Goal: Task Accomplishment & Management: Complete application form

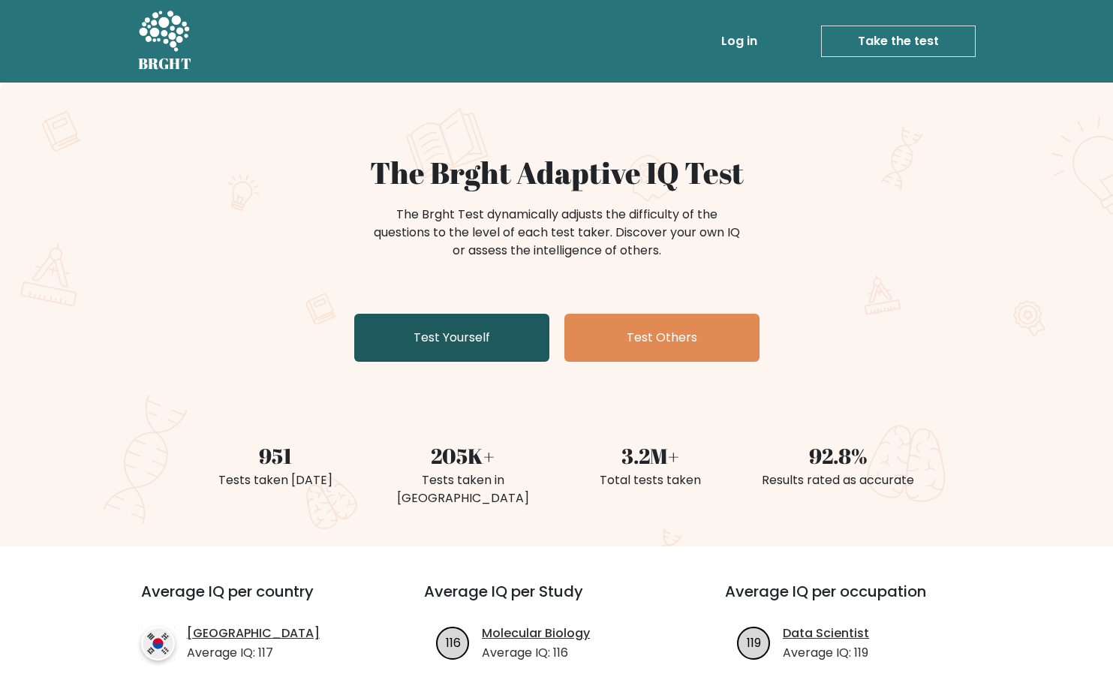
click at [525, 319] on link "Test Yourself" at bounding box center [451, 338] width 195 height 48
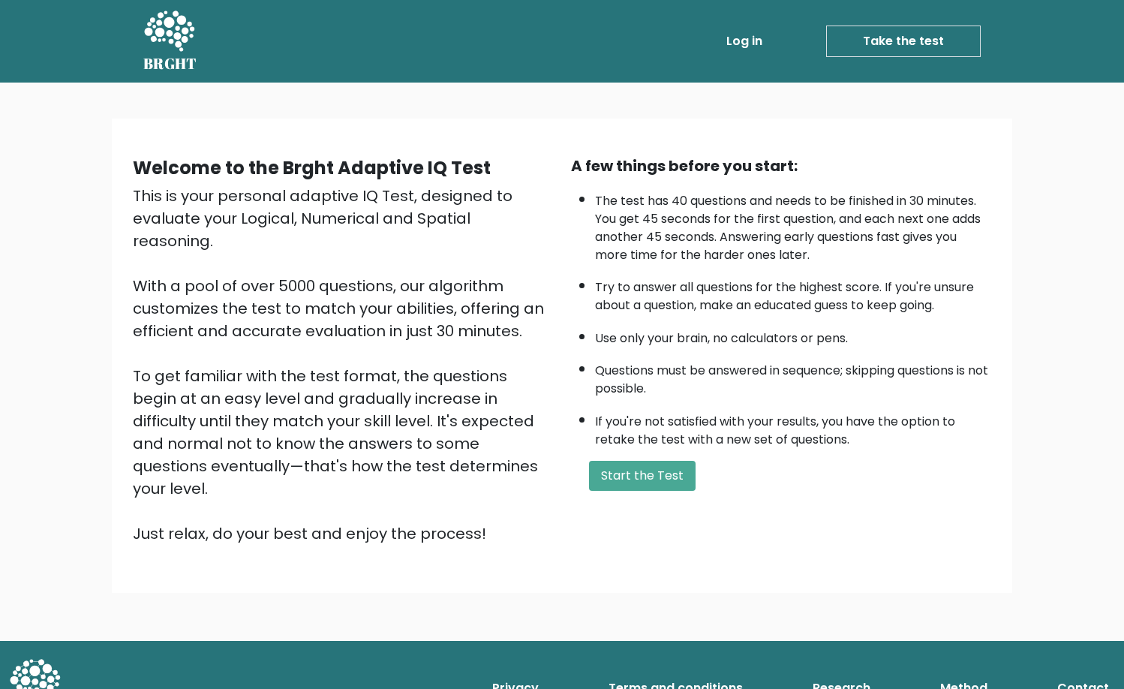
click at [635, 492] on div "A few things before you start: The test has 40 questions and needs to be finish…" at bounding box center [781, 350] width 438 height 390
click at [636, 486] on button "Start the Test" at bounding box center [642, 476] width 107 height 30
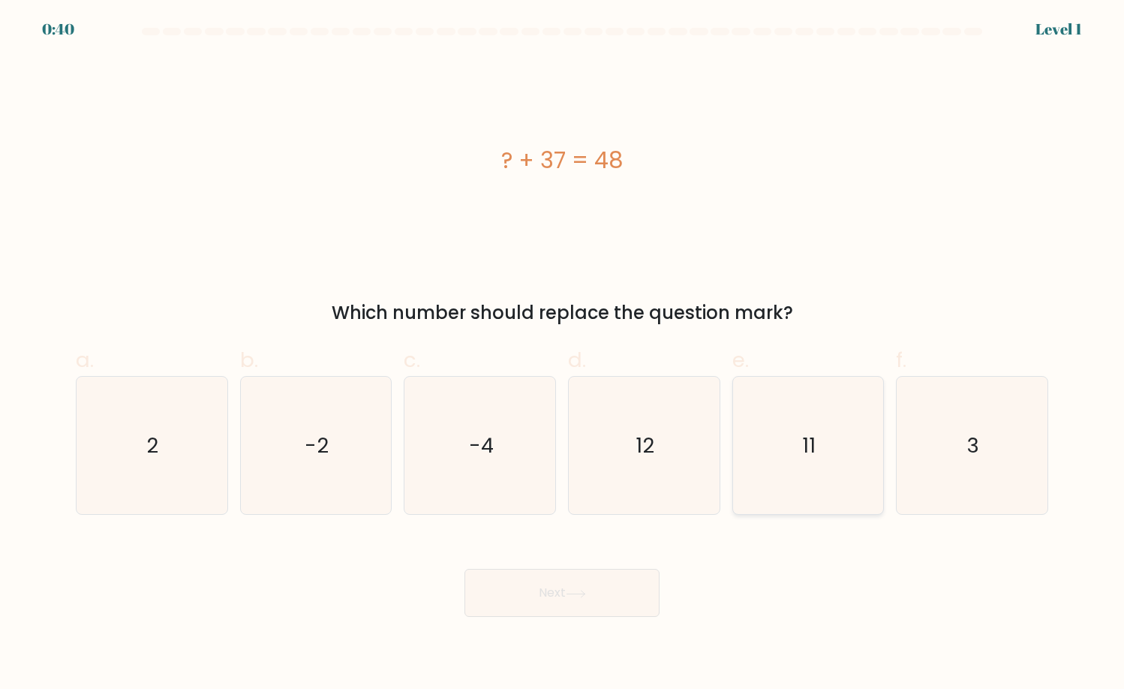
click at [788, 430] on icon "11" at bounding box center [808, 446] width 138 height 138
click at [563, 354] on input "e. 11" at bounding box center [562, 349] width 1 height 10
radio input "true"
click at [572, 590] on icon at bounding box center [576, 594] width 20 height 8
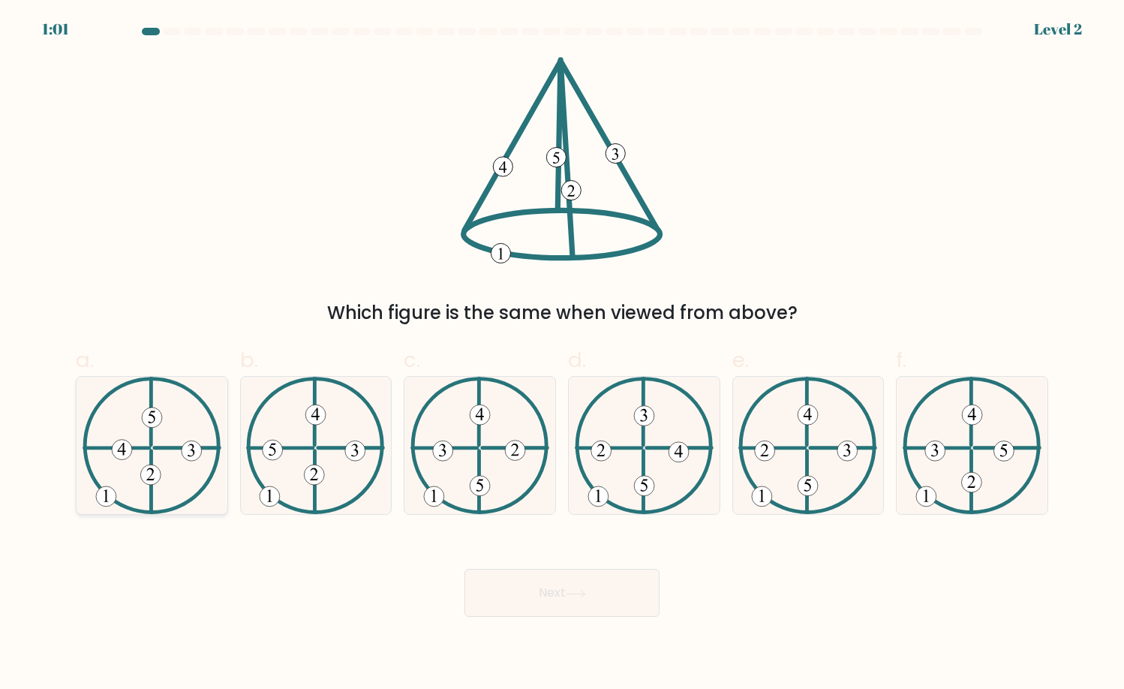
drag, startPoint x: 28, startPoint y: 419, endPoint x: 110, endPoint y: 471, distance: 97.8
click at [30, 419] on form at bounding box center [562, 322] width 1124 height 589
click at [252, 503] on icon at bounding box center [316, 446] width 140 height 138
click at [562, 354] on input "b." at bounding box center [562, 349] width 1 height 10
radio input "true"
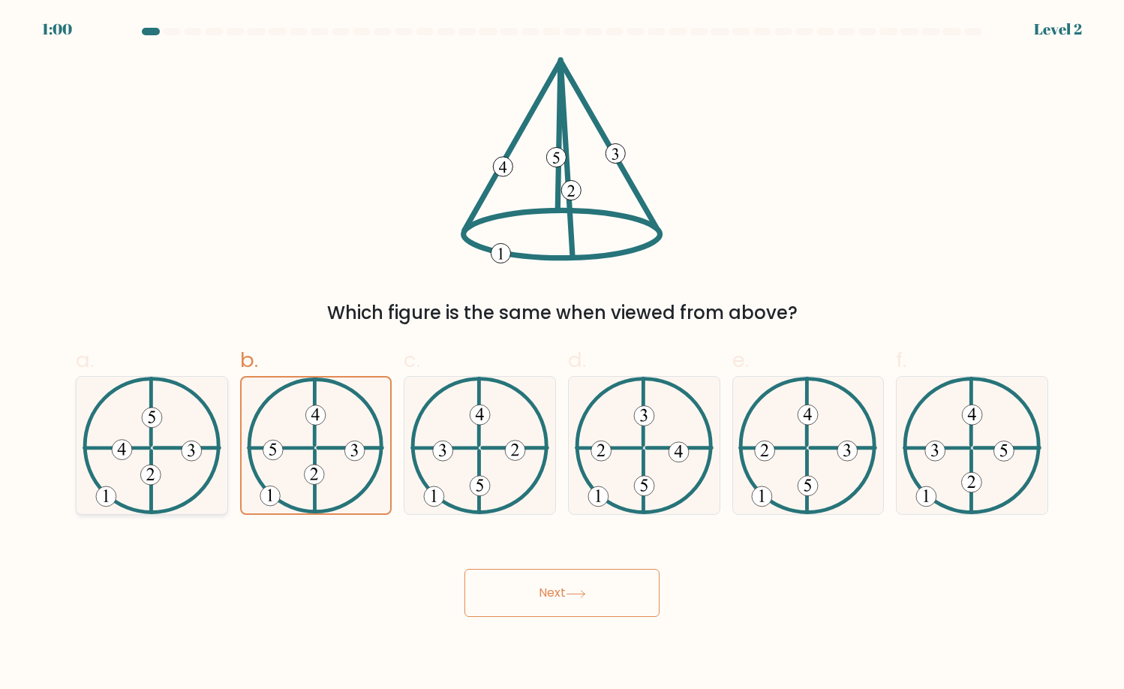
click at [132, 497] on icon at bounding box center [153, 446] width 140 height 138
click at [562, 354] on input "a." at bounding box center [562, 349] width 1 height 10
radio input "true"
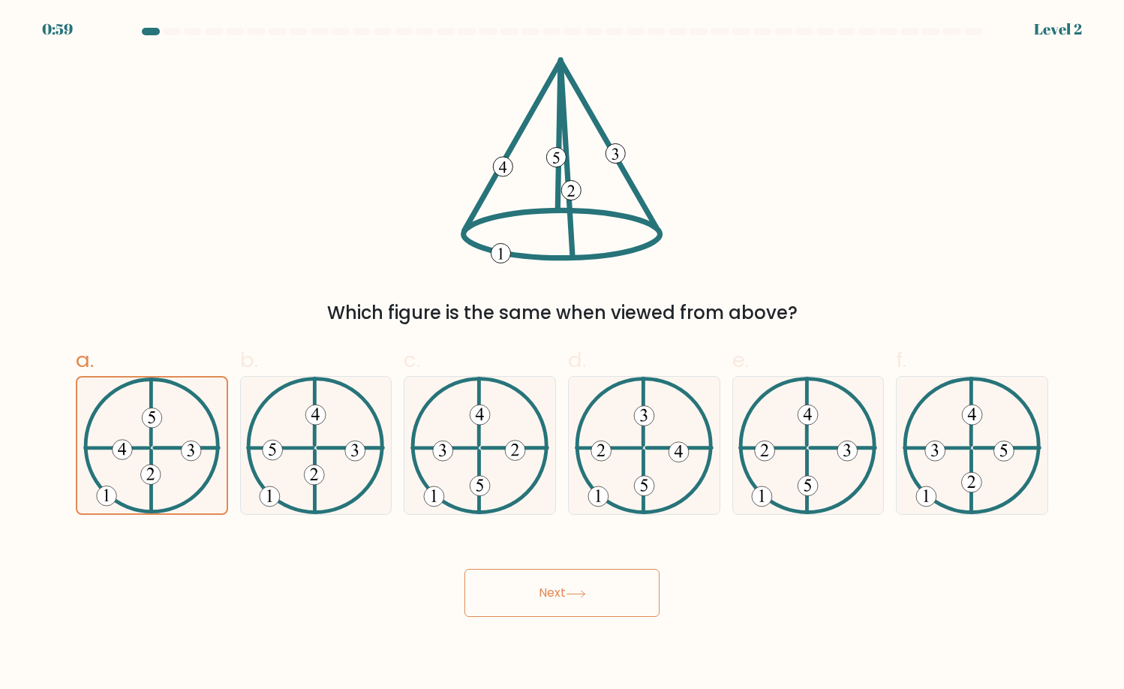
click at [545, 588] on button "Next" at bounding box center [561, 593] width 195 height 48
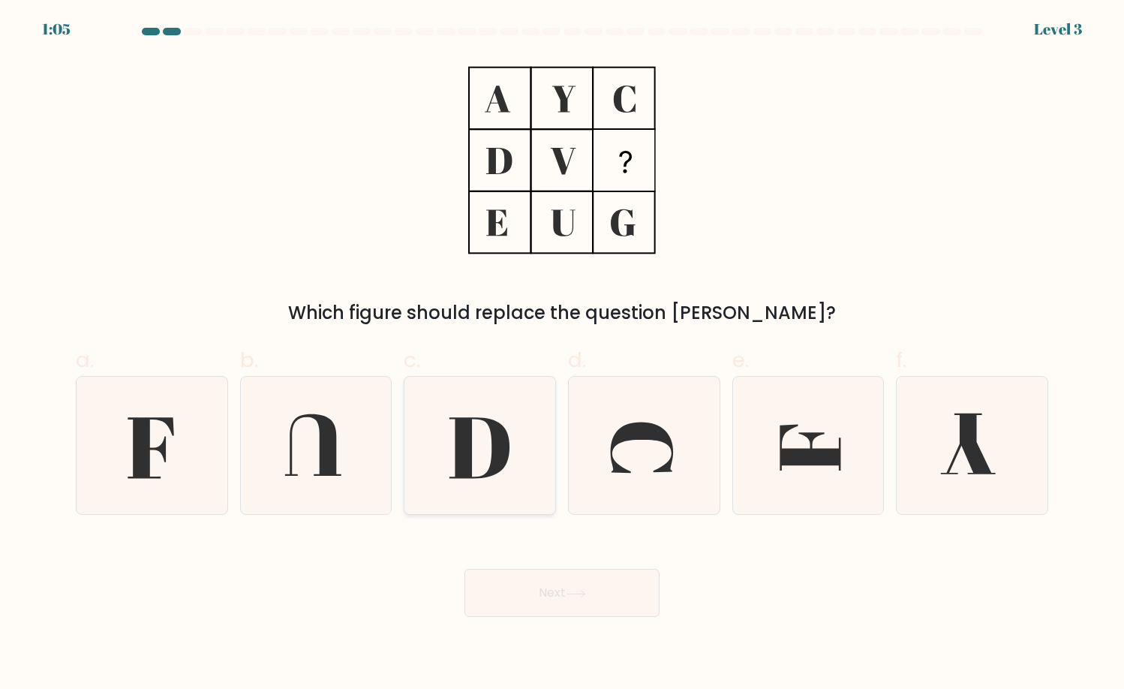
click at [516, 460] on icon at bounding box center [480, 446] width 138 height 138
click at [562, 354] on input "c." at bounding box center [562, 349] width 1 height 10
radio input "true"
drag, startPoint x: 523, startPoint y: 632, endPoint x: 530, endPoint y: 628, distance: 8.1
click at [524, 632] on body "1:05 Level 3" at bounding box center [562, 344] width 1124 height 689
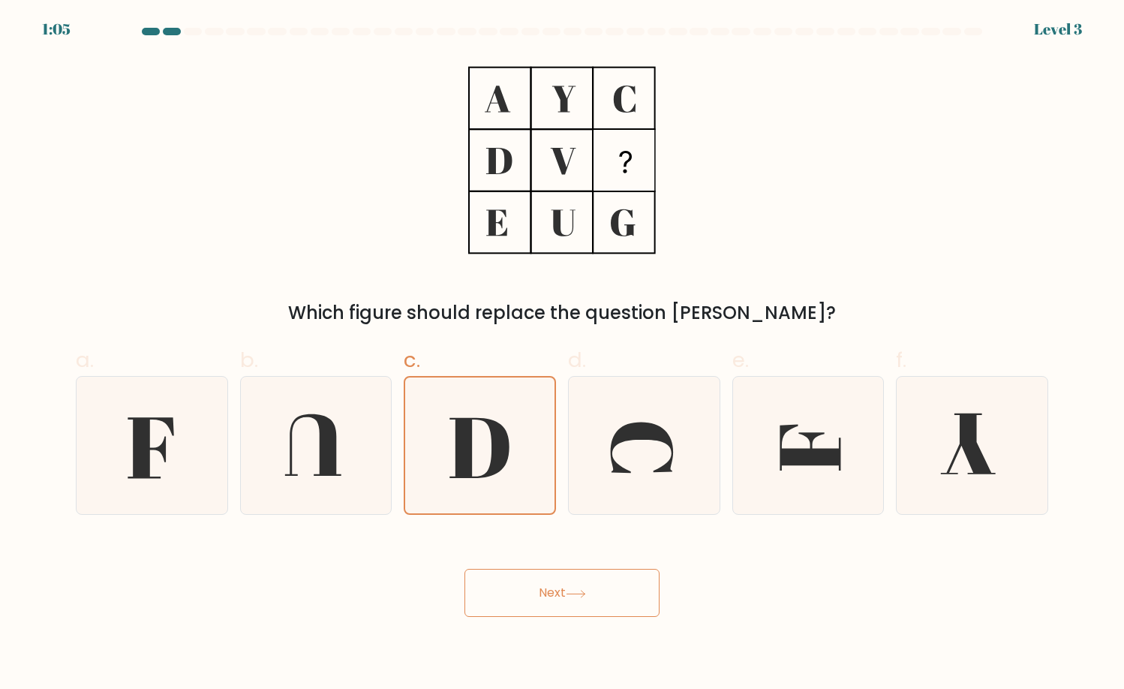
click at [539, 620] on body "1:05 Level 3" at bounding box center [562, 344] width 1124 height 689
click at [563, 591] on button "Next" at bounding box center [561, 593] width 195 height 48
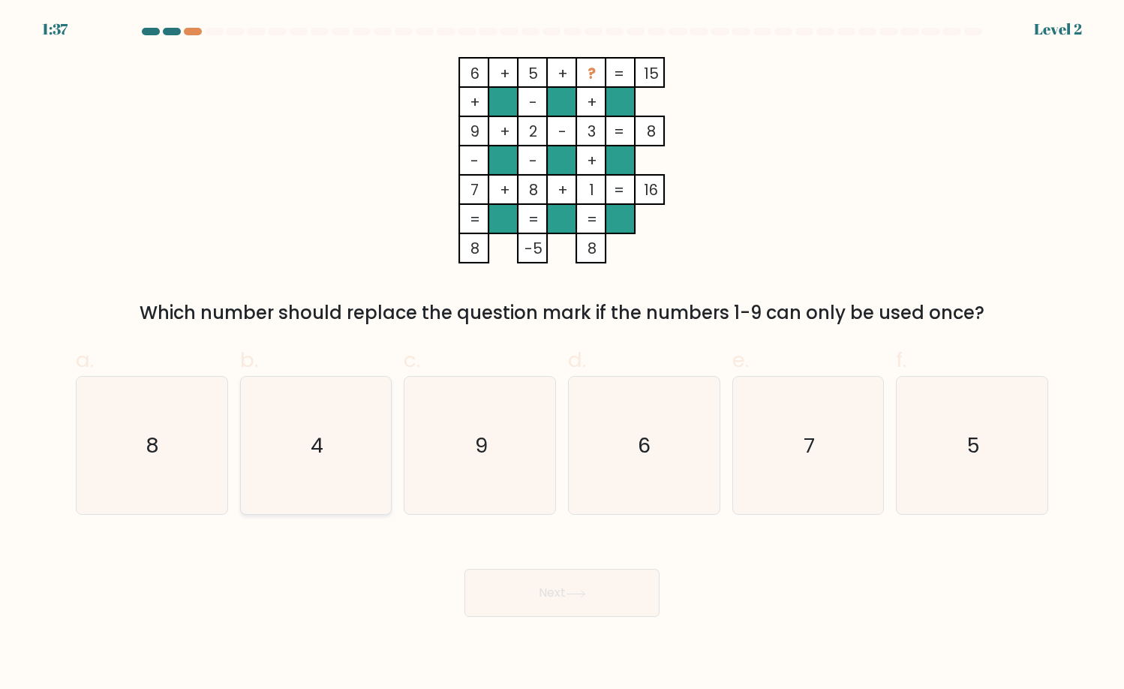
drag, startPoint x: 302, startPoint y: 434, endPoint x: 353, endPoint y: 464, distance: 58.2
click at [303, 434] on icon "4" at bounding box center [316, 446] width 138 height 138
click at [562, 354] on input "b. 4" at bounding box center [562, 349] width 1 height 10
radio input "true"
click at [519, 614] on button "Next" at bounding box center [561, 593] width 195 height 48
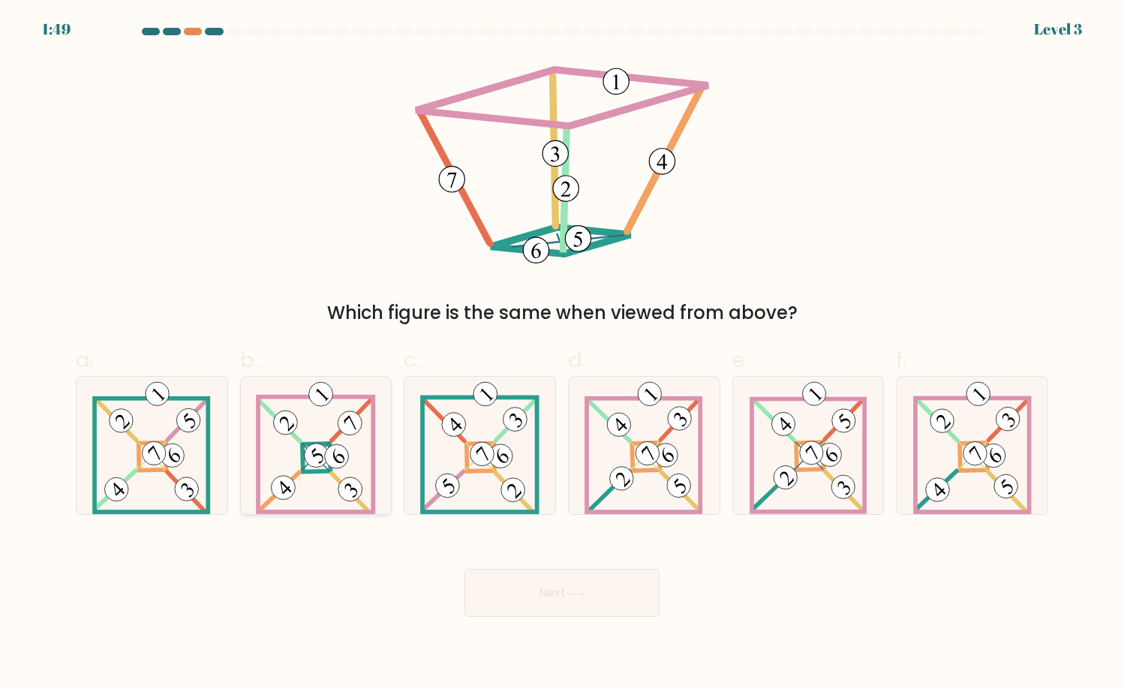
click at [345, 488] on 896 at bounding box center [351, 490] width 34 height 34
click at [562, 354] on input "b." at bounding box center [562, 349] width 1 height 10
radio input "true"
click at [547, 612] on button "Next" at bounding box center [561, 593] width 195 height 48
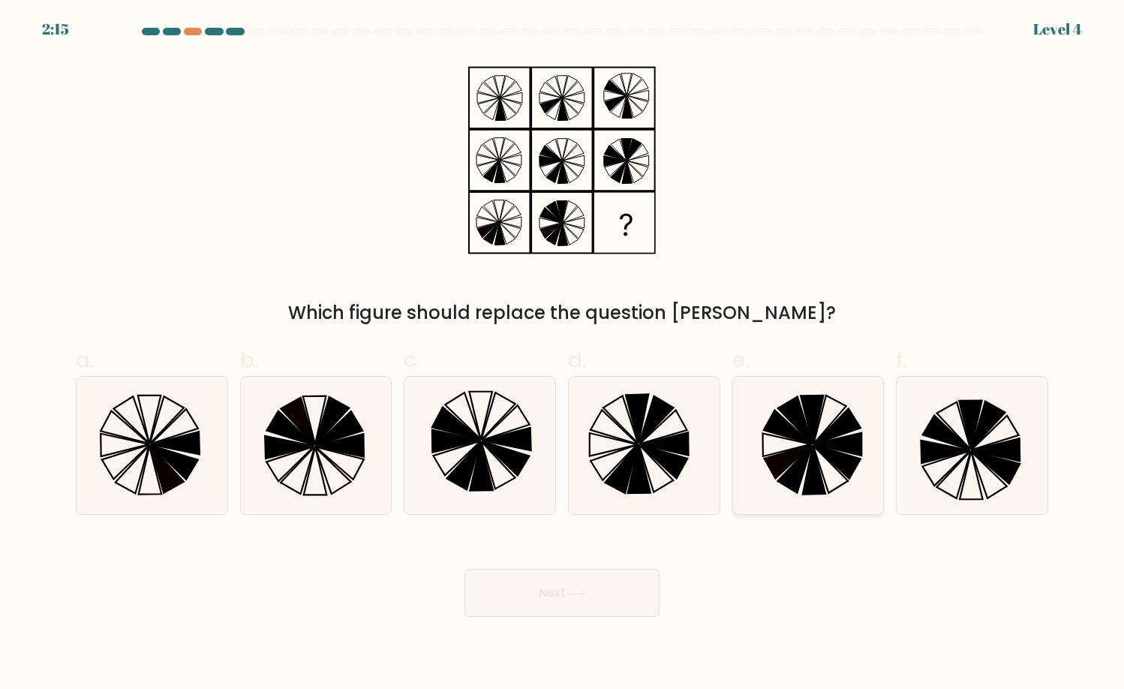
click at [852, 464] on icon at bounding box center [836, 461] width 47 height 35
click at [563, 354] on input "e." at bounding box center [562, 349] width 1 height 10
radio input "true"
click at [563, 585] on button "Next" at bounding box center [561, 593] width 195 height 48
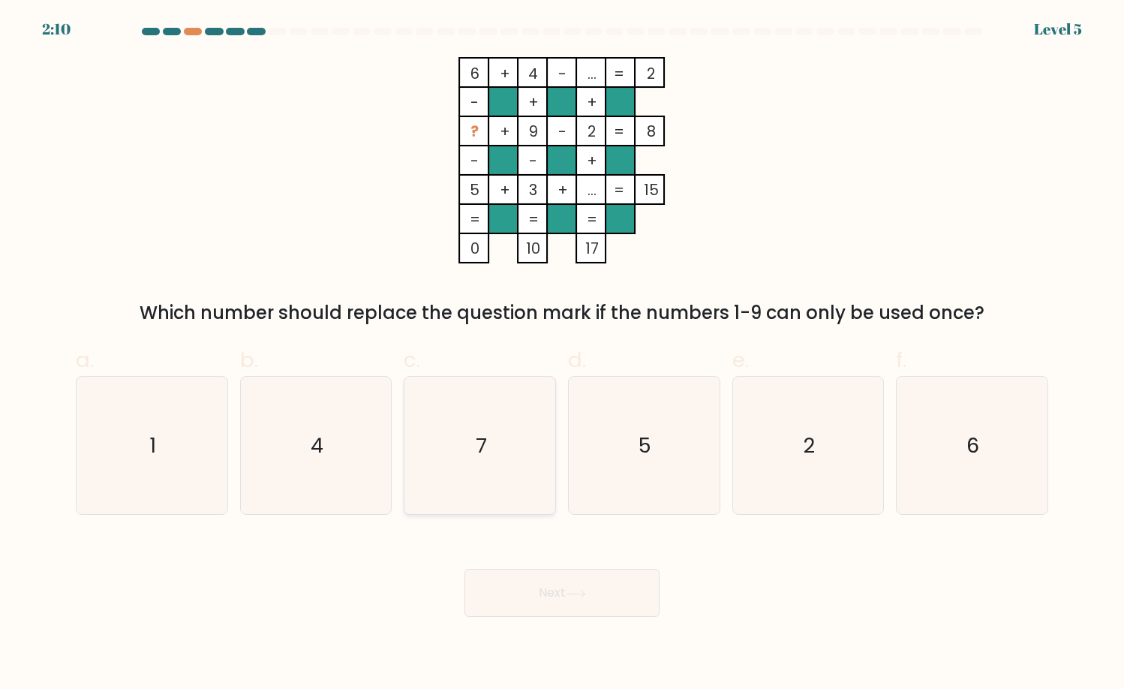
click at [517, 443] on icon "7" at bounding box center [480, 446] width 138 height 138
click at [562, 354] on input "c. 7" at bounding box center [562, 349] width 1 height 10
radio input "true"
click at [1007, 470] on icon "6" at bounding box center [972, 446] width 138 height 138
click at [563, 354] on input "f. 6" at bounding box center [562, 349] width 1 height 10
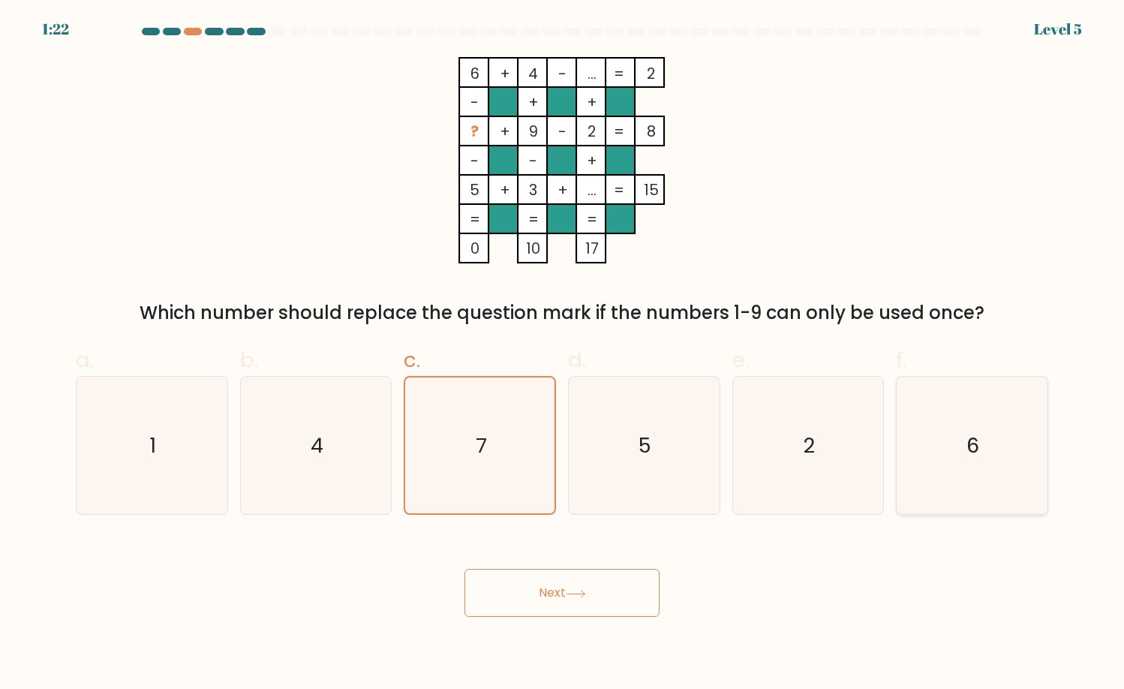
radio input "true"
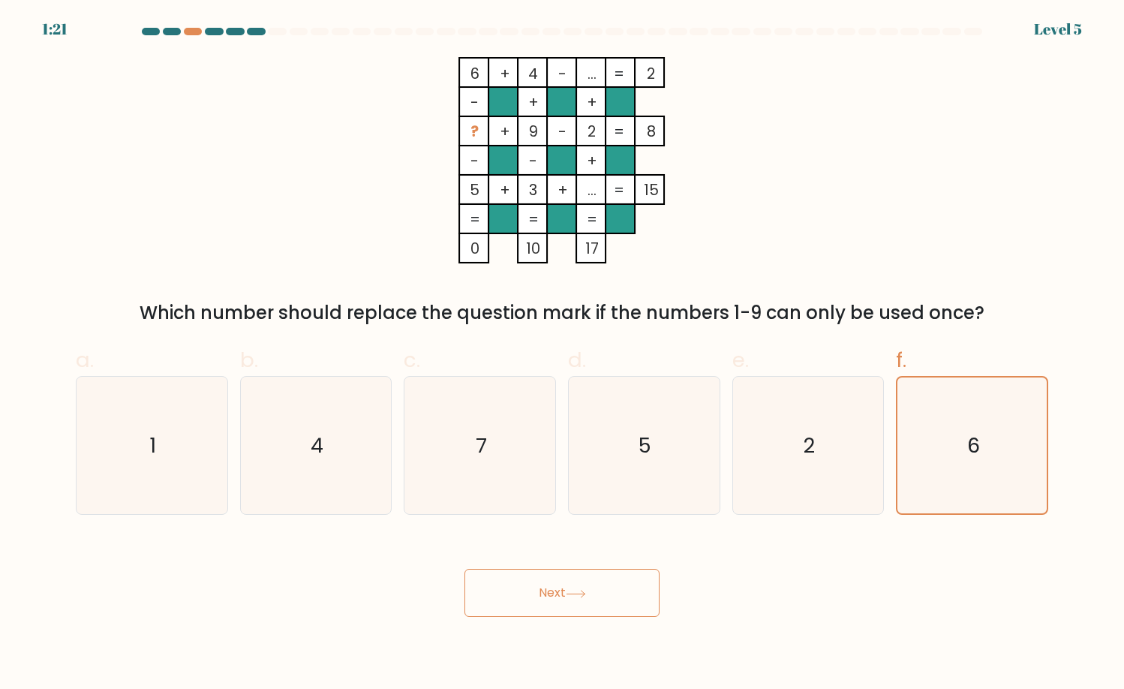
click at [547, 611] on button "Next" at bounding box center [561, 593] width 195 height 48
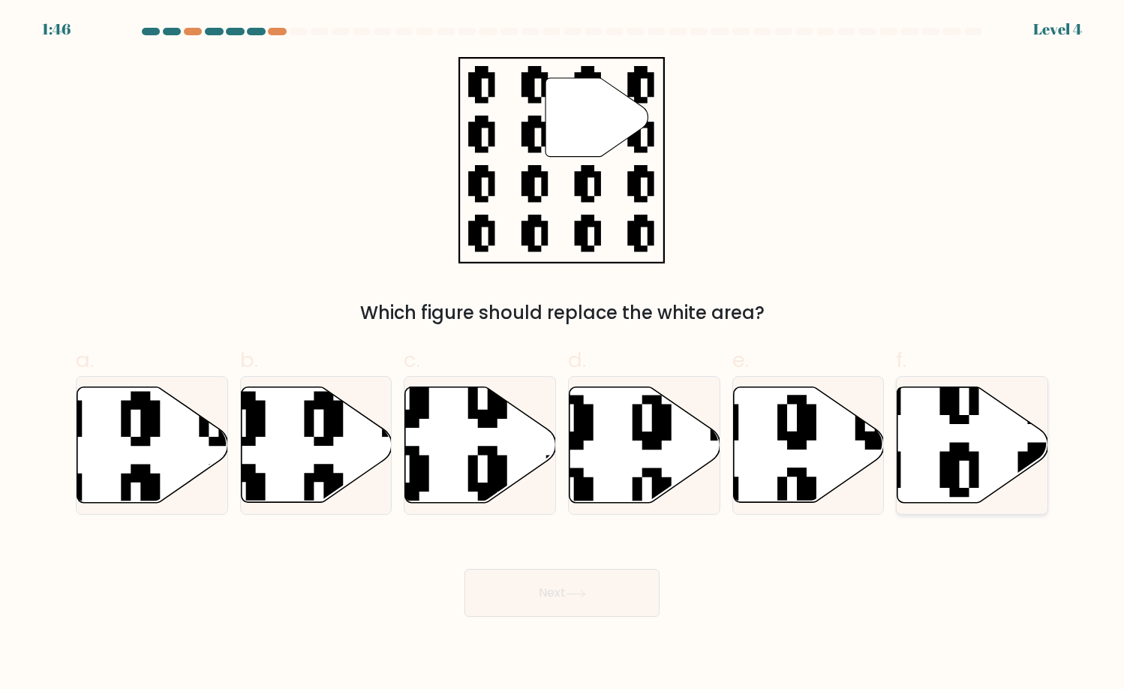
click at [987, 428] on icon at bounding box center [972, 445] width 151 height 116
click at [563, 354] on input "f." at bounding box center [562, 349] width 1 height 10
radio input "true"
drag, startPoint x: 593, startPoint y: 626, endPoint x: 596, endPoint y: 608, distance: 17.5
click at [596, 620] on body "1:45 Level 4" at bounding box center [562, 344] width 1124 height 689
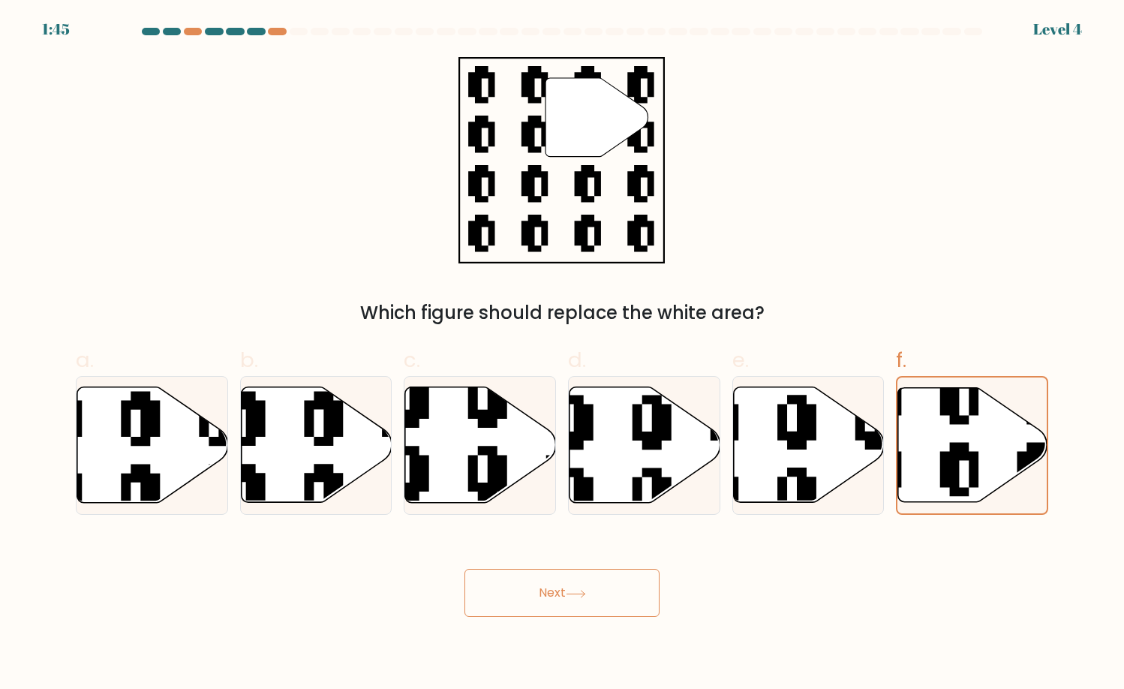
click at [592, 575] on button "Next" at bounding box center [561, 593] width 195 height 48
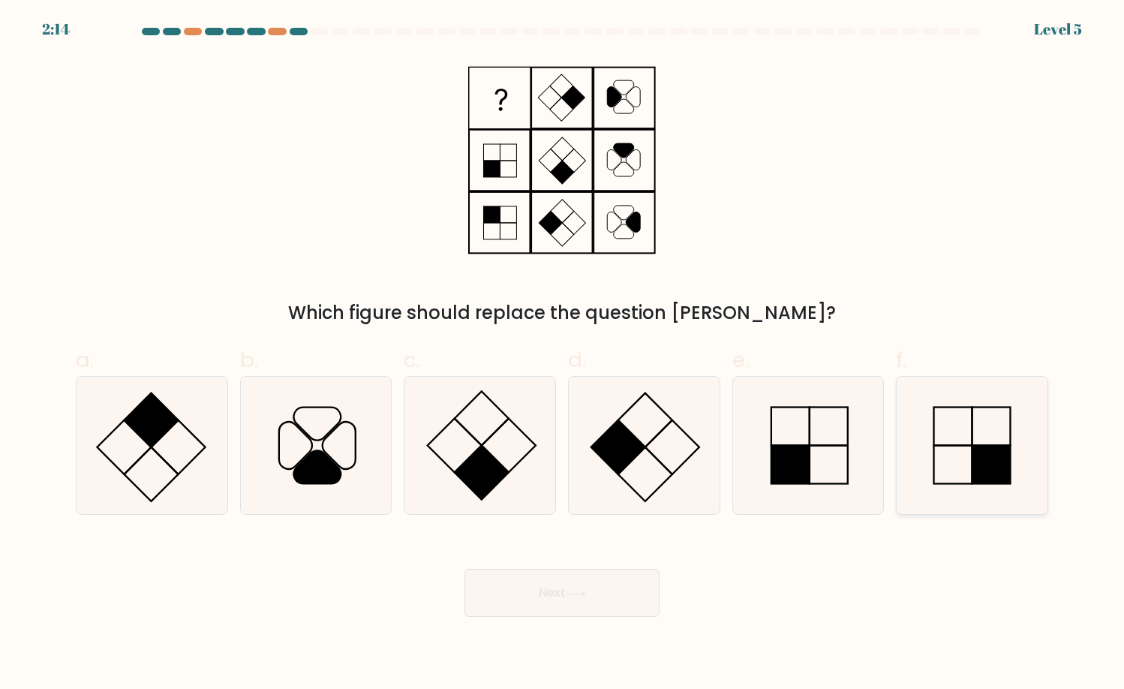
click at [995, 458] on rect at bounding box center [991, 465] width 38 height 38
click at [563, 354] on input "f." at bounding box center [562, 349] width 1 height 10
radio input "true"
click at [520, 603] on button "Next" at bounding box center [561, 593] width 195 height 48
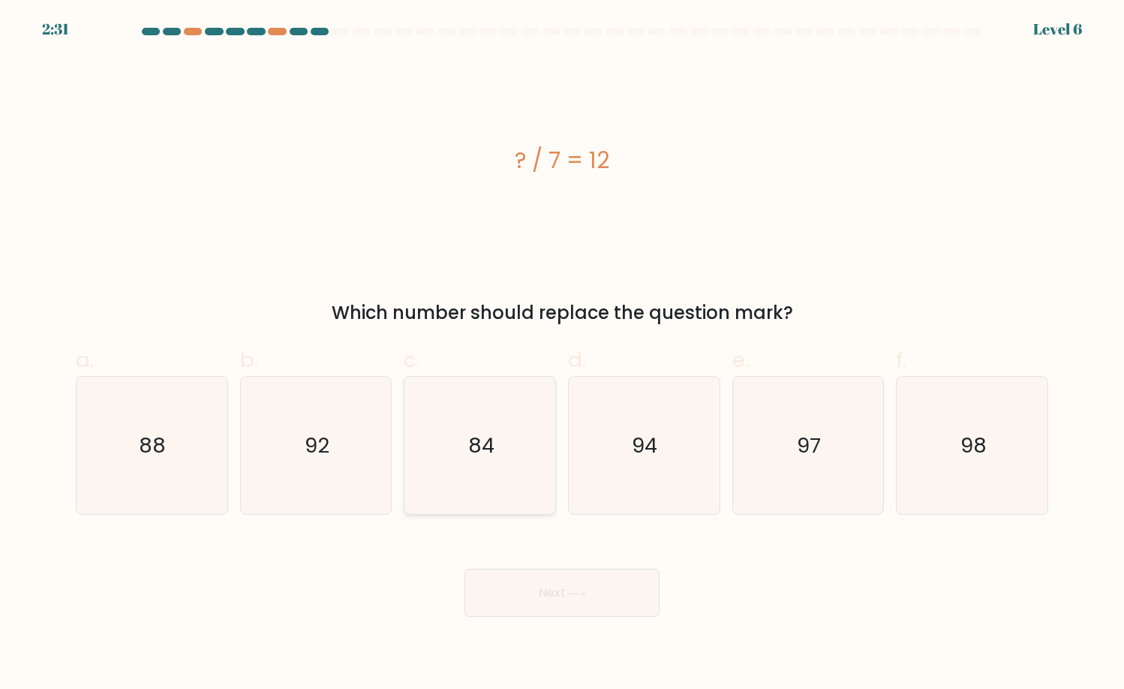
drag, startPoint x: 522, startPoint y: 481, endPoint x: 515, endPoint y: 484, distance: 8.1
click at [518, 482] on icon "84" at bounding box center [480, 446] width 138 height 138
click at [562, 354] on input "c. 84" at bounding box center [562, 349] width 1 height 10
radio input "true"
click at [537, 602] on button "Next" at bounding box center [561, 593] width 195 height 48
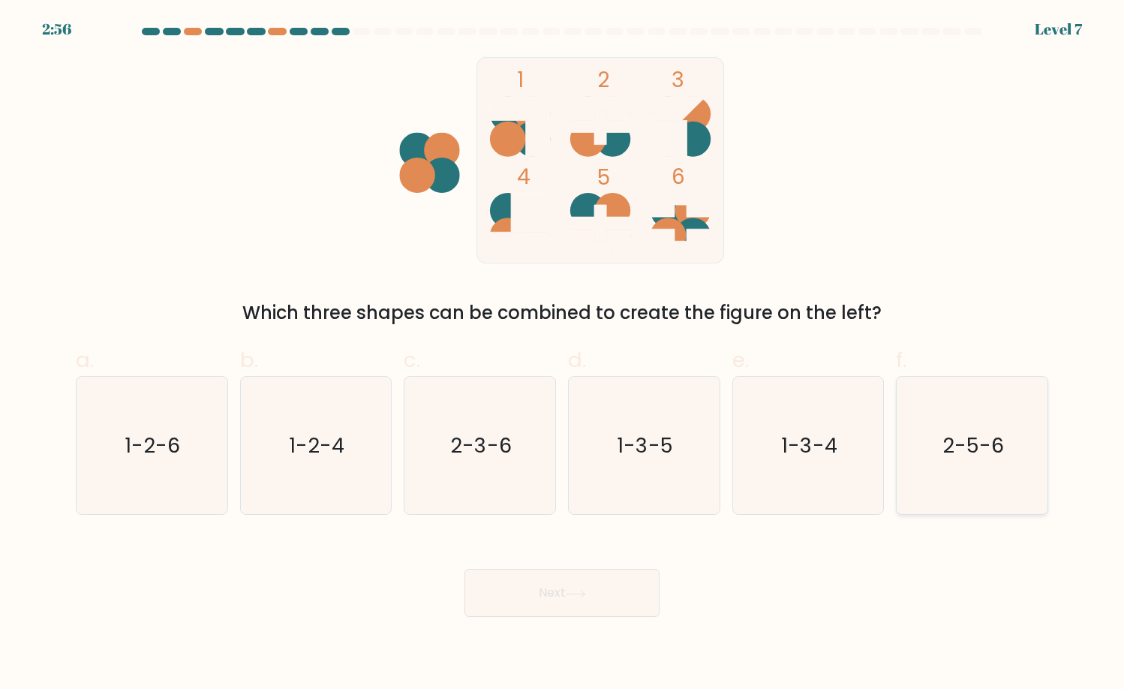
click at [918, 437] on icon "2-5-6" at bounding box center [972, 446] width 138 height 138
click at [563, 354] on input "f. 2-5-6" at bounding box center [562, 349] width 1 height 10
radio input "true"
click at [636, 609] on button "Next" at bounding box center [561, 593] width 195 height 48
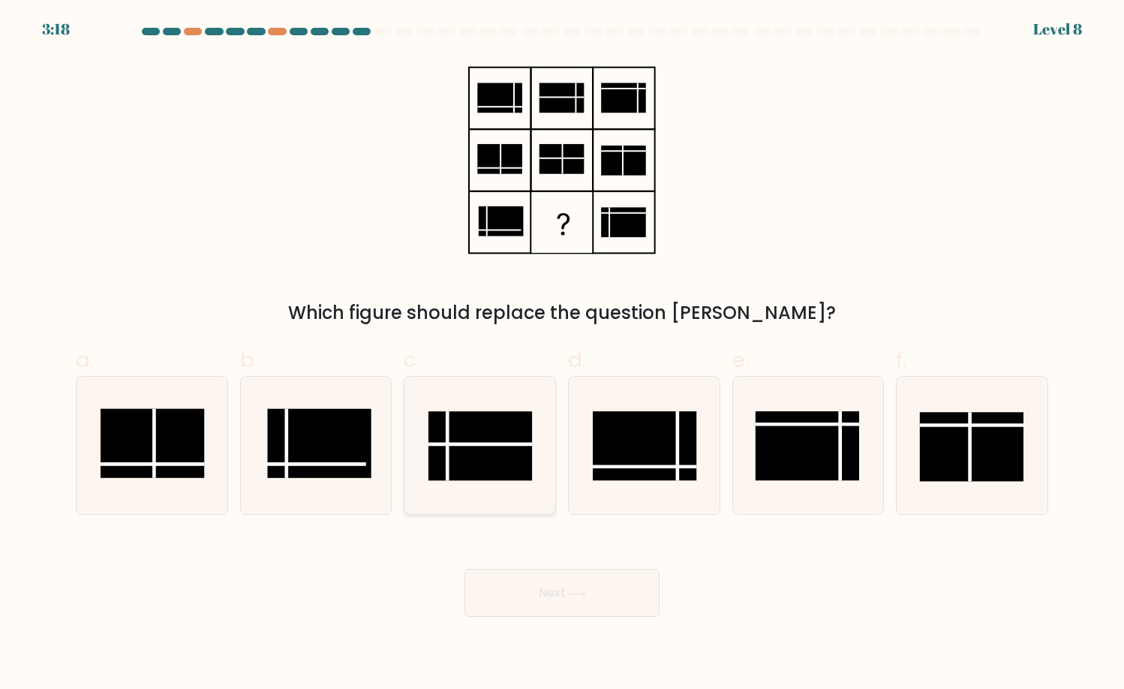
click at [461, 440] on rect at bounding box center [480, 446] width 104 height 70
click at [562, 354] on input "c." at bounding box center [562, 349] width 1 height 10
radio input "true"
click at [560, 594] on button "Next" at bounding box center [561, 593] width 195 height 48
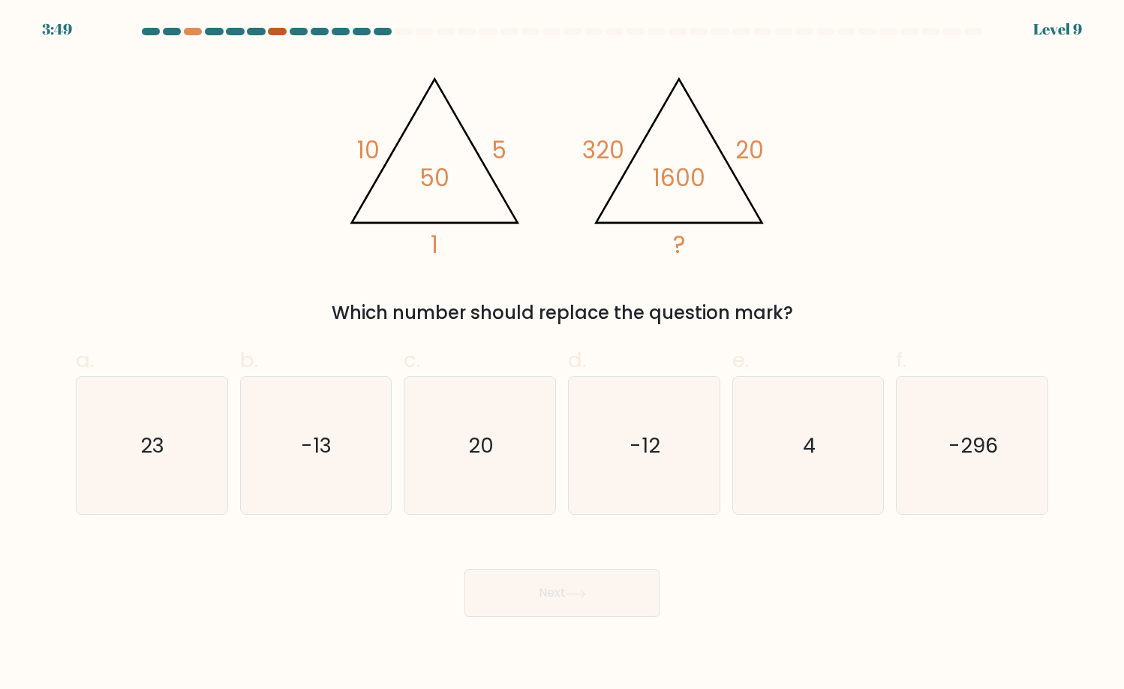
click at [274, 31] on div at bounding box center [277, 32] width 18 height 8
click at [759, 448] on icon "4" at bounding box center [808, 446] width 138 height 138
click at [563, 354] on input "e. 4" at bounding box center [562, 349] width 1 height 10
radio input "true"
click at [616, 580] on button "Next" at bounding box center [561, 593] width 195 height 48
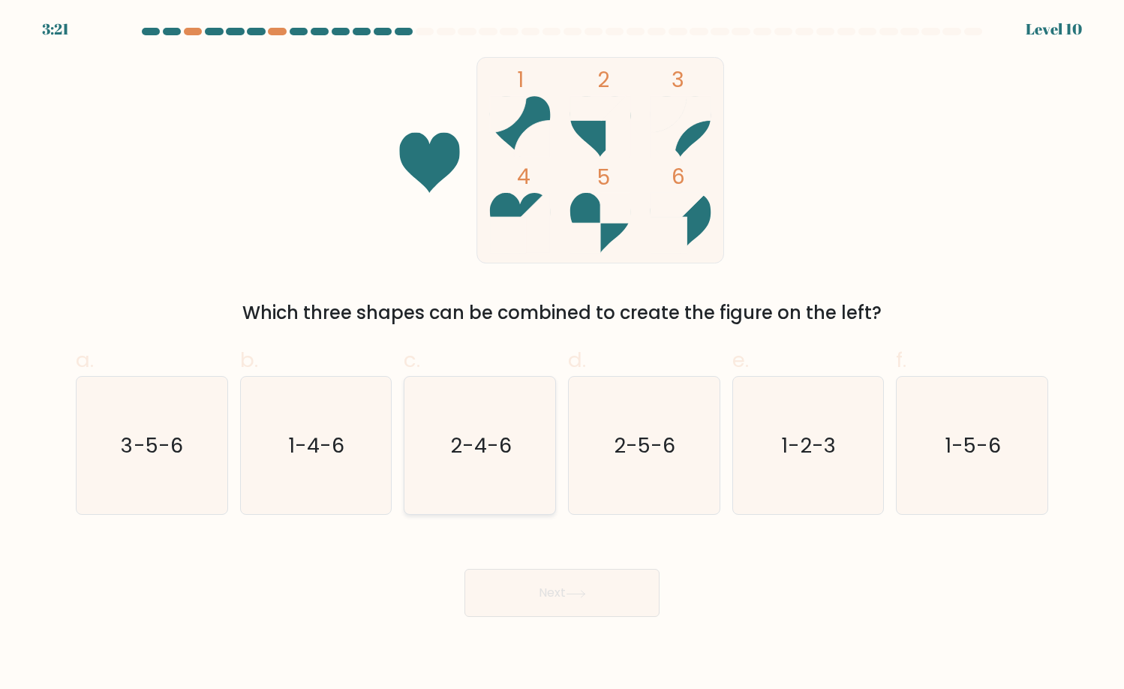
click at [505, 456] on text "2-4-6" at bounding box center [481, 445] width 62 height 29
click at [562, 354] on input "c. 2-4-6" at bounding box center [562, 349] width 1 height 10
radio input "true"
click at [520, 595] on button "Next" at bounding box center [561, 593] width 195 height 48
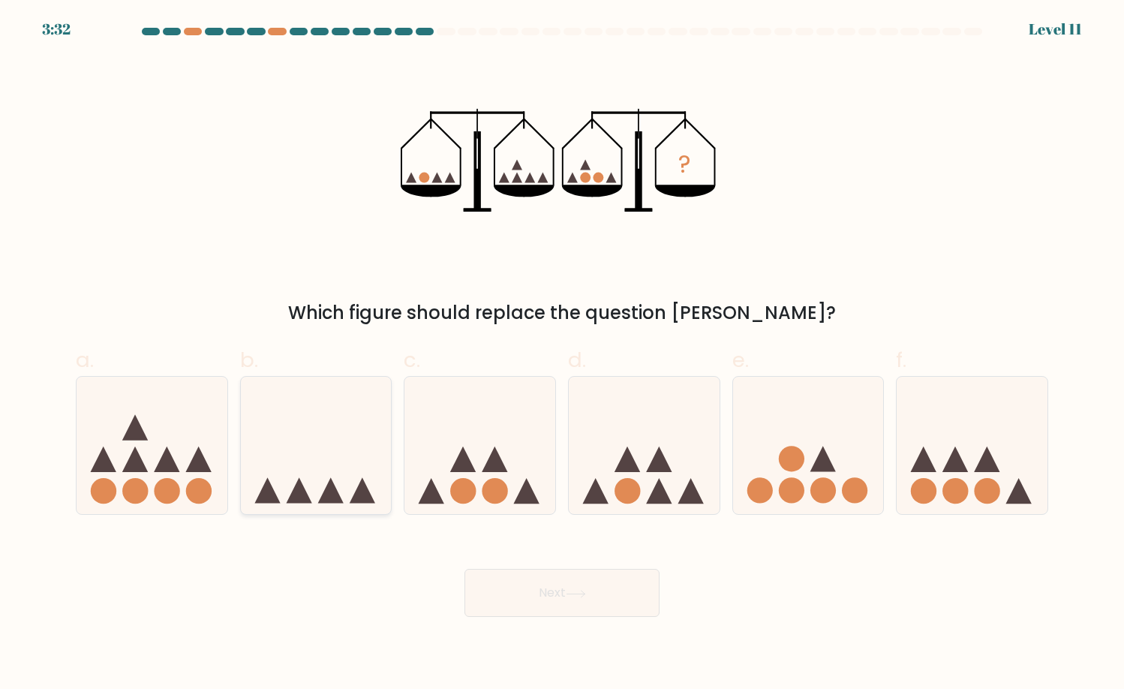
click at [304, 483] on icon at bounding box center [316, 445] width 151 height 125
click at [562, 354] on input "b." at bounding box center [562, 349] width 1 height 10
radio input "true"
click at [642, 595] on button "Next" at bounding box center [561, 593] width 195 height 48
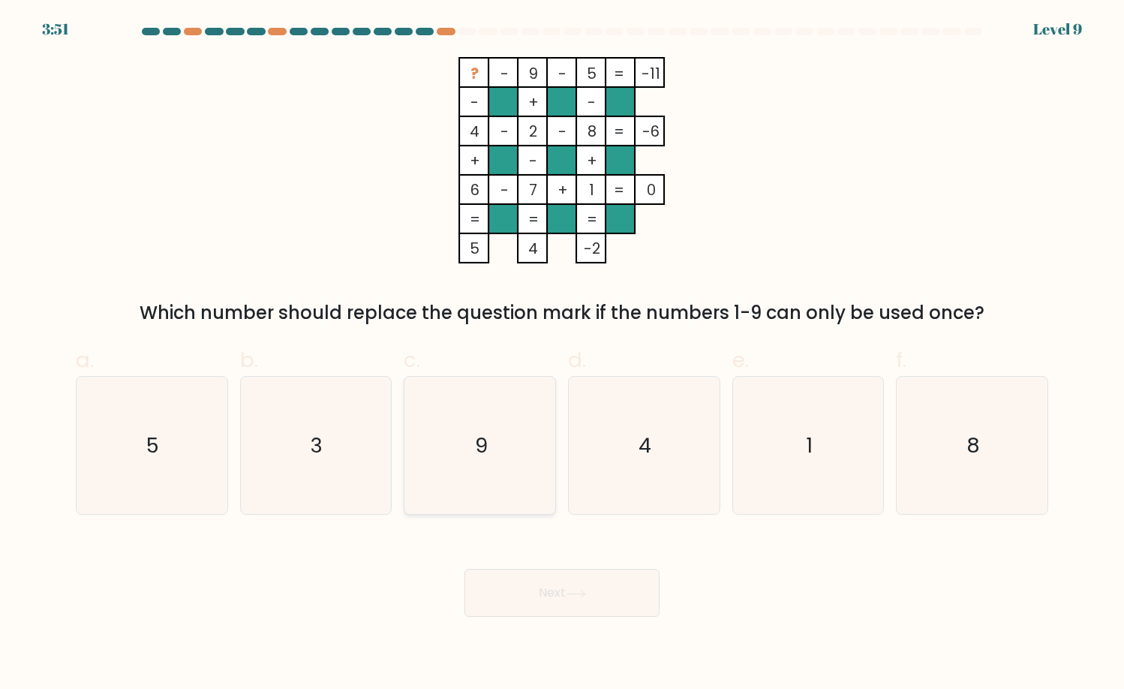
drag, startPoint x: 362, startPoint y: 428, endPoint x: 407, endPoint y: 512, distance: 94.7
click at [362, 429] on icon "3" at bounding box center [316, 446] width 138 height 138
click at [562, 354] on input "b. 3" at bounding box center [562, 349] width 1 height 10
radio input "true"
click at [564, 597] on button "Next" at bounding box center [561, 593] width 195 height 48
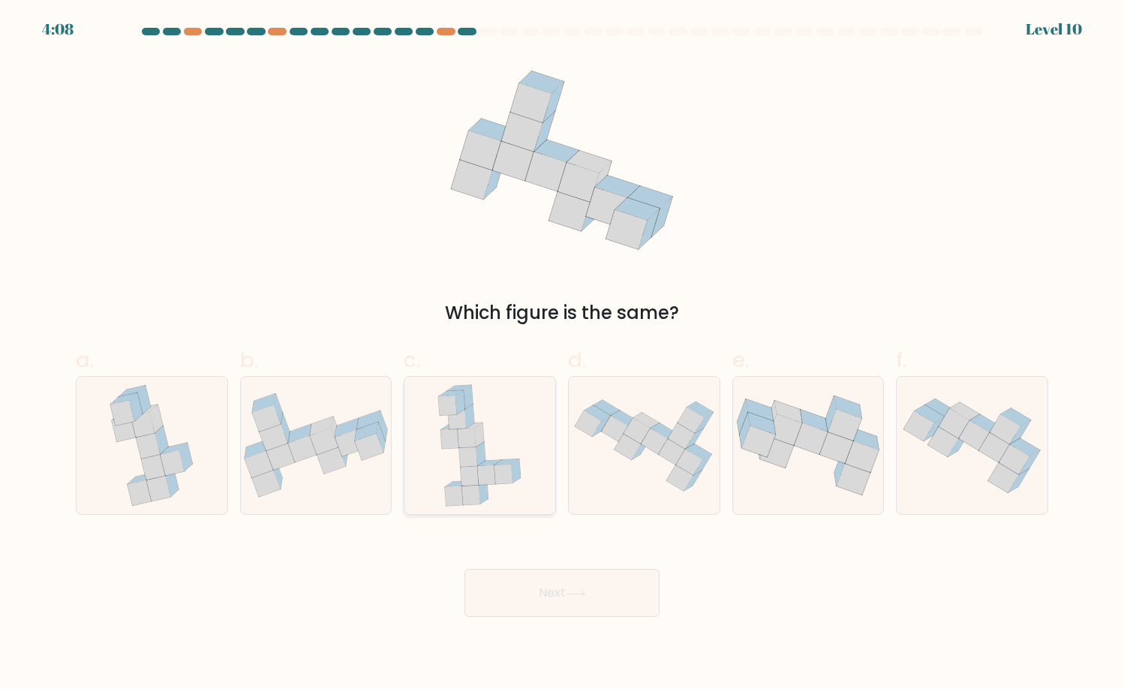
click at [467, 464] on icon at bounding box center [468, 457] width 18 height 20
click at [562, 354] on input "c." at bounding box center [562, 349] width 1 height 10
radio input "true"
click at [583, 658] on body "4:01 Level 10" at bounding box center [562, 344] width 1124 height 689
click at [642, 580] on button "Next" at bounding box center [561, 593] width 195 height 48
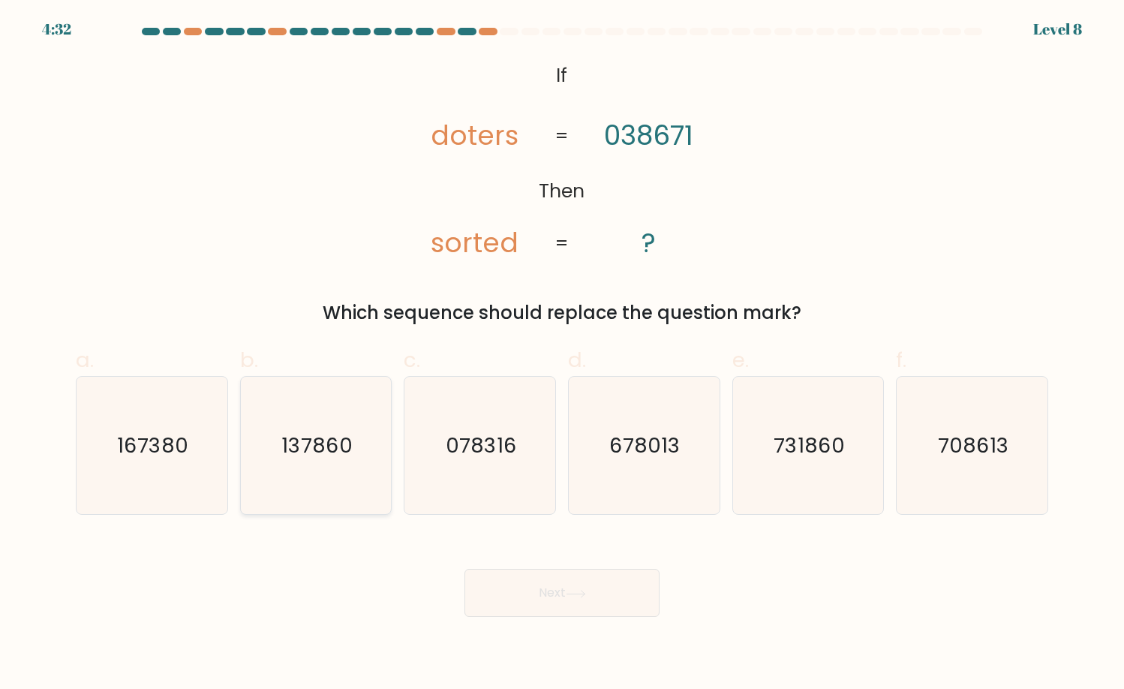
click at [308, 464] on icon "137860" at bounding box center [316, 446] width 138 height 138
click at [562, 354] on input "b. 137860" at bounding box center [562, 349] width 1 height 10
radio input "true"
click at [598, 584] on button "Next" at bounding box center [561, 593] width 195 height 48
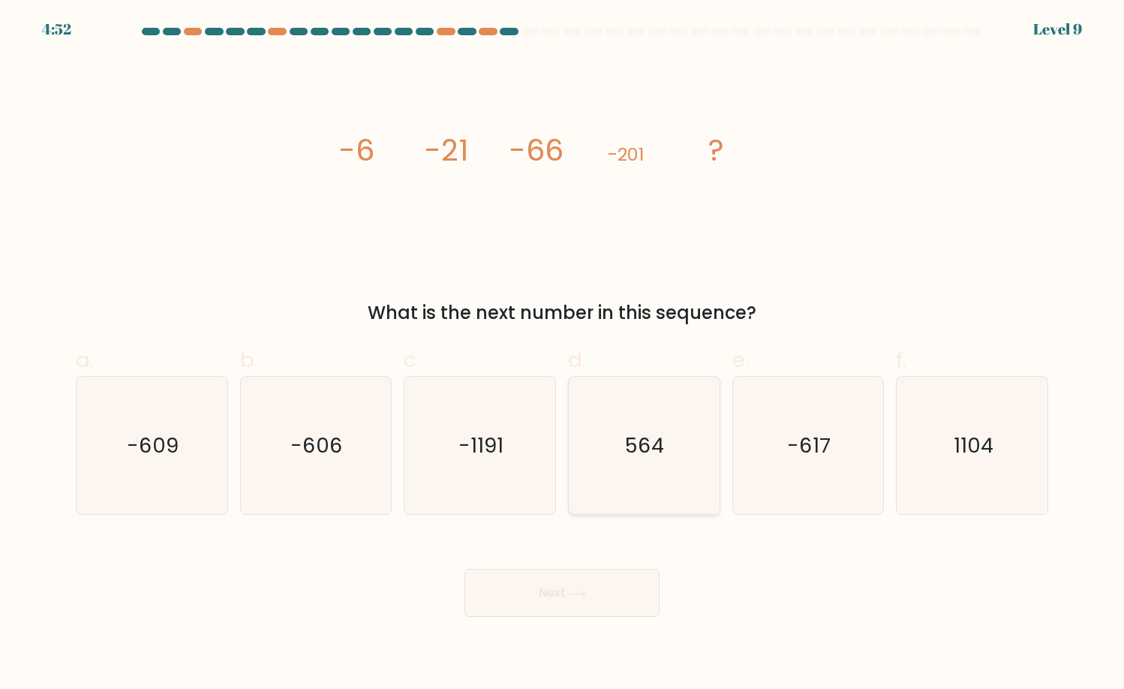
click at [612, 443] on icon "564" at bounding box center [644, 446] width 138 height 138
click at [563, 354] on input "d. 564" at bounding box center [562, 349] width 1 height 10
radio input "true"
click at [622, 587] on button "Next" at bounding box center [561, 593] width 195 height 48
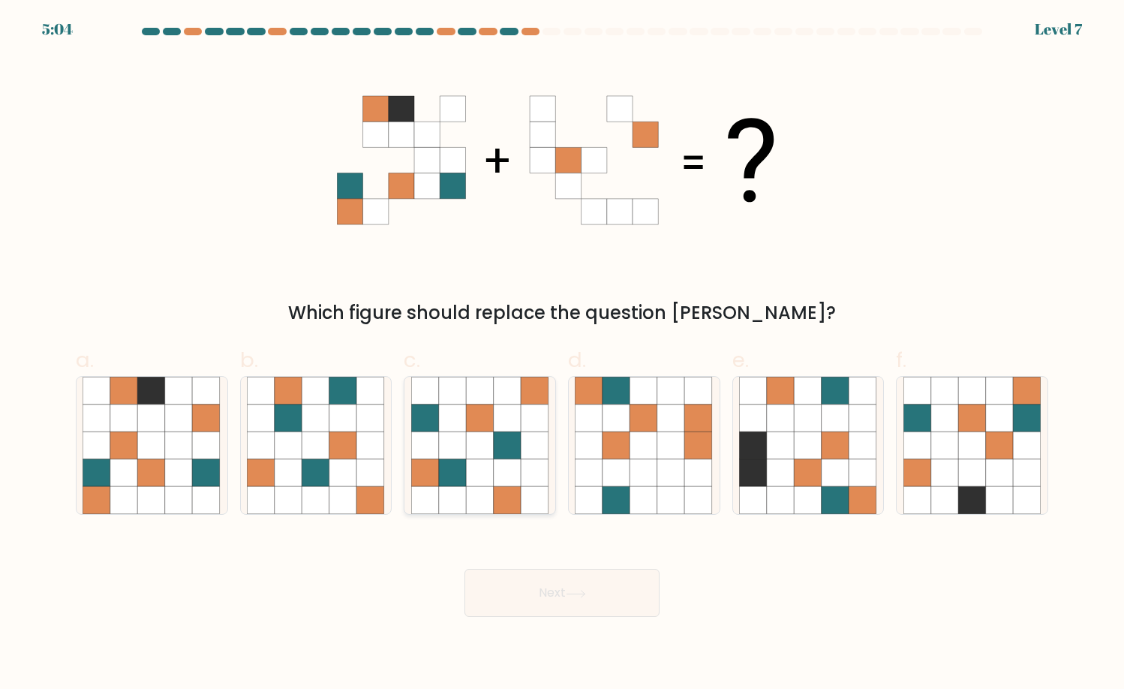
click at [502, 432] on icon at bounding box center [508, 445] width 28 height 28
click at [562, 354] on input "c." at bounding box center [562, 349] width 1 height 10
radio input "true"
click at [563, 590] on button "Next" at bounding box center [561, 593] width 195 height 48
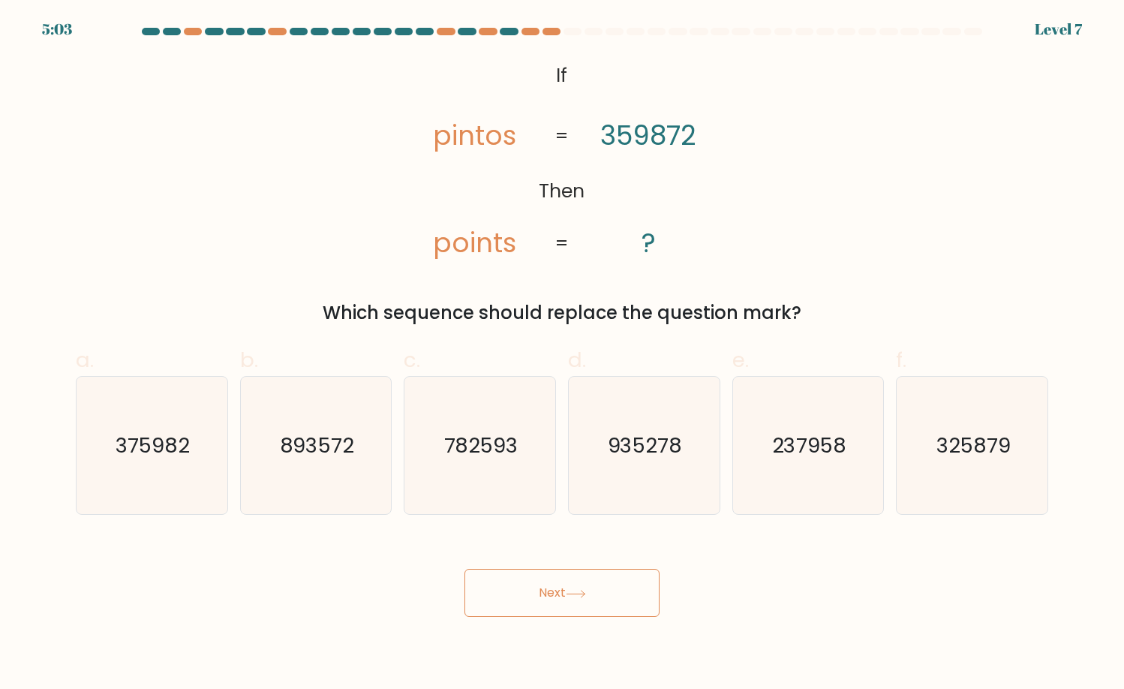
click at [571, 608] on button "Next" at bounding box center [561, 593] width 195 height 48
click at [190, 470] on icon "375982" at bounding box center [152, 446] width 138 height 138
click at [562, 354] on input "a. 375982" at bounding box center [562, 349] width 1 height 10
radio input "true"
click at [536, 595] on button "Next" at bounding box center [561, 593] width 195 height 48
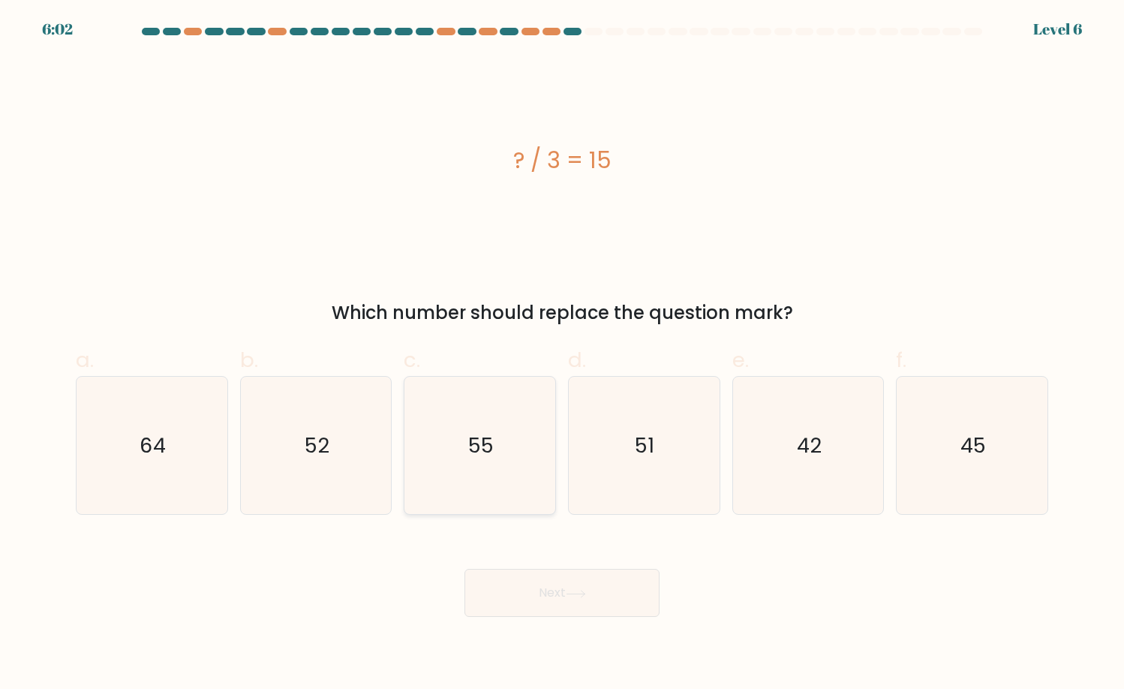
click at [464, 464] on icon "55" at bounding box center [480, 446] width 138 height 138
click at [562, 354] on input "c. 55" at bounding box center [562, 349] width 1 height 10
radio input "true"
click at [536, 565] on div "Next" at bounding box center [562, 575] width 990 height 84
click at [527, 595] on button "Next" at bounding box center [561, 593] width 195 height 48
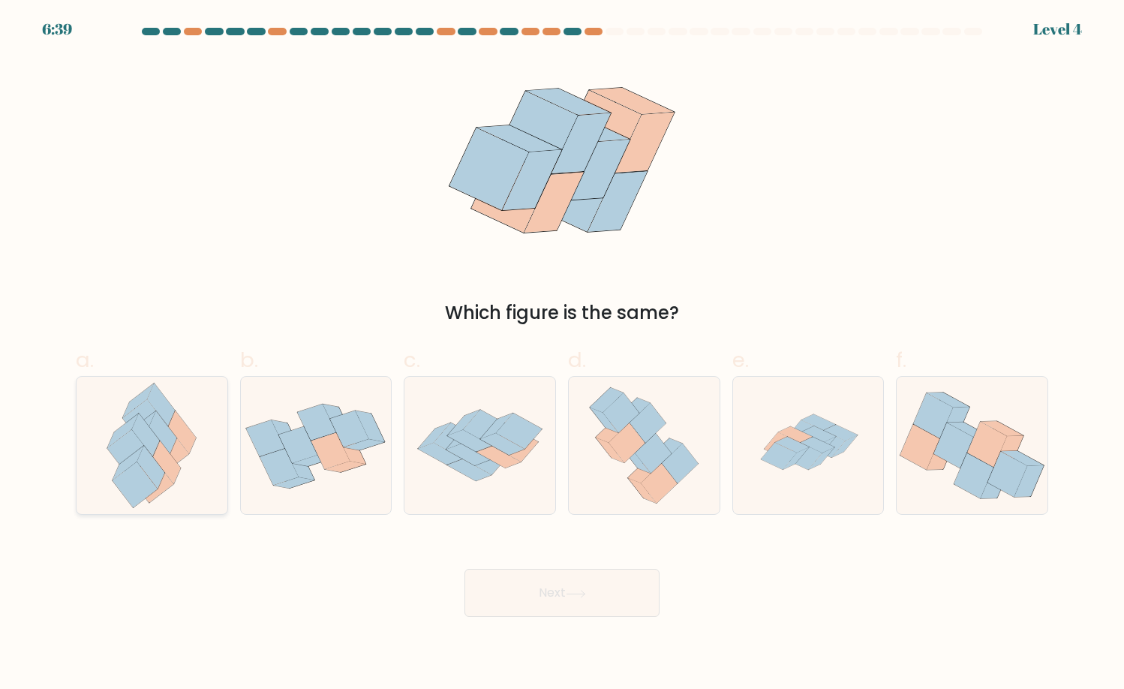
click at [186, 457] on icon at bounding box center [152, 446] width 112 height 138
click at [562, 354] on input "a." at bounding box center [562, 349] width 1 height 10
radio input "true"
click at [535, 591] on button "Next" at bounding box center [561, 593] width 195 height 48
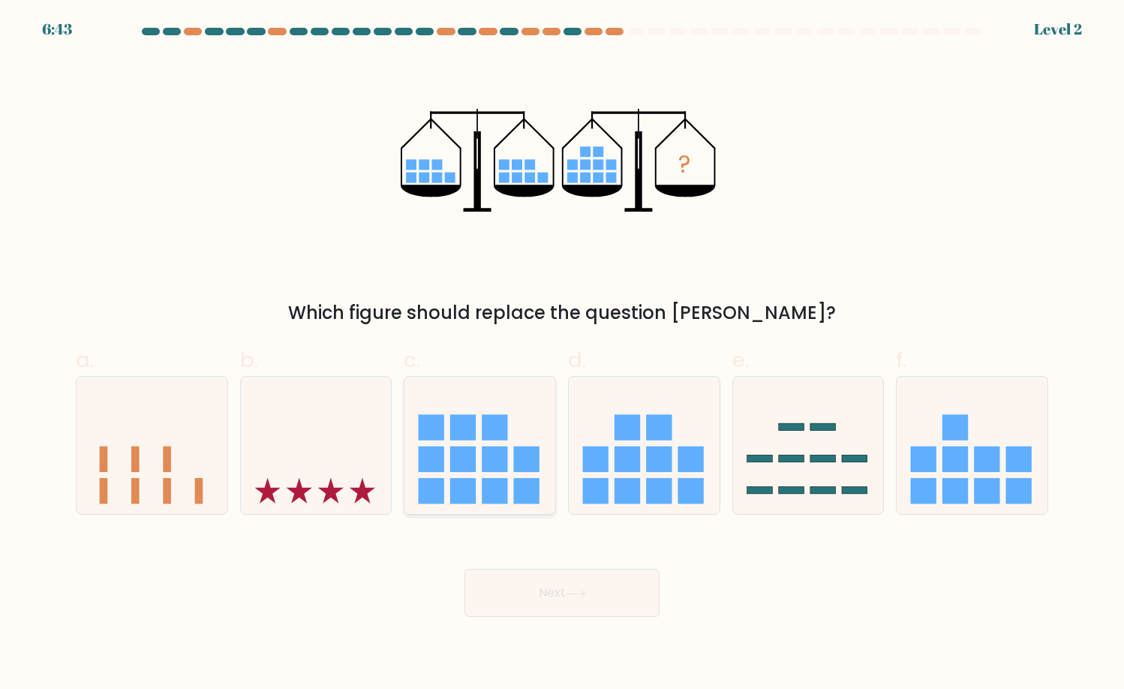
click at [450, 456] on icon at bounding box center [479, 445] width 151 height 125
click at [562, 354] on input "c." at bounding box center [562, 349] width 1 height 10
radio input "true"
click at [597, 592] on button "Next" at bounding box center [561, 593] width 195 height 48
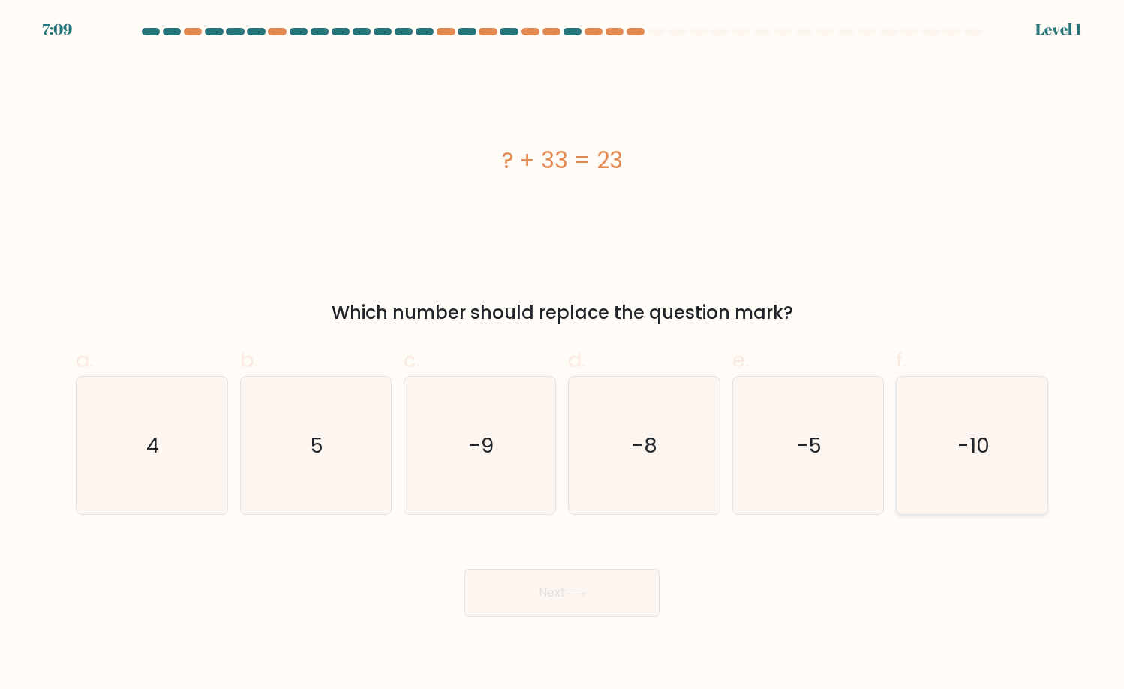
click at [1038, 401] on icon "-10" at bounding box center [972, 446] width 138 height 138
click at [563, 354] on input "f. -10" at bounding box center [562, 349] width 1 height 10
radio input "true"
click at [614, 611] on button "Next" at bounding box center [561, 593] width 195 height 48
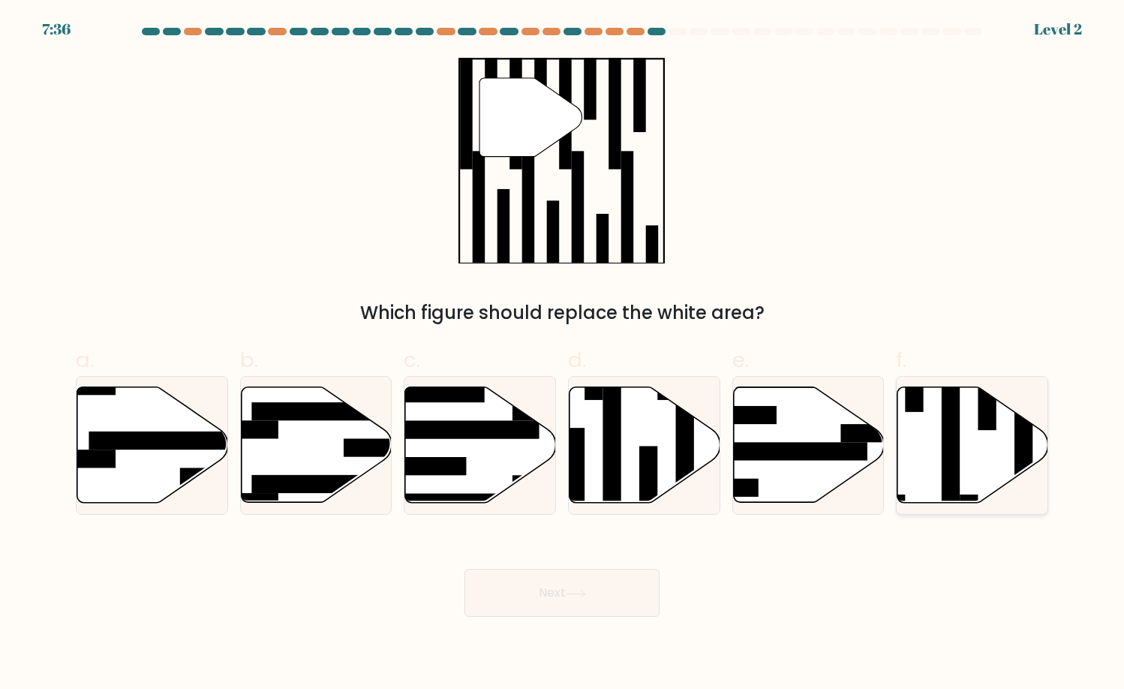
click at [963, 449] on icon at bounding box center [972, 445] width 151 height 116
click at [563, 354] on input "f." at bounding box center [562, 349] width 1 height 10
radio input "true"
click at [601, 589] on button "Next" at bounding box center [561, 593] width 195 height 48
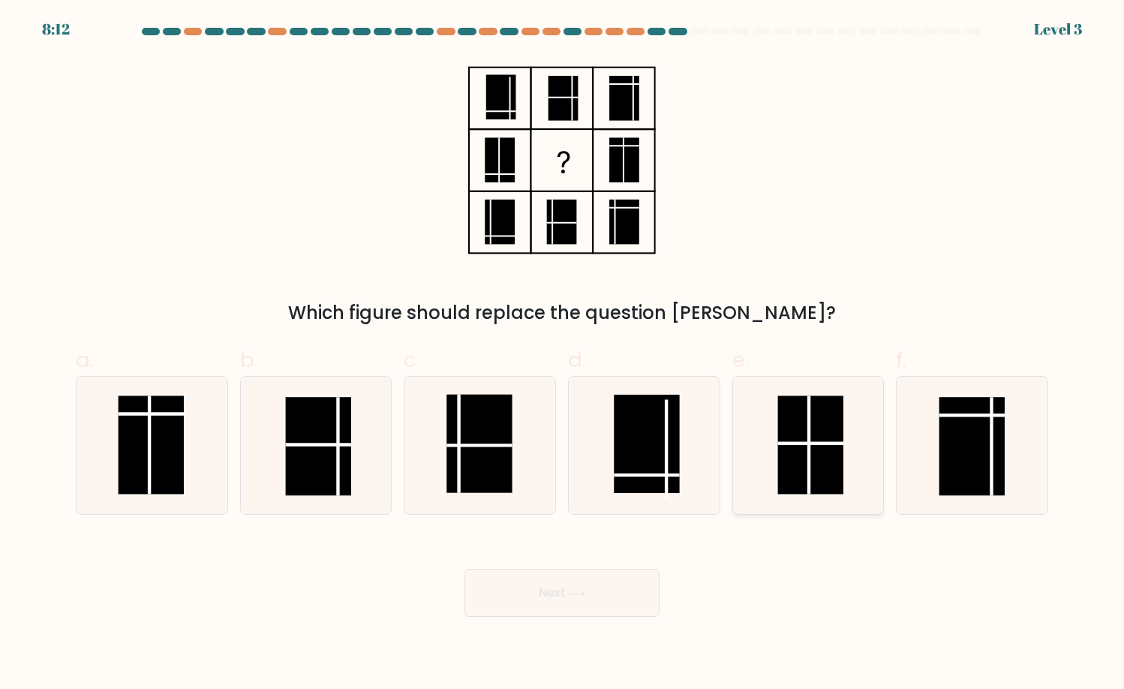
click at [825, 483] on rect at bounding box center [811, 444] width 66 height 99
click at [563, 354] on input "e." at bounding box center [562, 349] width 1 height 10
radio input "true"
click at [624, 582] on button "Next" at bounding box center [561, 593] width 195 height 48
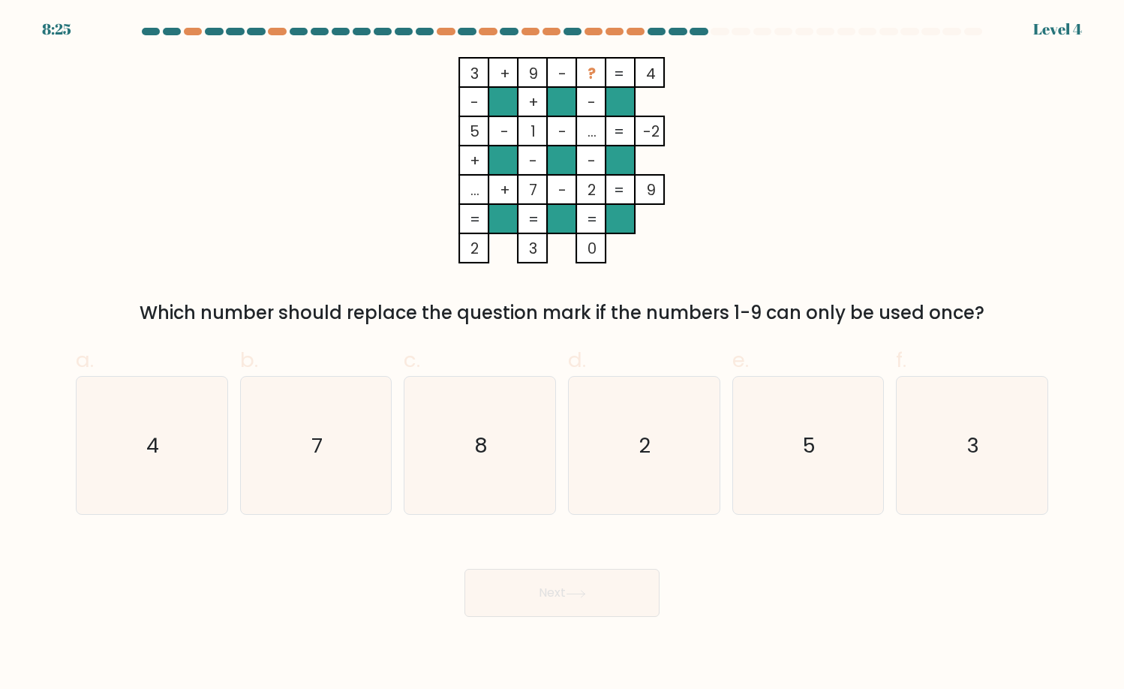
drag, startPoint x: 506, startPoint y: 484, endPoint x: 500, endPoint y: 560, distance: 76.8
click at [501, 487] on icon "8" at bounding box center [480, 446] width 138 height 138
click at [562, 354] on input "c. 8" at bounding box center [562, 349] width 1 height 10
radio input "true"
click at [503, 566] on div "Next" at bounding box center [562, 575] width 990 height 84
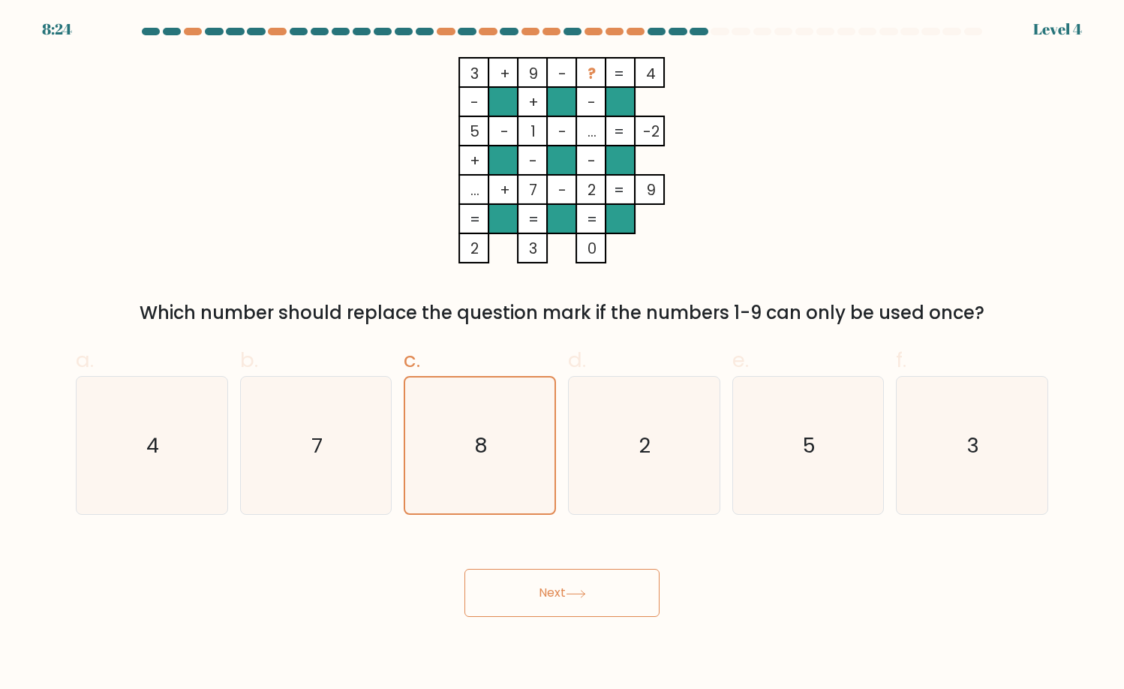
click at [531, 596] on button "Next" at bounding box center [561, 593] width 195 height 48
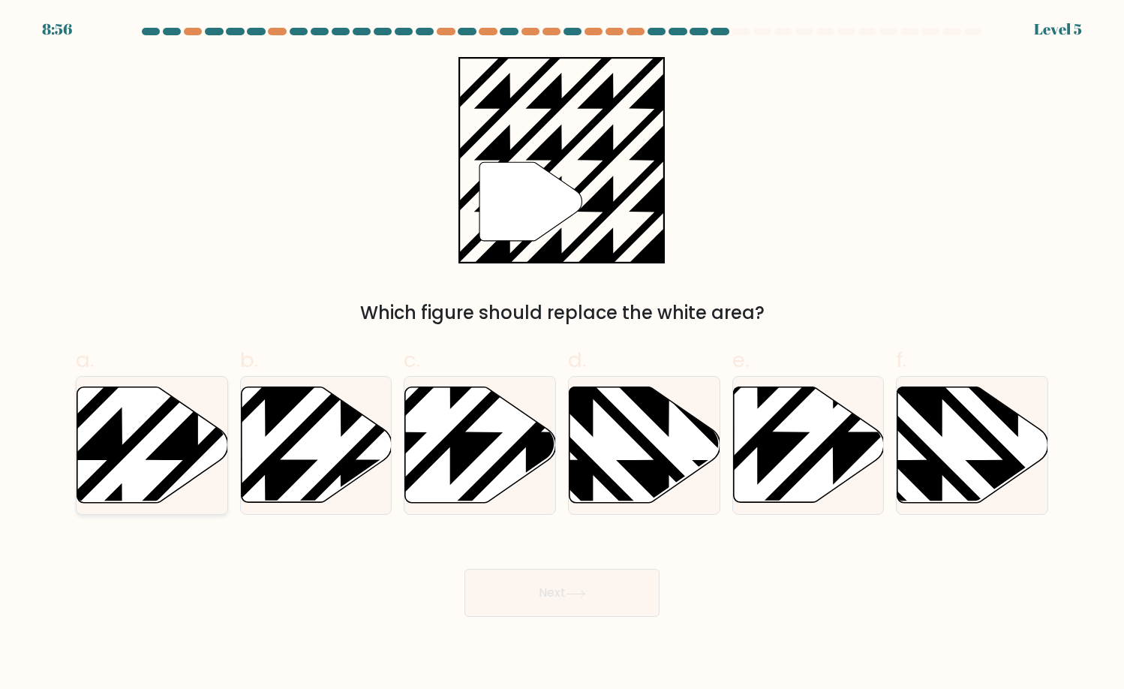
click at [103, 441] on icon at bounding box center [199, 385] width 304 height 304
click at [562, 354] on input "a." at bounding box center [562, 349] width 1 height 10
radio input "true"
click at [600, 607] on button "Next" at bounding box center [561, 593] width 195 height 48
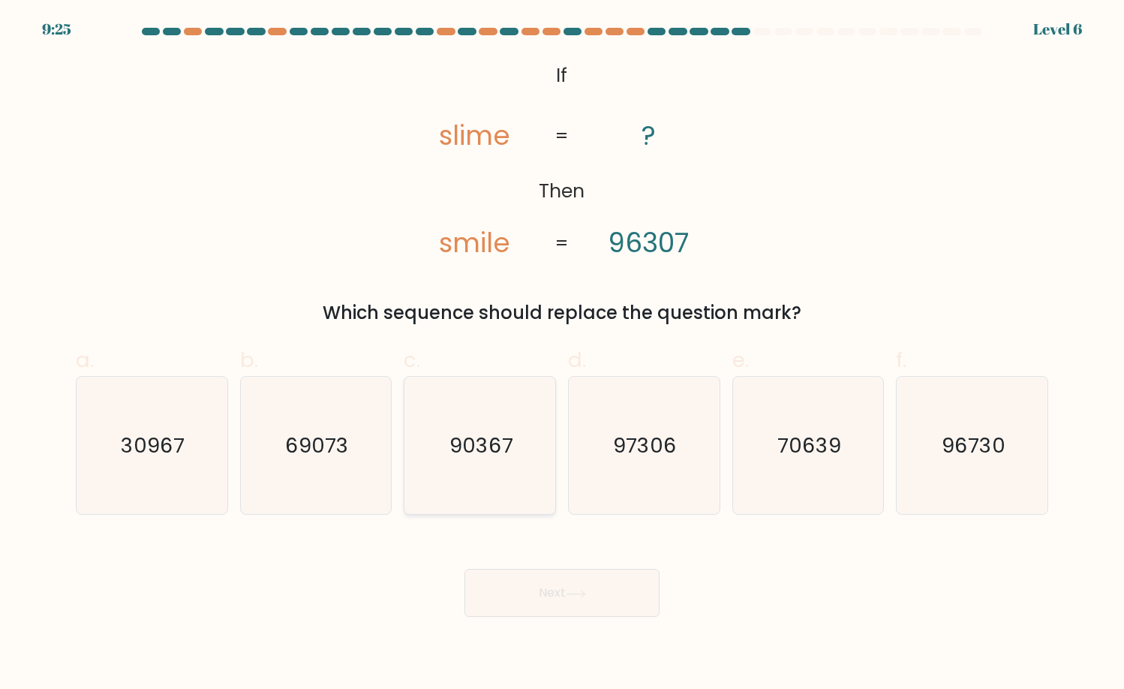
click at [497, 495] on icon "90367" at bounding box center [480, 446] width 138 height 138
click at [562, 354] on input "c. 90367" at bounding box center [562, 349] width 1 height 10
radio input "true"
click at [519, 591] on button "Next" at bounding box center [561, 593] width 195 height 48
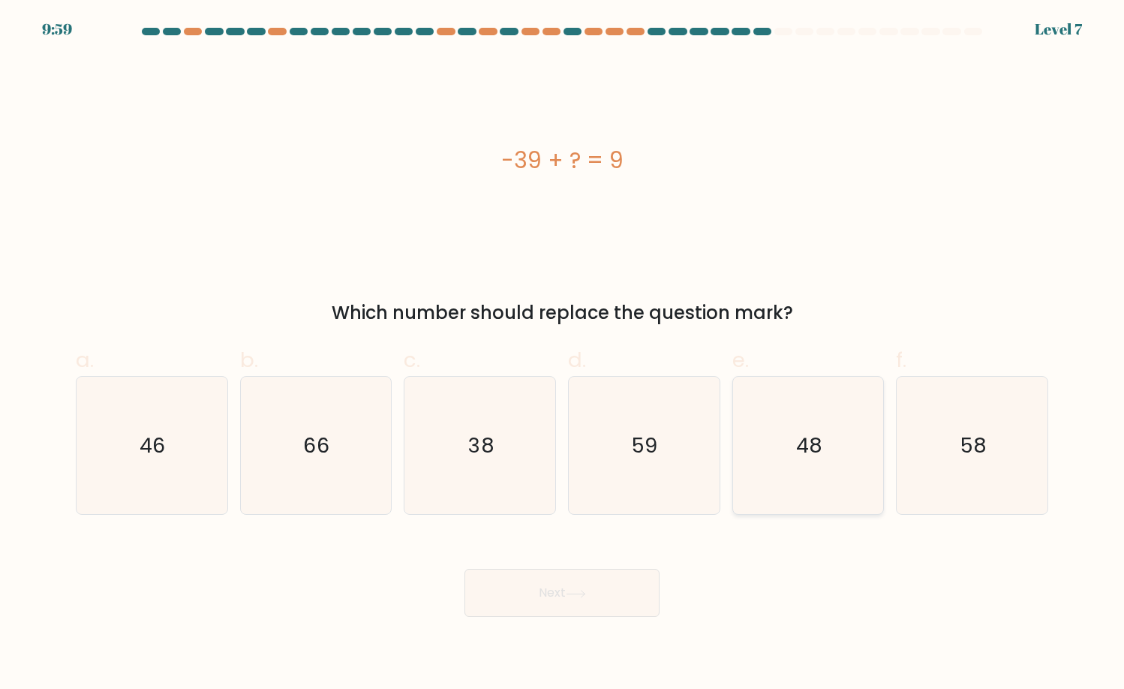
click at [820, 491] on icon "48" at bounding box center [808, 446] width 138 height 138
click at [563, 354] on input "e. 48" at bounding box center [562, 349] width 1 height 10
radio input "true"
click at [605, 589] on button "Next" at bounding box center [561, 593] width 195 height 48
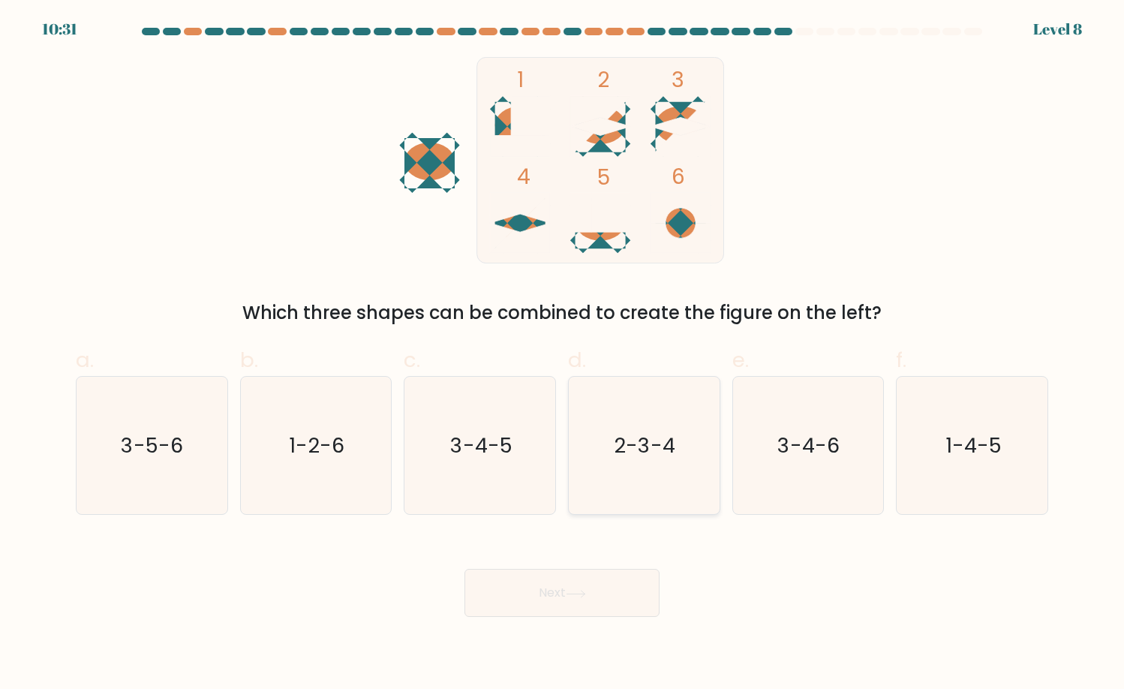
click at [638, 443] on text "2-3-4" at bounding box center [645, 445] width 62 height 29
click at [563, 354] on input "d. 2-3-4" at bounding box center [562, 349] width 1 height 10
radio input "true"
click at [577, 602] on button "Next" at bounding box center [561, 593] width 195 height 48
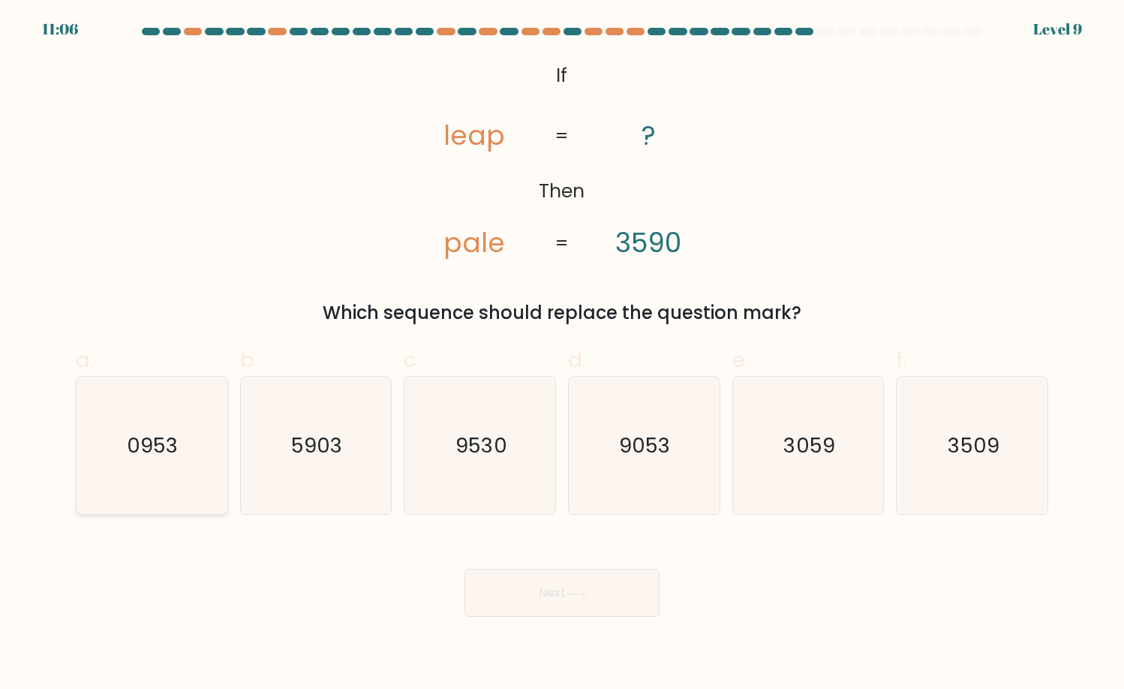
click at [182, 442] on icon "0953" at bounding box center [152, 446] width 138 height 138
click at [562, 354] on input "a. 0953" at bounding box center [562, 349] width 1 height 10
radio input "true"
click at [525, 599] on button "Next" at bounding box center [561, 593] width 195 height 48
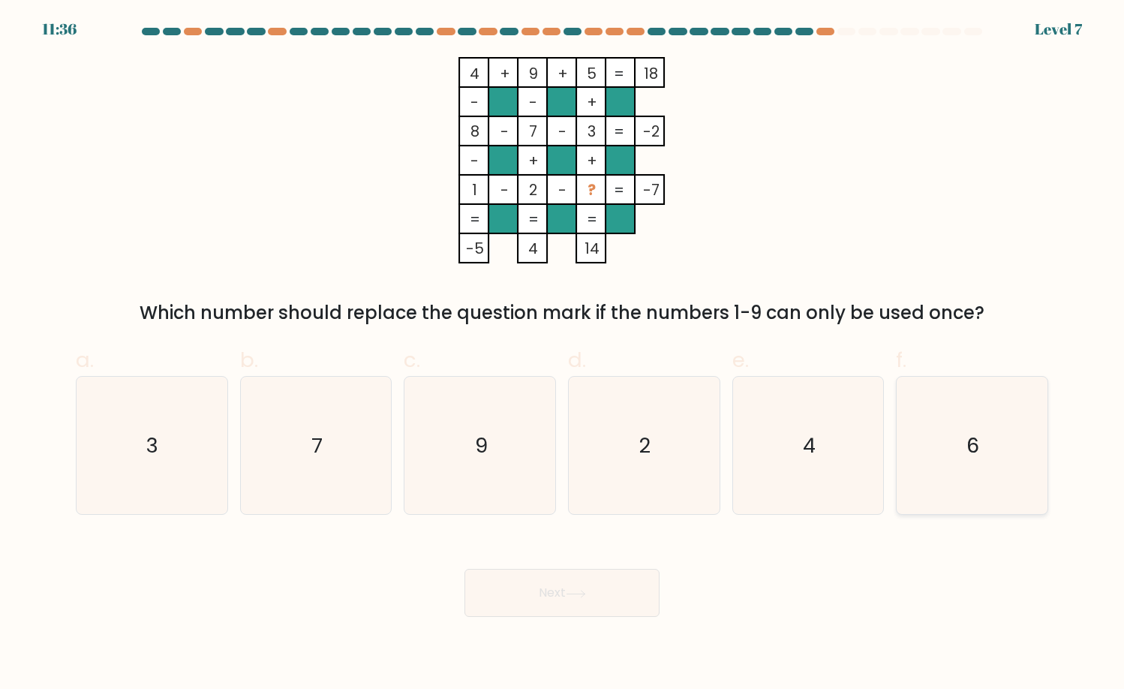
click at [914, 395] on icon "6" at bounding box center [972, 446] width 138 height 138
click at [563, 354] on input "f. 6" at bounding box center [562, 349] width 1 height 10
radio input "true"
click at [586, 597] on icon at bounding box center [576, 594] width 20 height 8
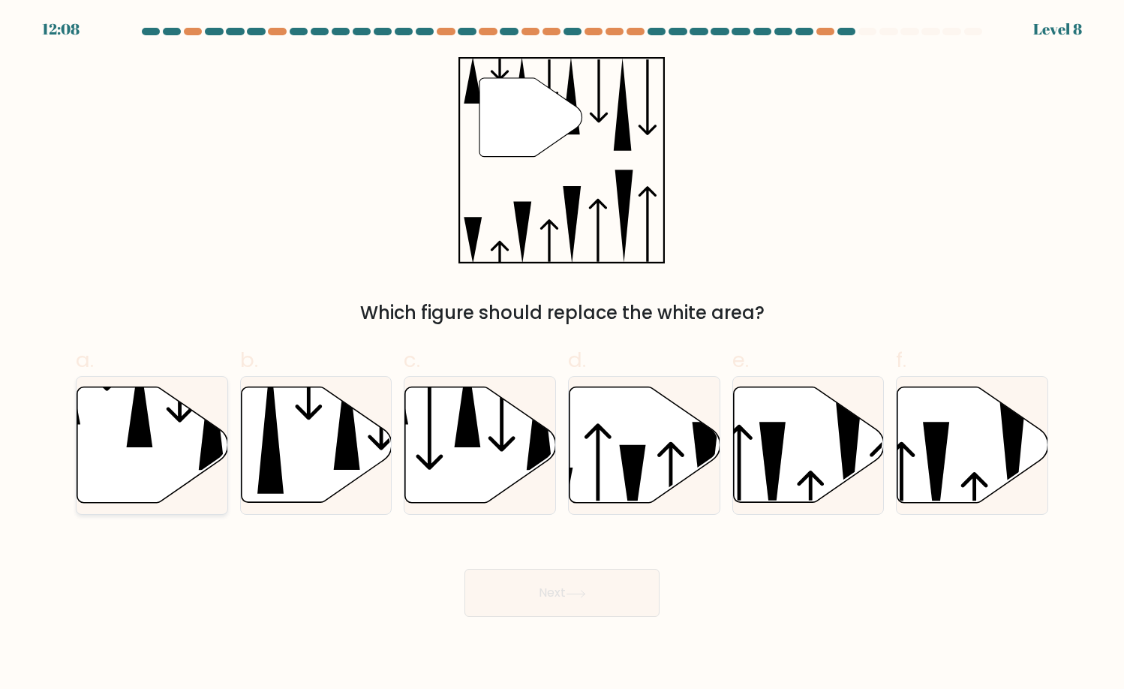
click at [143, 467] on icon at bounding box center [152, 445] width 151 height 116
click at [562, 354] on input "a." at bounding box center [562, 349] width 1 height 10
radio input "true"
click at [550, 577] on button "Next" at bounding box center [561, 593] width 195 height 48
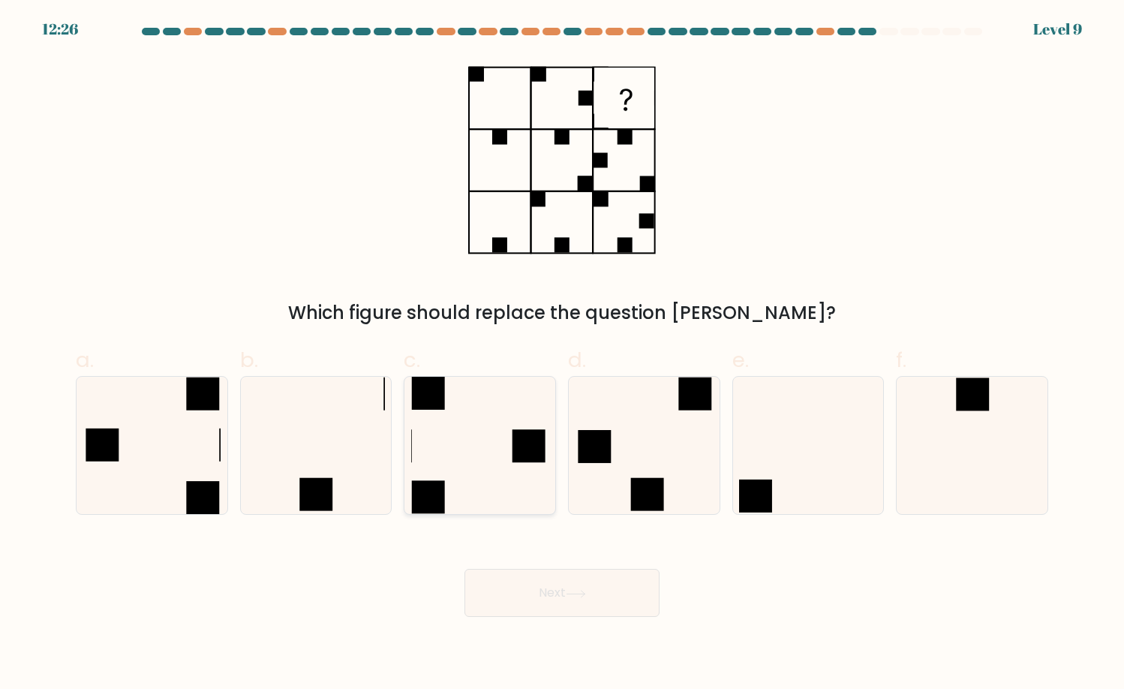
click at [492, 451] on icon at bounding box center [480, 446] width 138 height 138
click at [562, 354] on input "c." at bounding box center [562, 349] width 1 height 10
radio input "true"
click at [630, 632] on body "12:26 Level 9" at bounding box center [562, 344] width 1124 height 689
click at [620, 603] on button "Next" at bounding box center [561, 593] width 195 height 48
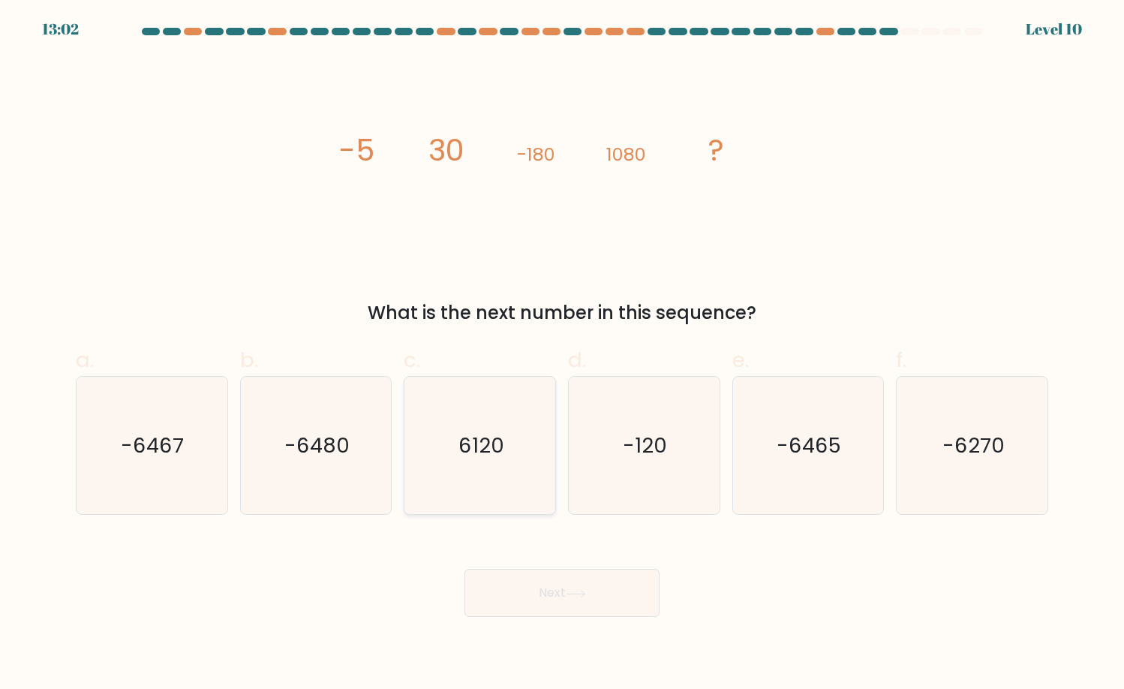
click at [469, 443] on text "6120" at bounding box center [481, 445] width 46 height 29
click at [562, 354] on input "c. 6120" at bounding box center [562, 349] width 1 height 10
radio input "true"
drag, startPoint x: 546, startPoint y: 563, endPoint x: 538, endPoint y: 580, distance: 18.5
click at [539, 577] on div "Next" at bounding box center [562, 575] width 990 height 84
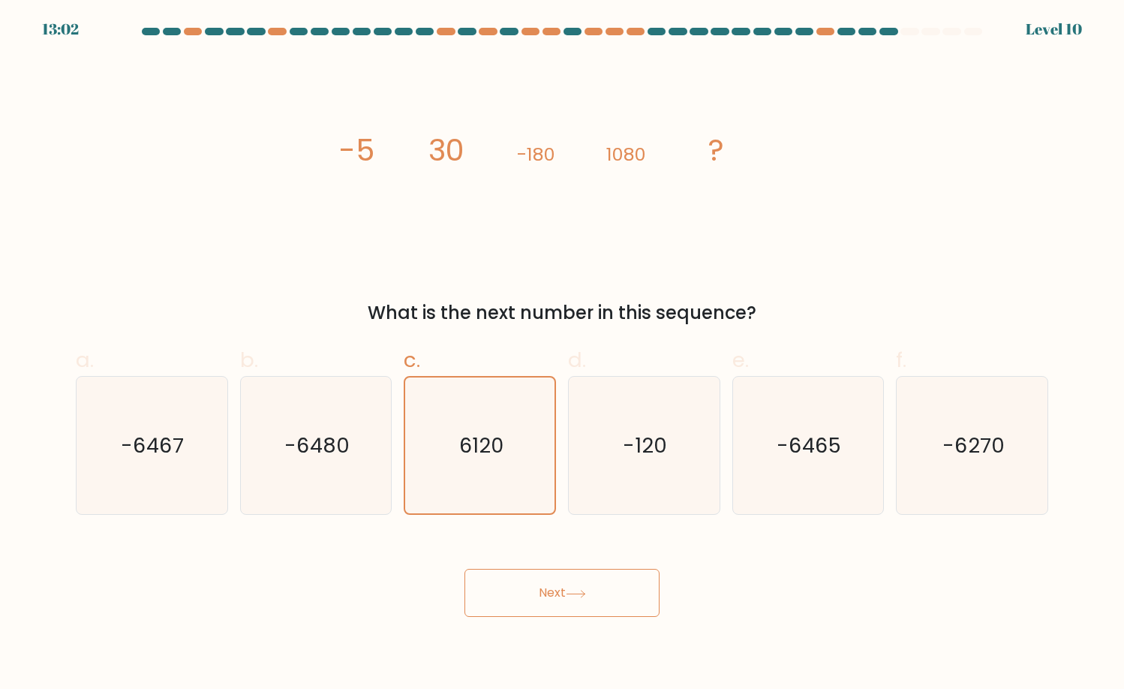
click at [540, 596] on button "Next" at bounding box center [561, 593] width 195 height 48
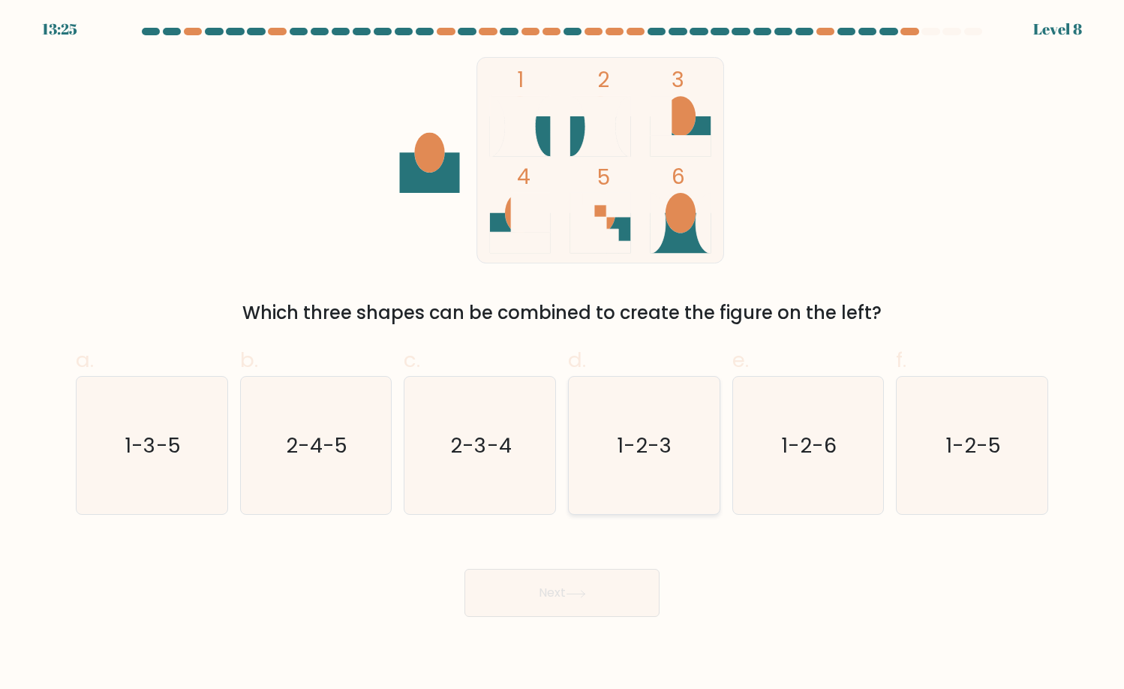
click at [661, 462] on icon "1-2-3" at bounding box center [644, 446] width 138 height 138
click at [563, 354] on input "d. 1-2-3" at bounding box center [562, 349] width 1 height 10
radio input "true"
click at [801, 466] on icon "1-2-6" at bounding box center [808, 446] width 138 height 138
click at [563, 354] on input "e. 1-2-6" at bounding box center [562, 349] width 1 height 10
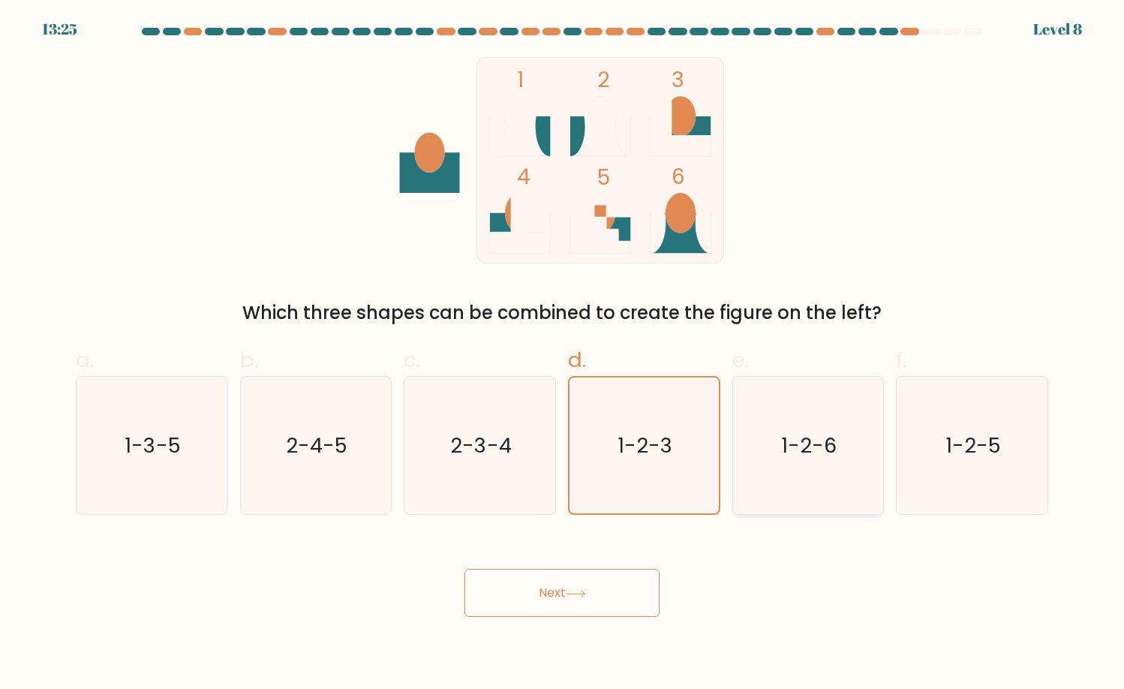
radio input "true"
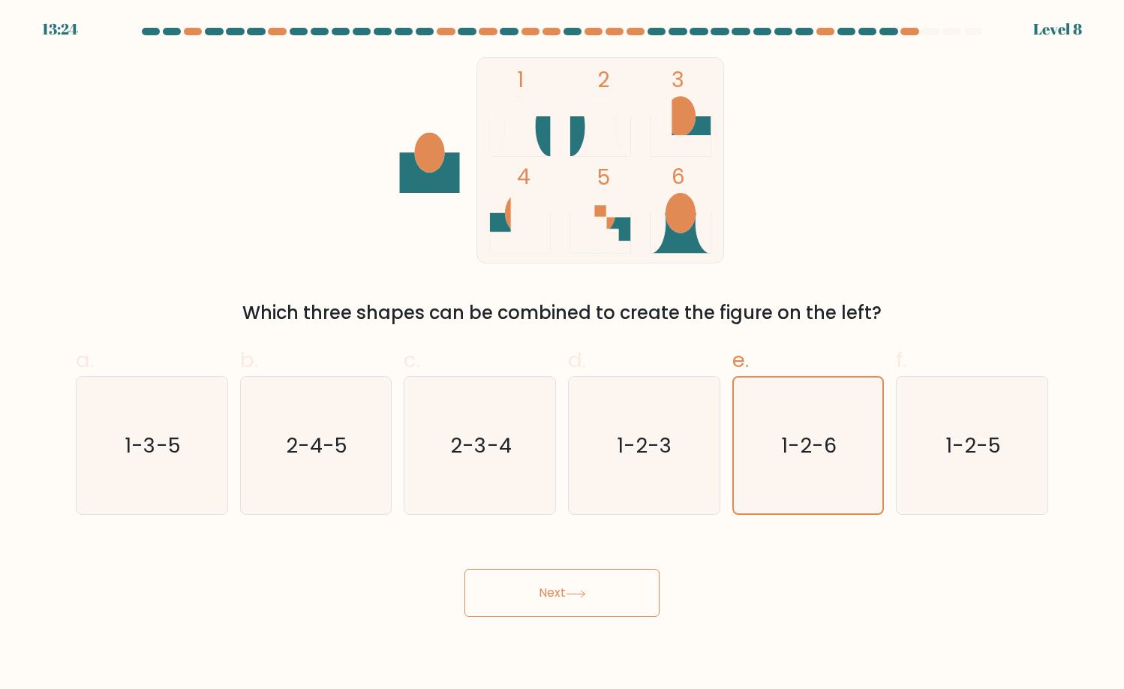
click at [562, 591] on button "Next" at bounding box center [561, 593] width 195 height 48
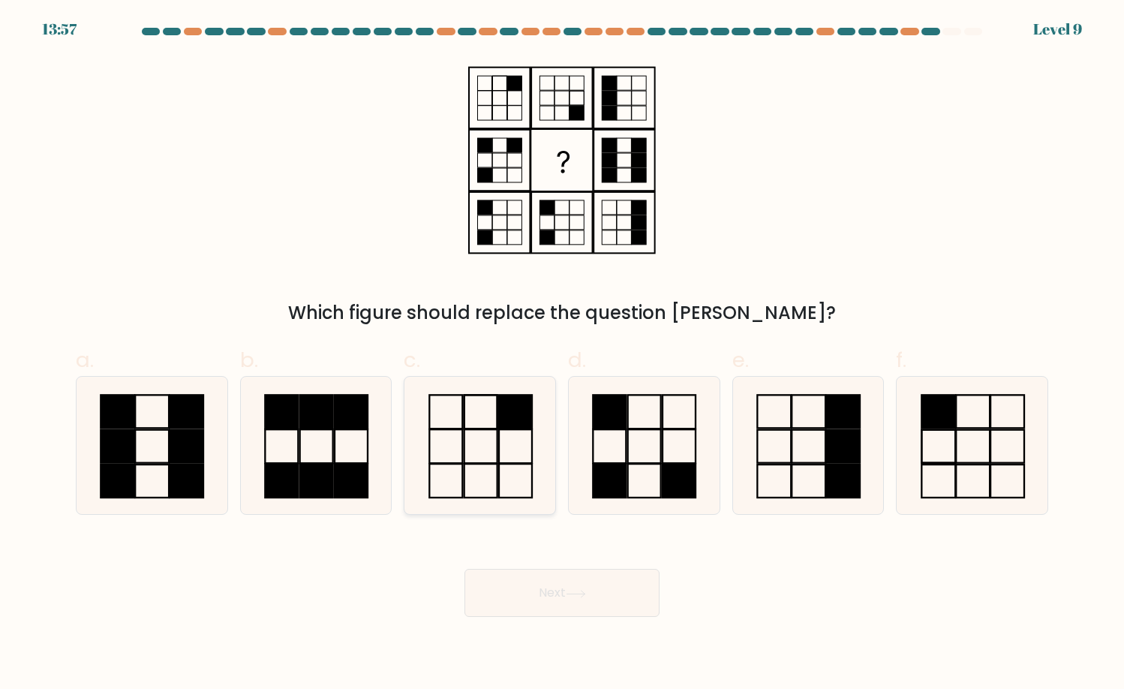
drag, startPoint x: 494, startPoint y: 460, endPoint x: 481, endPoint y: 469, distance: 16.2
click at [494, 461] on icon at bounding box center [480, 446] width 138 height 138
click at [562, 354] on input "c." at bounding box center [562, 349] width 1 height 10
radio input "true"
click at [497, 581] on button "Next" at bounding box center [561, 593] width 195 height 48
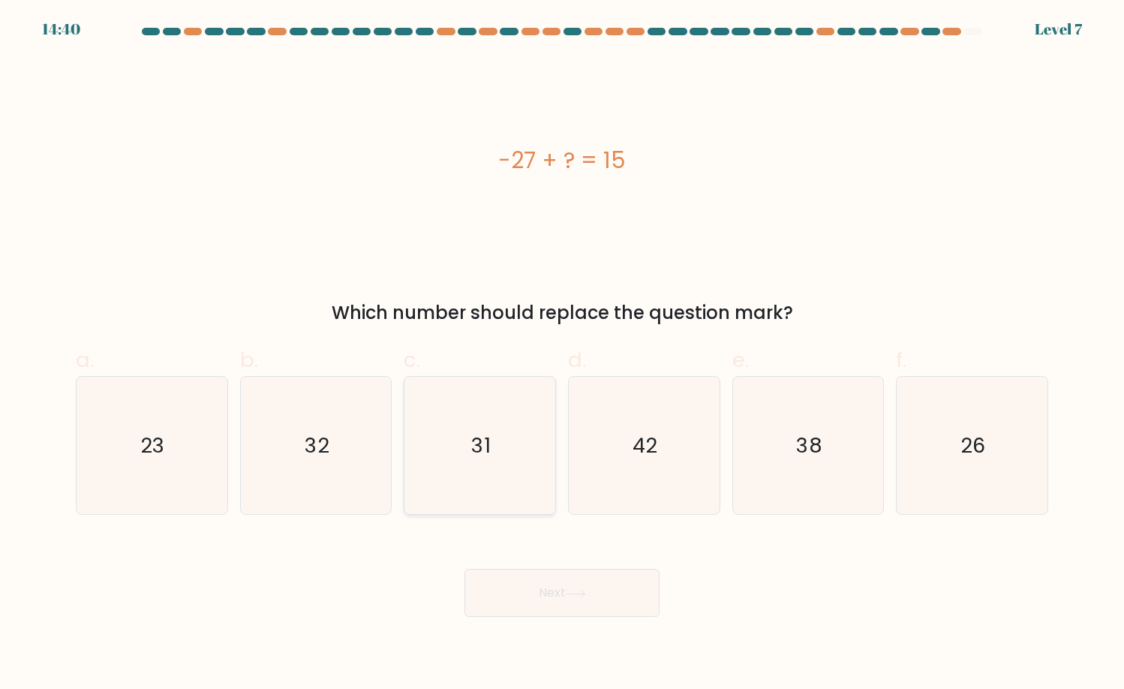
click at [477, 452] on text "31" at bounding box center [481, 445] width 20 height 29
click at [562, 354] on input "c. 31" at bounding box center [562, 349] width 1 height 10
radio input "true"
click at [559, 605] on button "Next" at bounding box center [561, 593] width 195 height 48
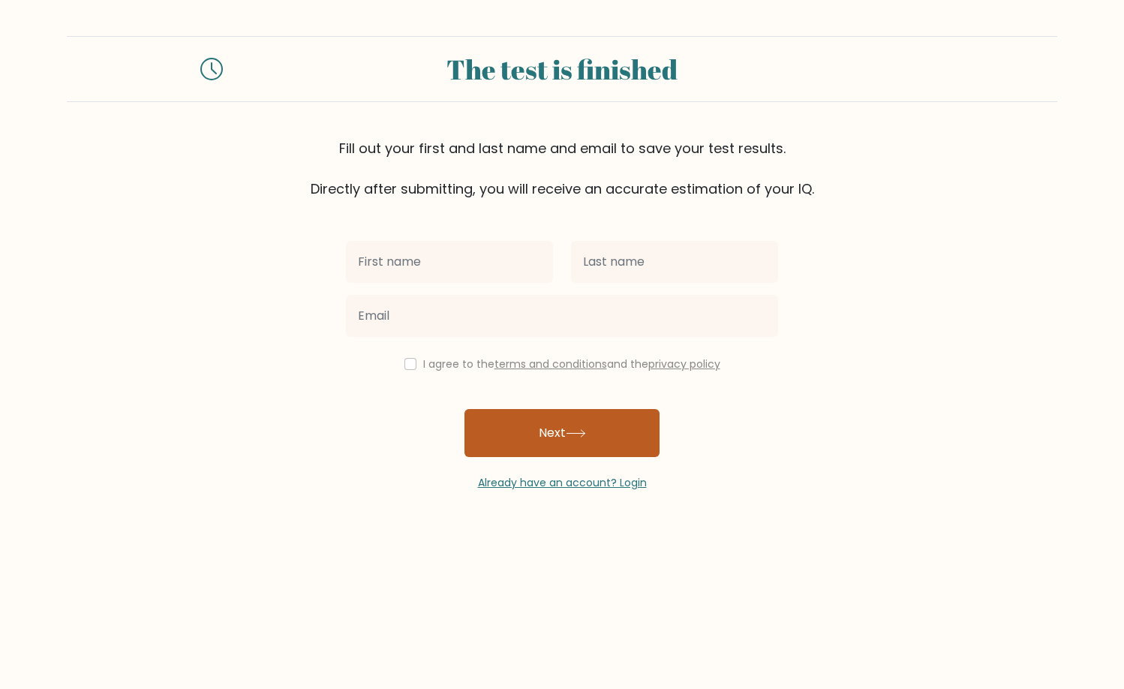
click at [559, 438] on button "Next" at bounding box center [561, 433] width 195 height 48
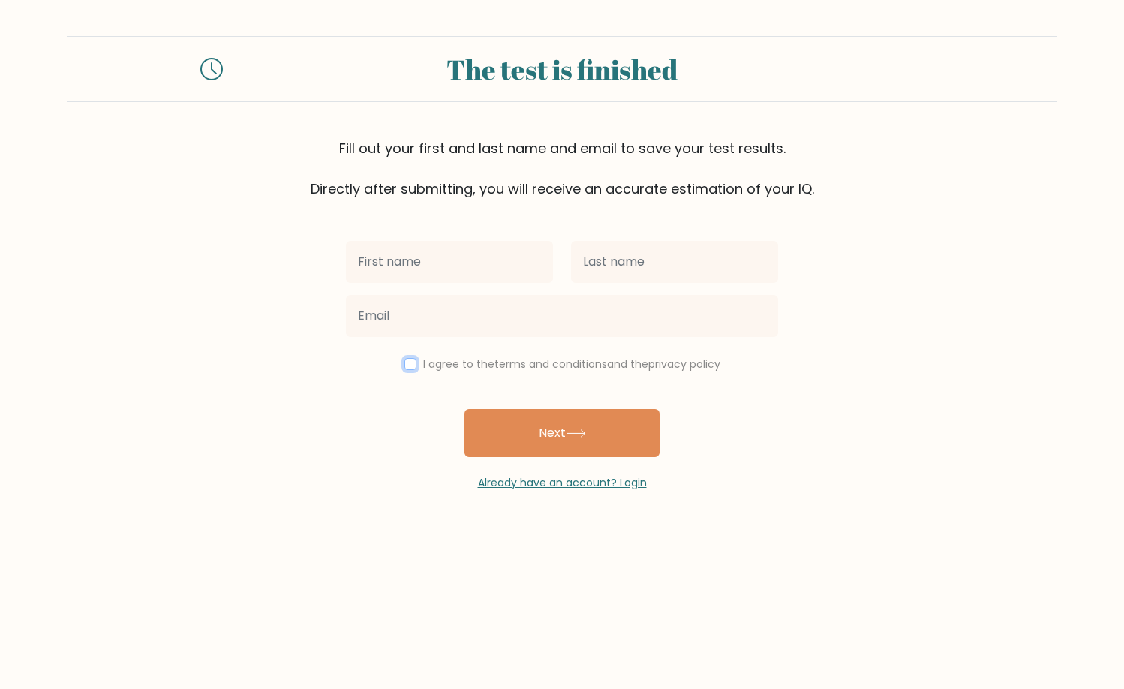
click at [404, 363] on input "checkbox" at bounding box center [410, 364] width 12 height 12
checkbox input "true"
click at [437, 290] on div at bounding box center [562, 316] width 450 height 54
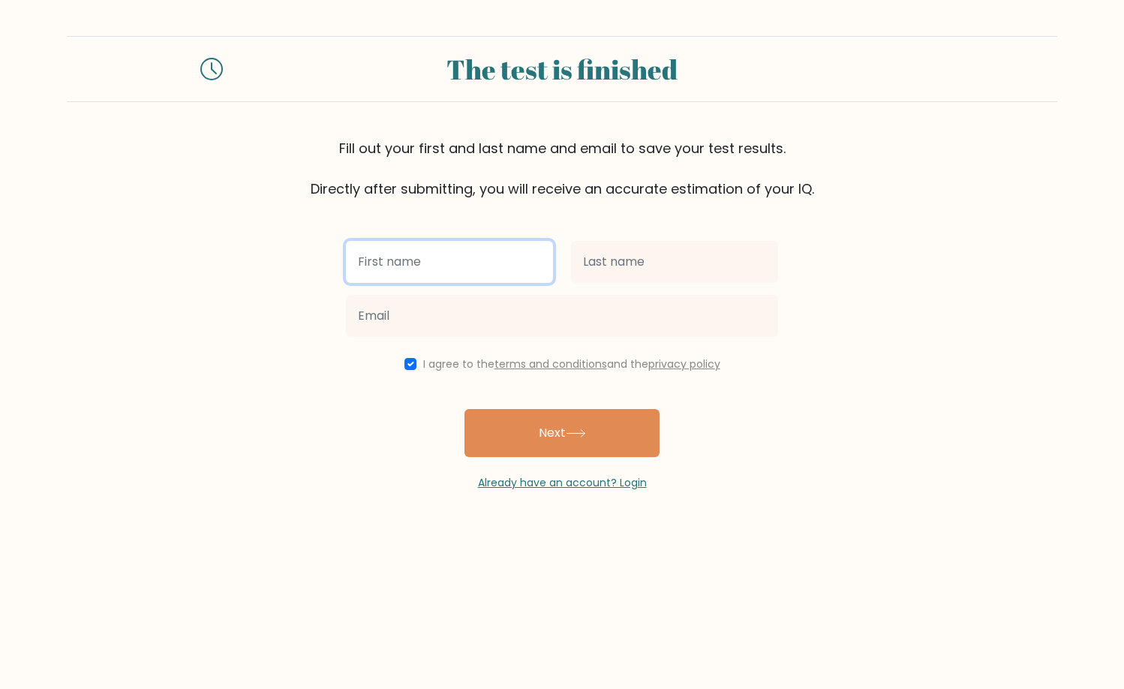
click at [445, 274] on input "text" at bounding box center [449, 262] width 207 height 42
type input "Alyssa Ashley"
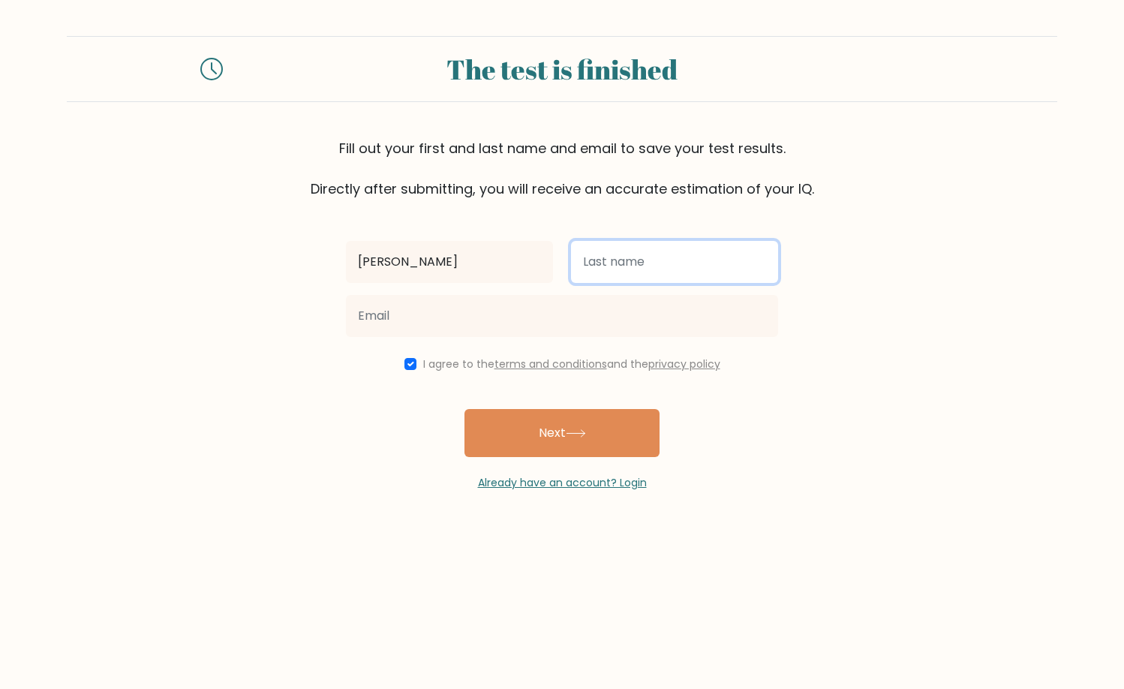
click at [627, 266] on input "text" at bounding box center [674, 262] width 207 height 42
type input "Mencias"
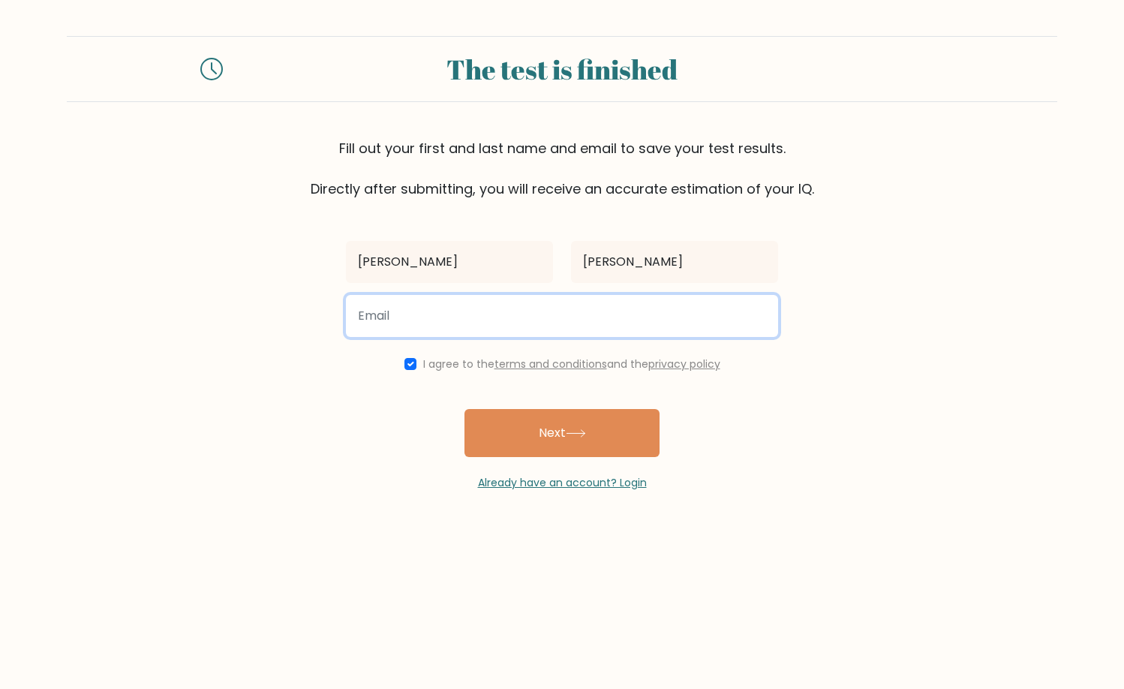
click at [631, 316] on input "email" at bounding box center [562, 316] width 432 height 42
type input "ashashleymencias@gmail.com"
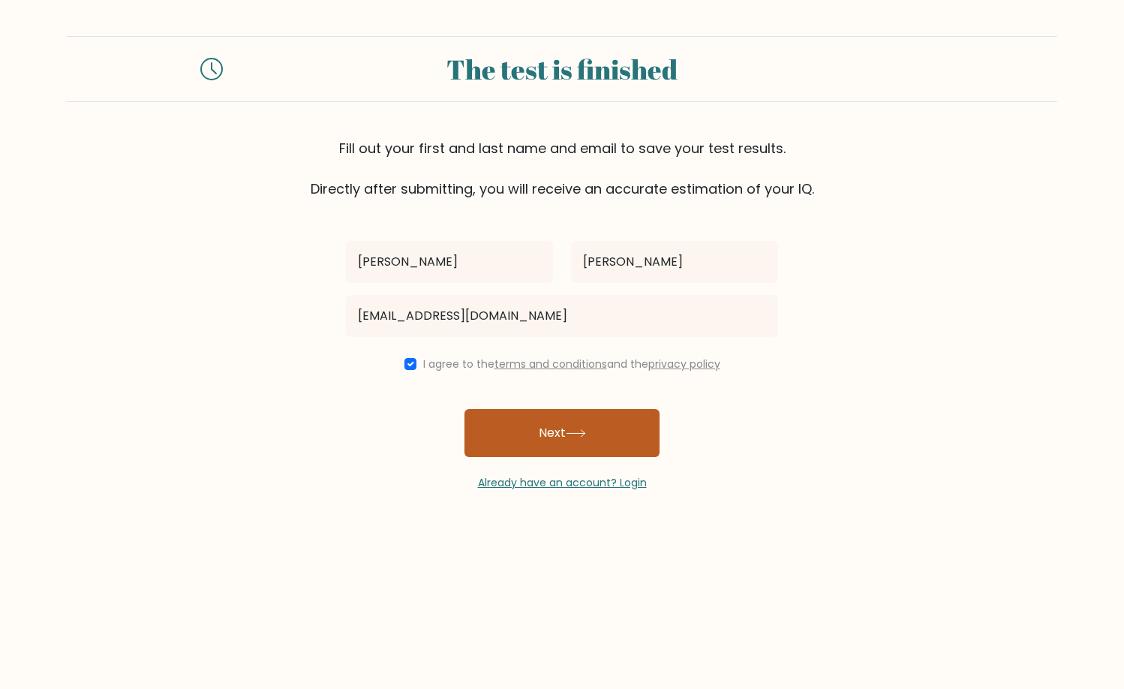
click at [516, 421] on button "Next" at bounding box center [561, 433] width 195 height 48
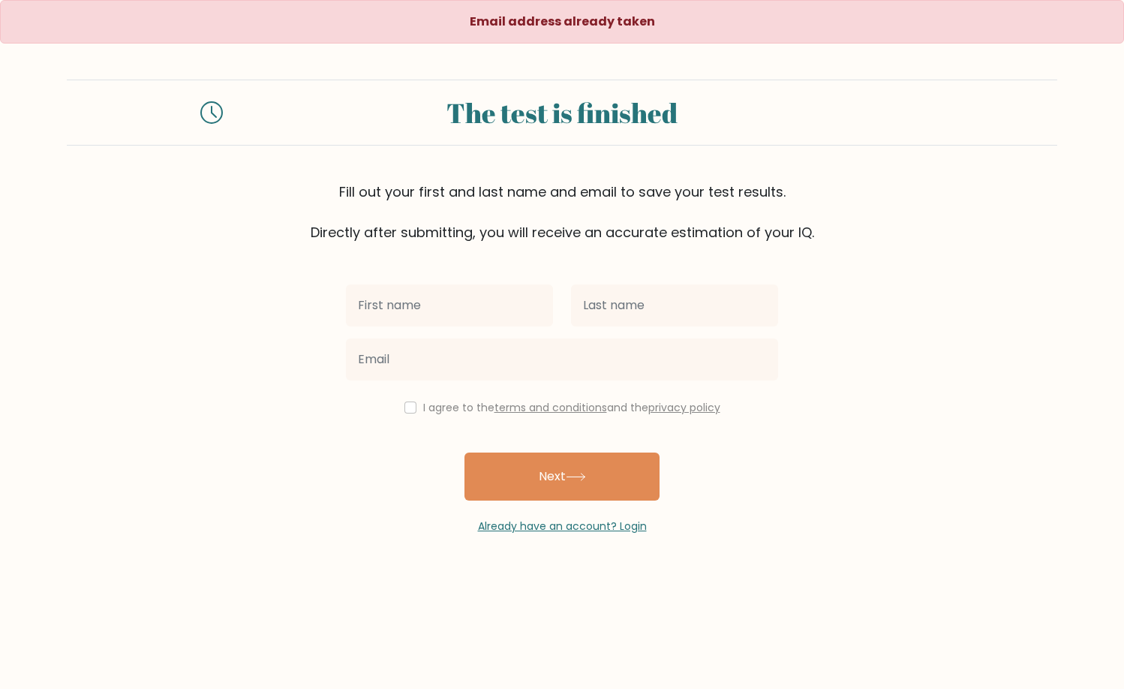
click at [501, 309] on input "text" at bounding box center [449, 305] width 207 height 42
drag, startPoint x: 404, startPoint y: 401, endPoint x: 407, endPoint y: 390, distance: 11.5
click at [404, 401] on input "checkbox" at bounding box center [410, 407] width 12 height 12
checkbox input "true"
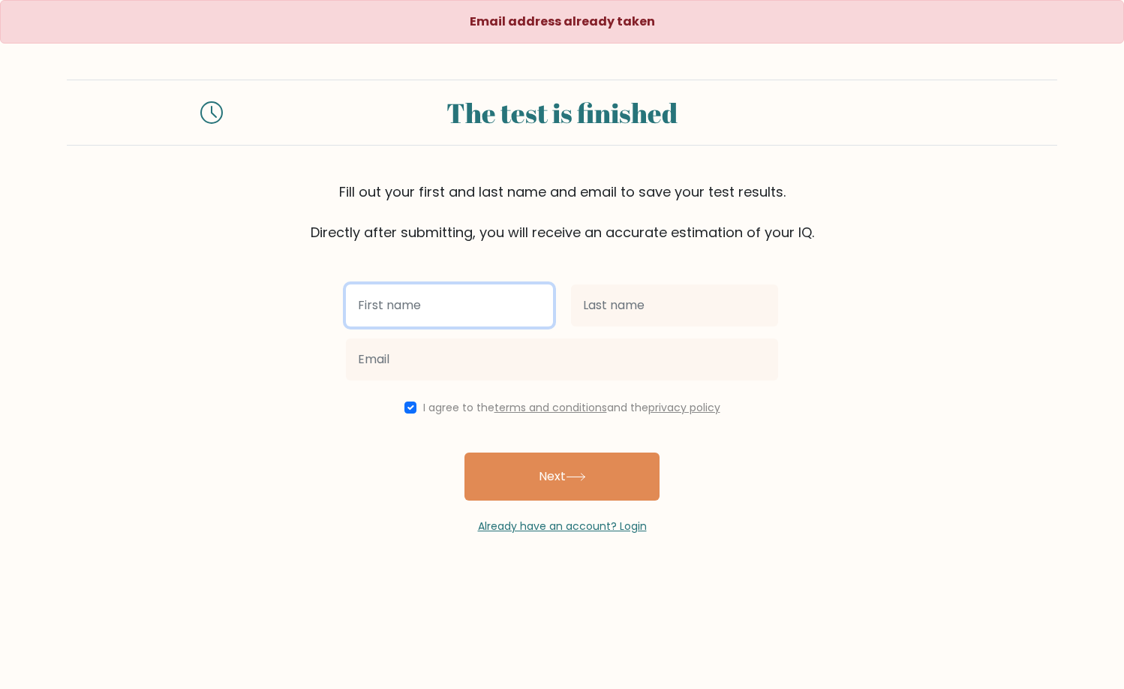
drag, startPoint x: 484, startPoint y: 317, endPoint x: 481, endPoint y: 325, distance: 8.1
click at [484, 317] on input "text" at bounding box center [449, 305] width 207 height 42
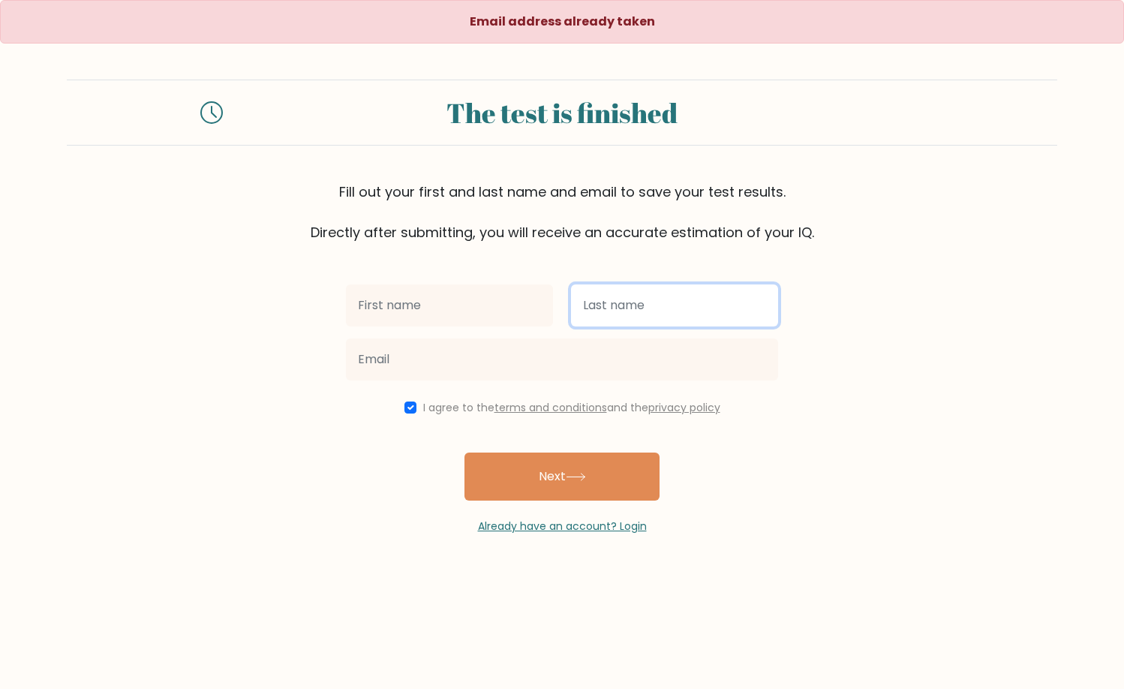
click at [636, 306] on input "text" at bounding box center [674, 305] width 207 height 42
type input "Mencias"
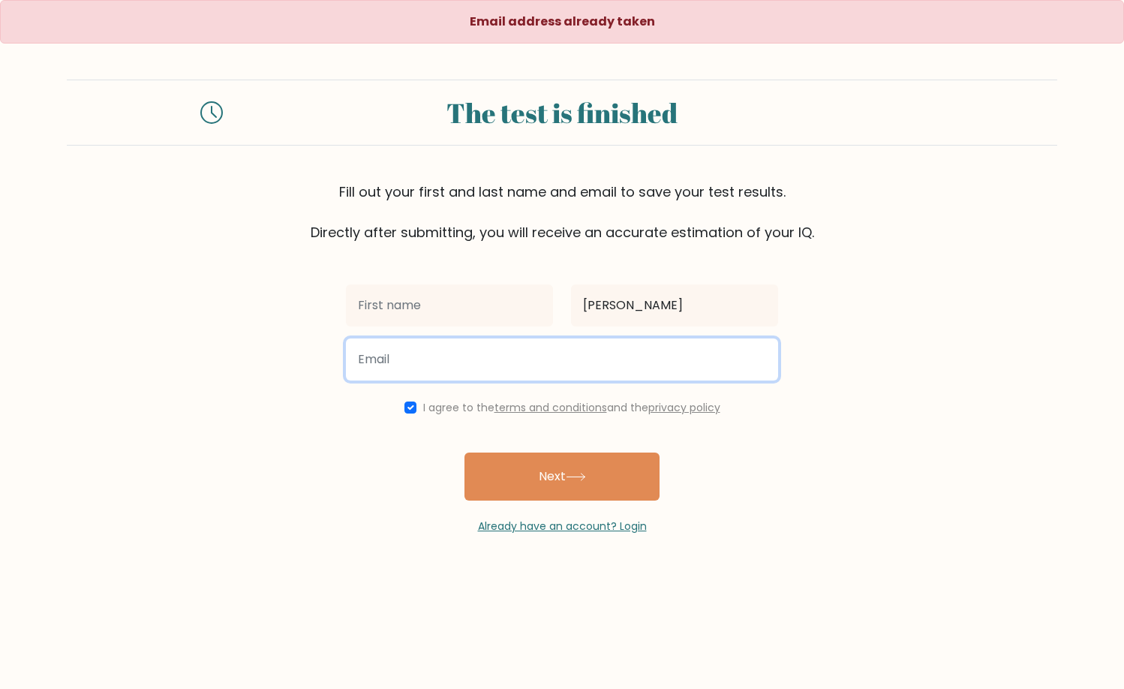
click at [590, 357] on input "email" at bounding box center [562, 359] width 432 height 42
type input "ashashleymencias@gmail.com"
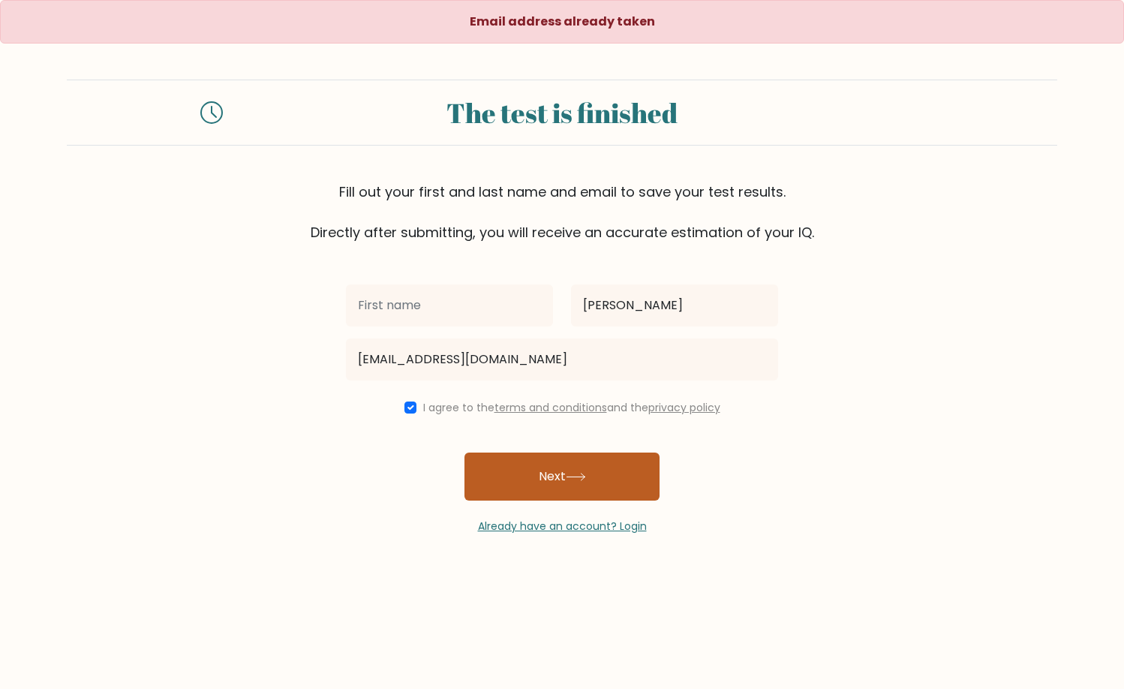
click at [566, 482] on button "Next" at bounding box center [561, 476] width 195 height 48
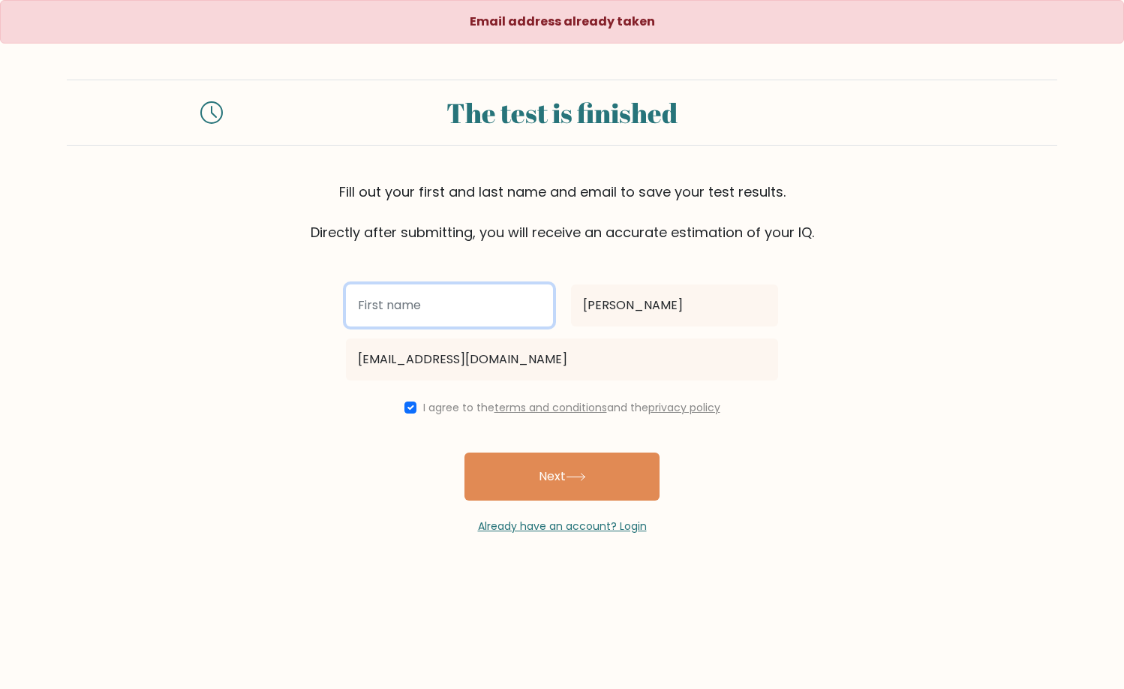
click at [437, 295] on input "text" at bounding box center [449, 305] width 207 height 42
type input "[PERSON_NAME]"
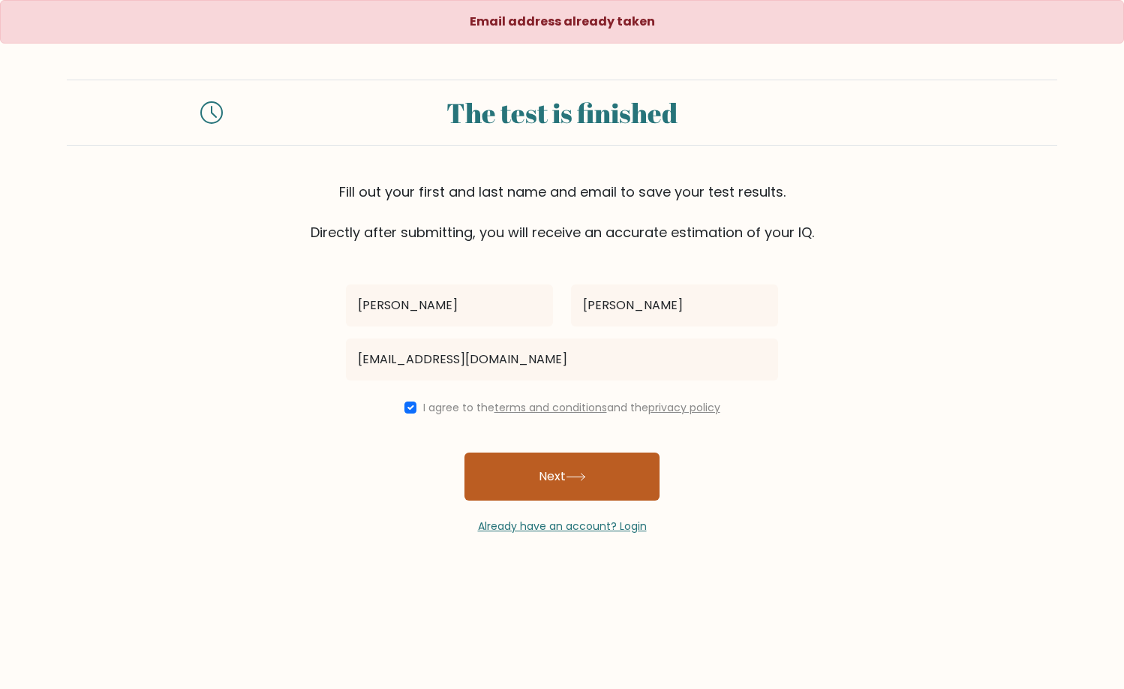
click at [523, 462] on button "Next" at bounding box center [561, 476] width 195 height 48
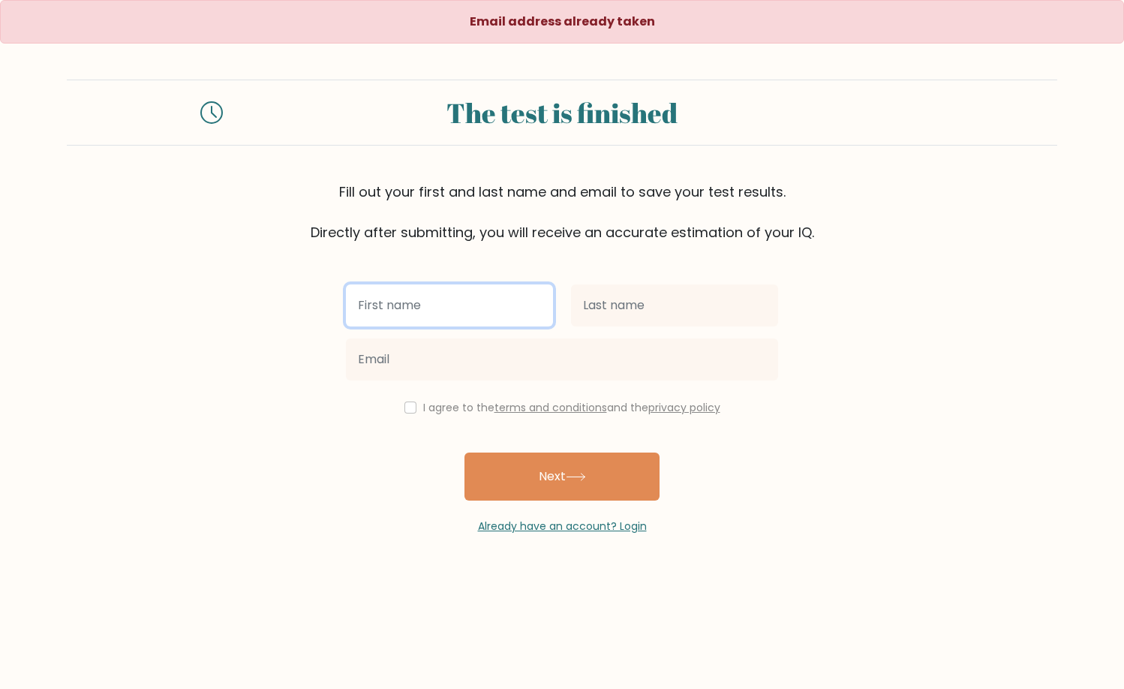
drag, startPoint x: 460, startPoint y: 302, endPoint x: 459, endPoint y: 326, distance: 24.0
click at [460, 303] on input "text" at bounding box center [449, 305] width 207 height 42
type input "[PERSON_NAME]"
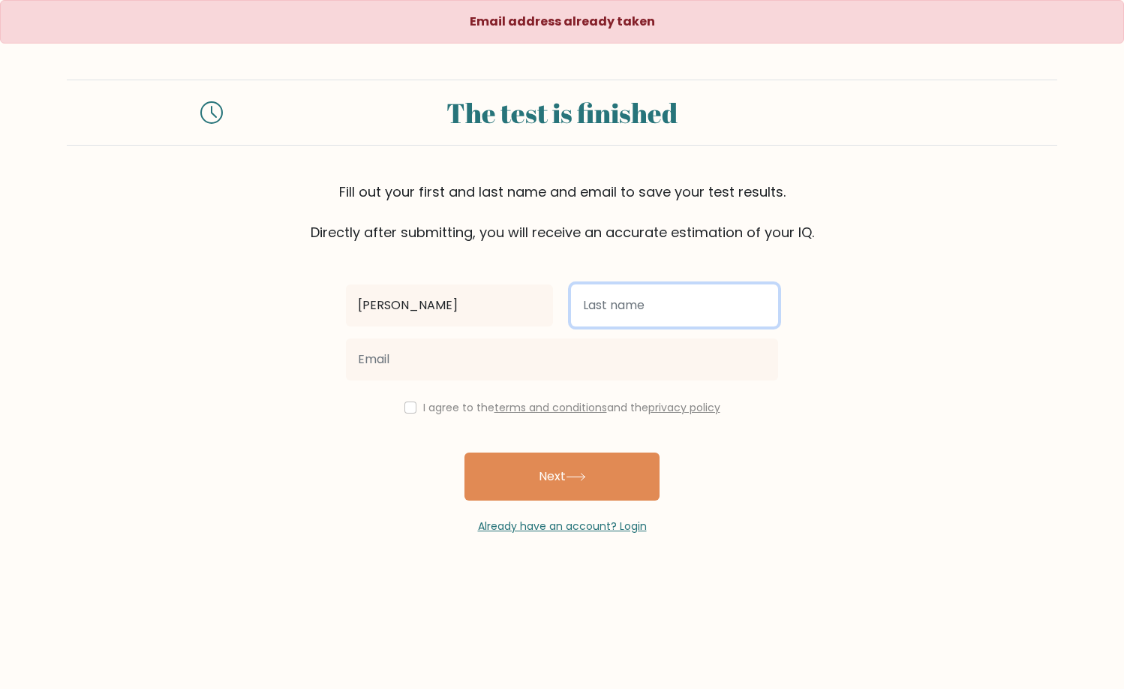
click at [657, 310] on input "text" at bounding box center [674, 305] width 207 height 42
type input "[PERSON_NAME]"
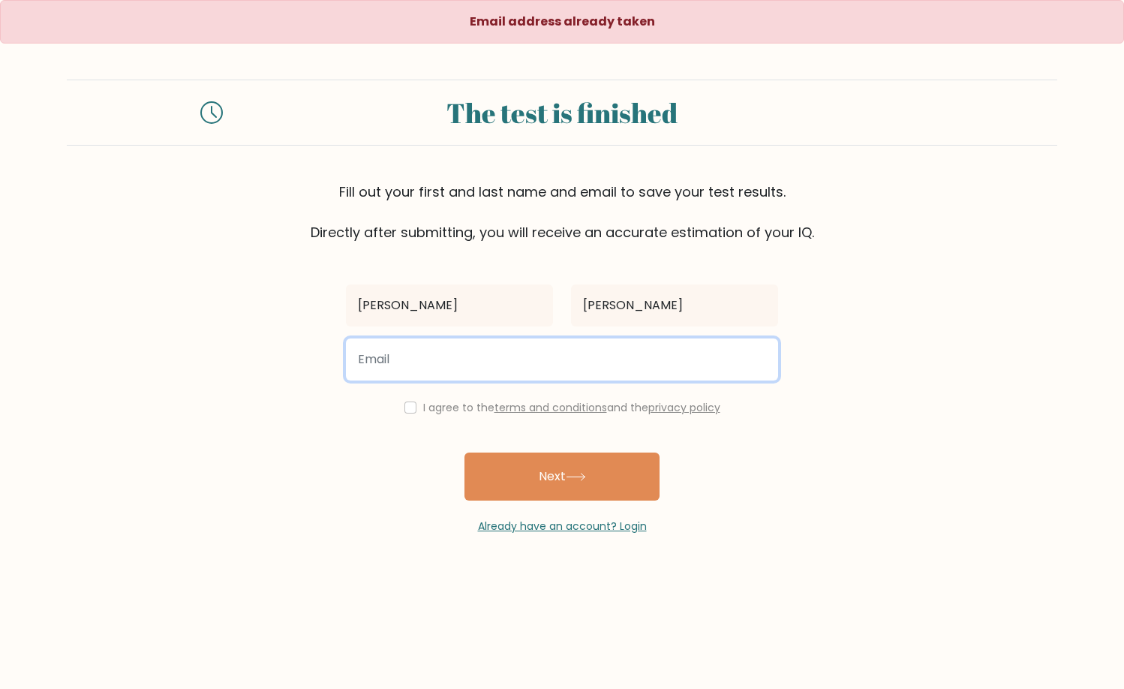
click at [620, 361] on input "email" at bounding box center [562, 359] width 432 height 42
type input "zeus.m.tan@gmail.com"
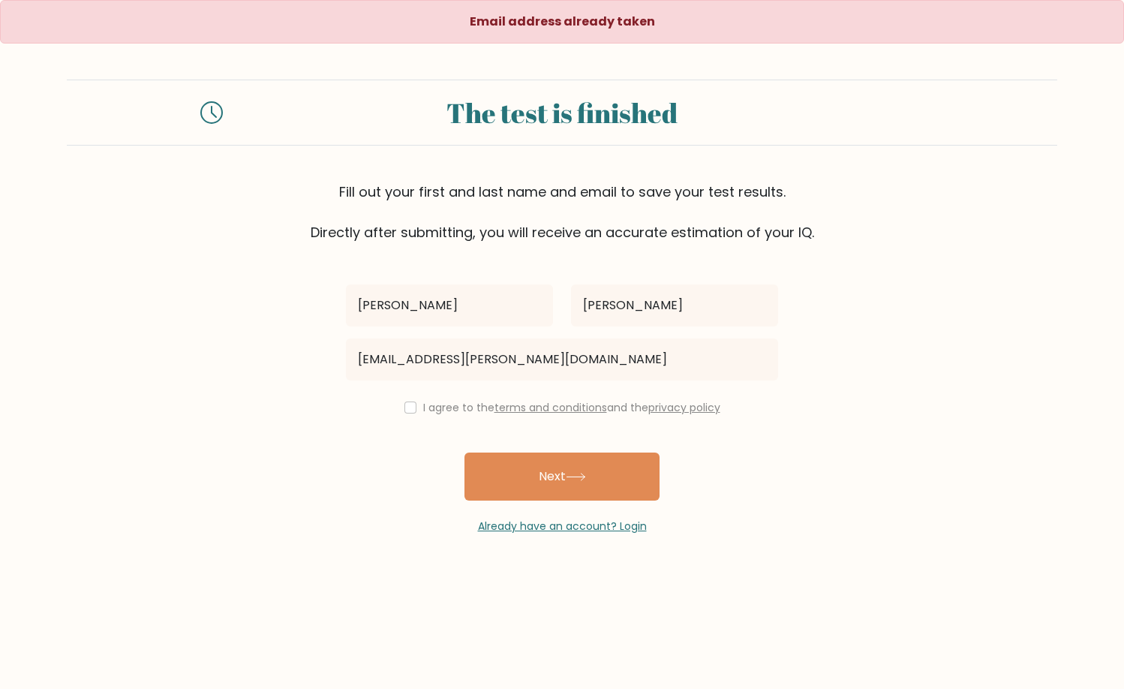
click at [418, 413] on div "I agree to the terms and conditions and the privacy policy" at bounding box center [562, 407] width 450 height 18
click at [408, 403] on input "checkbox" at bounding box center [410, 407] width 12 height 12
checkbox input "true"
click at [582, 479] on icon at bounding box center [576, 477] width 20 height 8
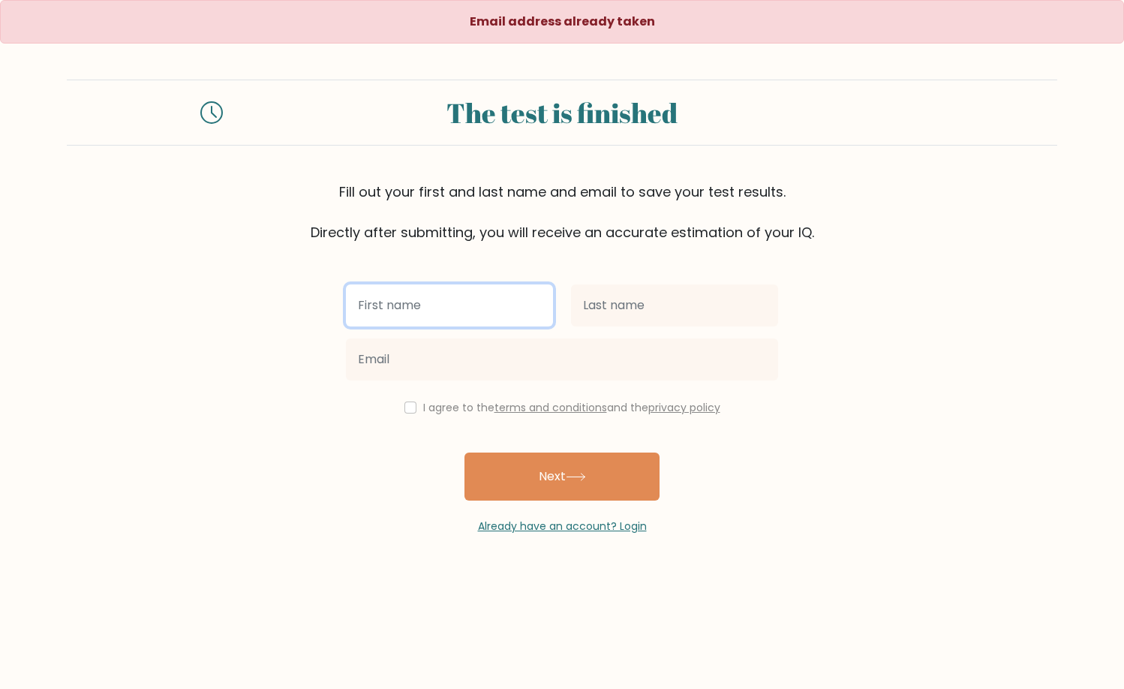
click at [406, 298] on input "text" at bounding box center [449, 305] width 207 height 42
type input "[PERSON_NAME]"
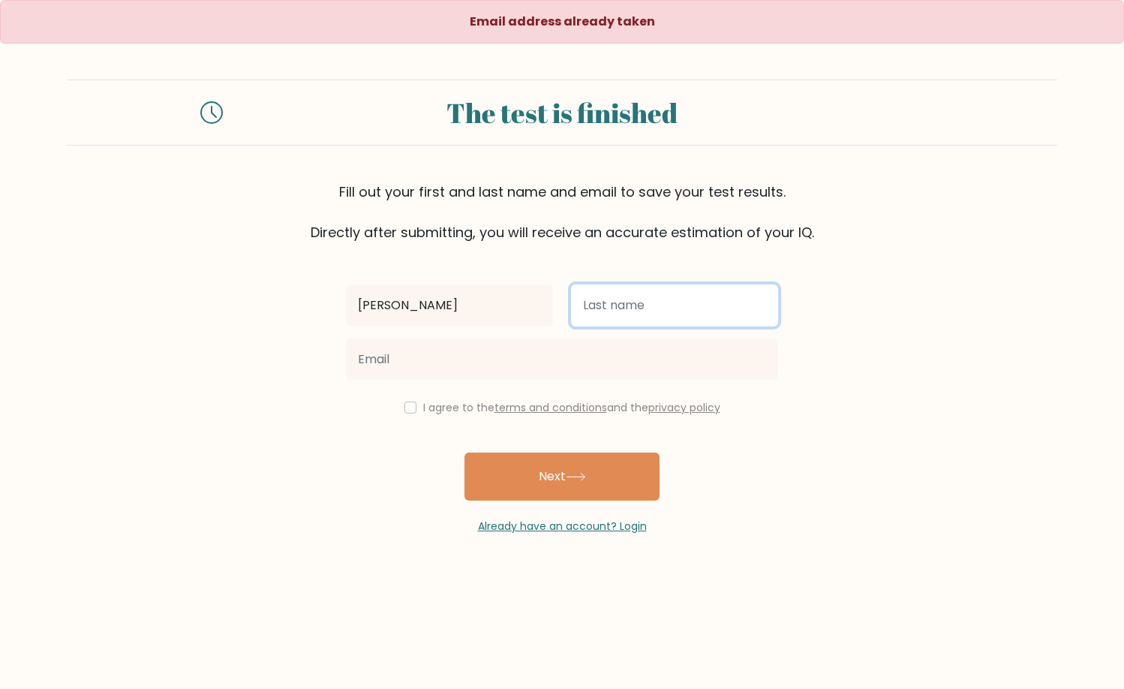
click at [653, 305] on input "text" at bounding box center [674, 305] width 207 height 42
type input "[PERSON_NAME]"
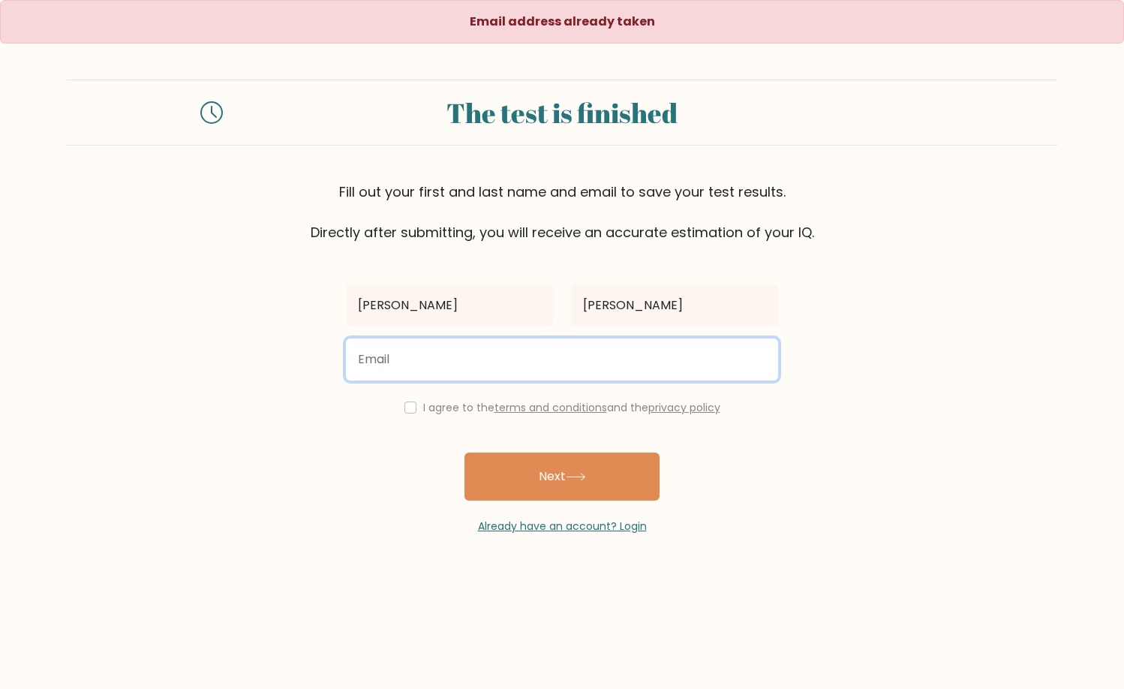
click at [605, 371] on input "email" at bounding box center [562, 359] width 432 height 42
type input "[EMAIL_ADDRESS][DOMAIN_NAME]"
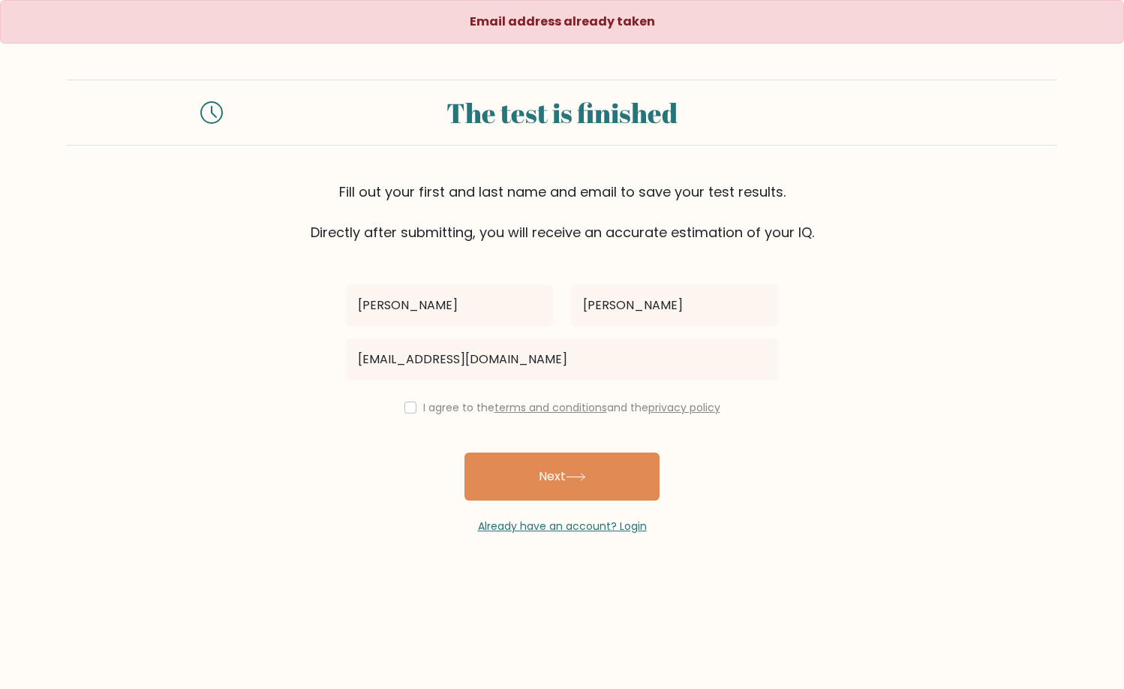
click at [417, 403] on div "I agree to the terms and conditions and the privacy policy" at bounding box center [562, 407] width 450 height 18
click at [404, 402] on input "checkbox" at bounding box center [410, 407] width 12 height 12
checkbox input "true"
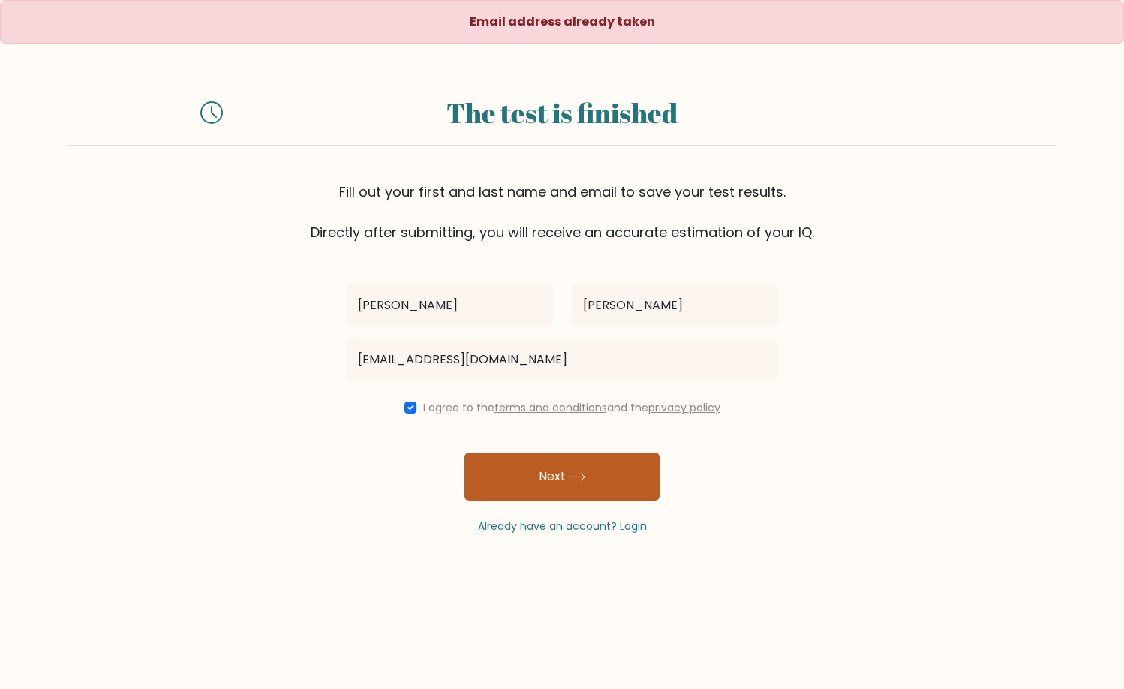
click at [480, 457] on button "Next" at bounding box center [561, 476] width 195 height 48
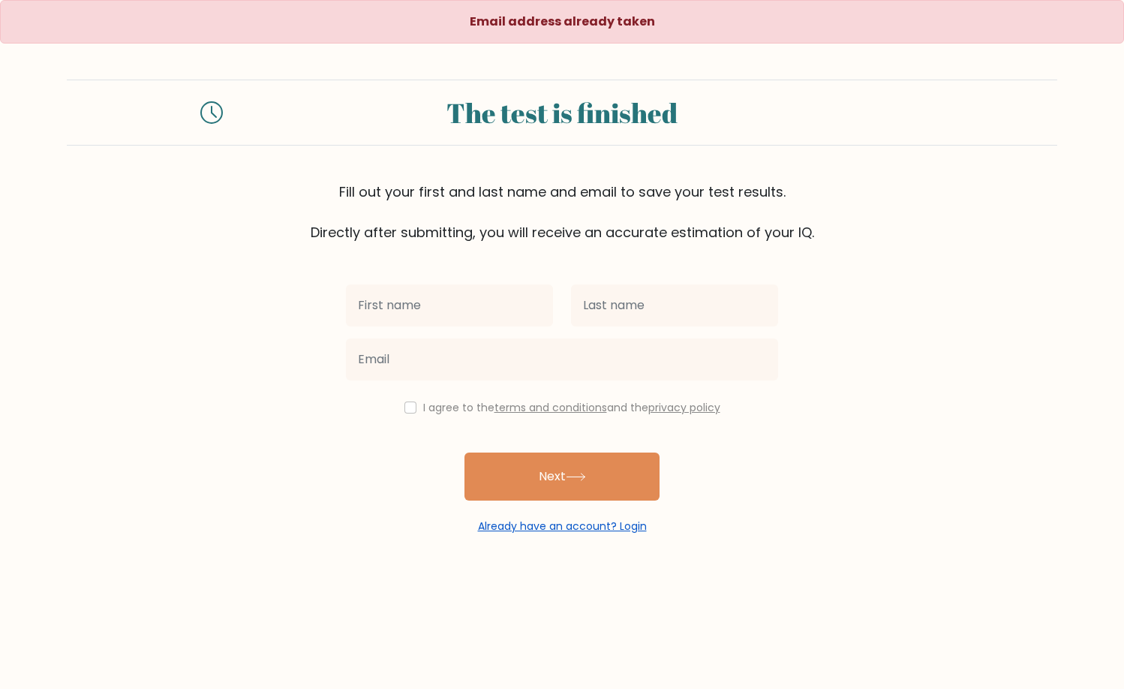
click at [601, 533] on div "Email address already taken The test is finished Fill out your first and last n…" at bounding box center [562, 285] width 1124 height 570
click at [606, 518] on div "Already have an account? Login" at bounding box center [562, 517] width 432 height 34
click at [591, 542] on div "Email address already taken The test is finished Fill out your first and last n…" at bounding box center [562, 285] width 1124 height 570
click at [608, 524] on link "Already have an account? Login" at bounding box center [562, 525] width 169 height 15
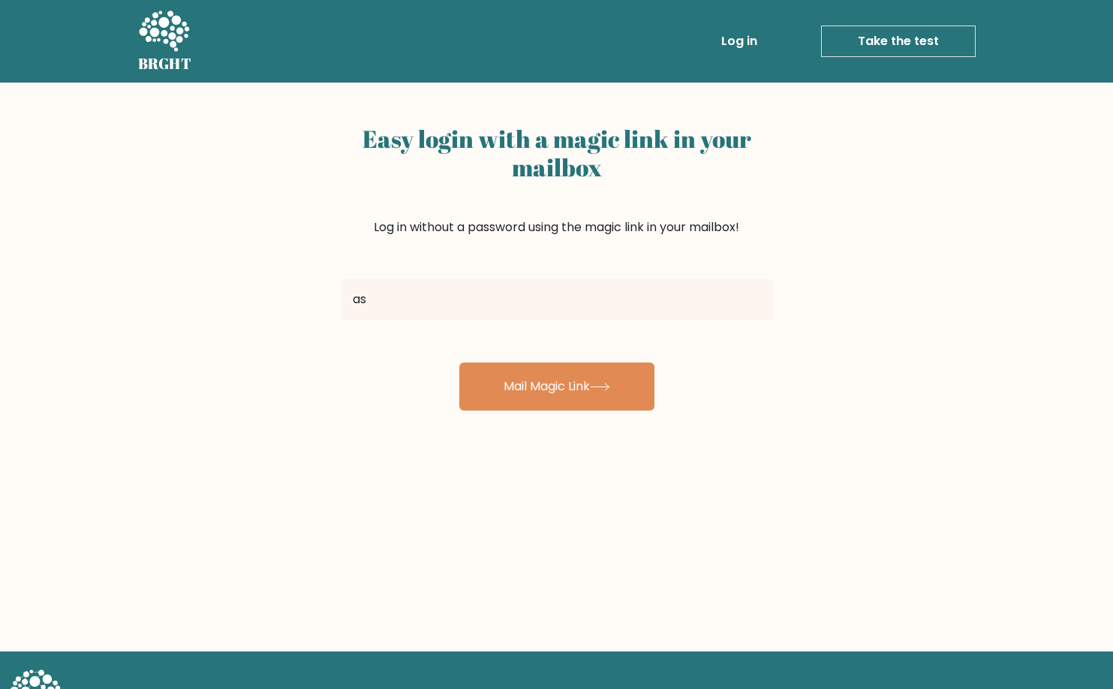
type input "[EMAIL_ADDRESS][DOMAIN_NAME]"
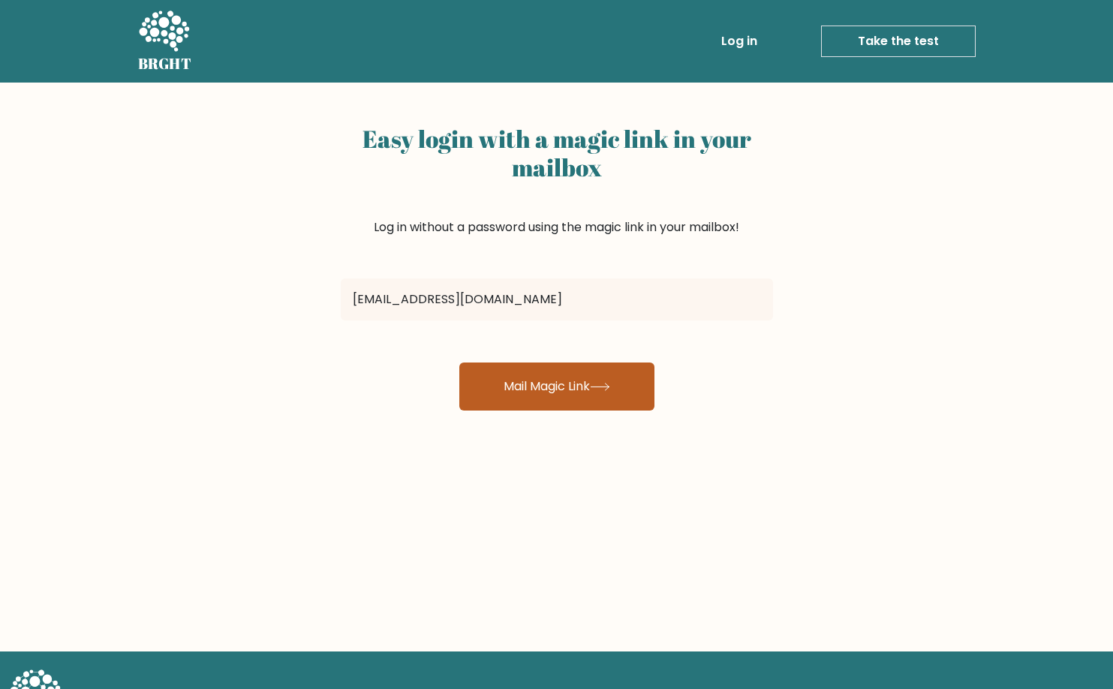
click at [521, 376] on button "Mail Magic Link" at bounding box center [556, 386] width 195 height 48
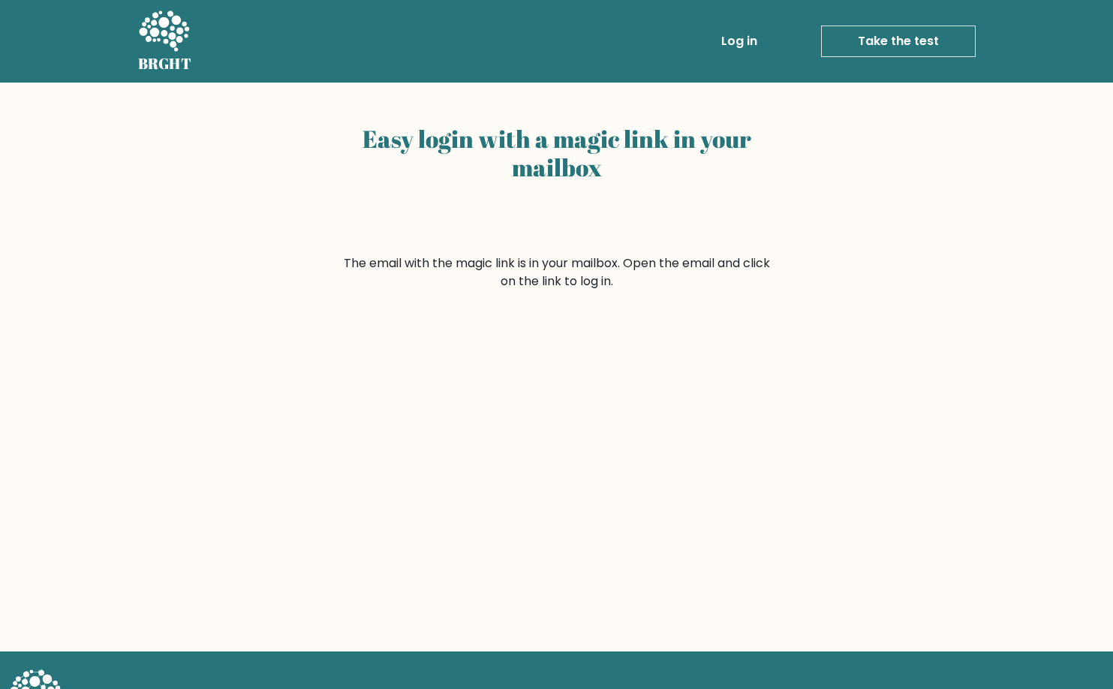
click at [748, 44] on link "Log in" at bounding box center [739, 41] width 48 height 30
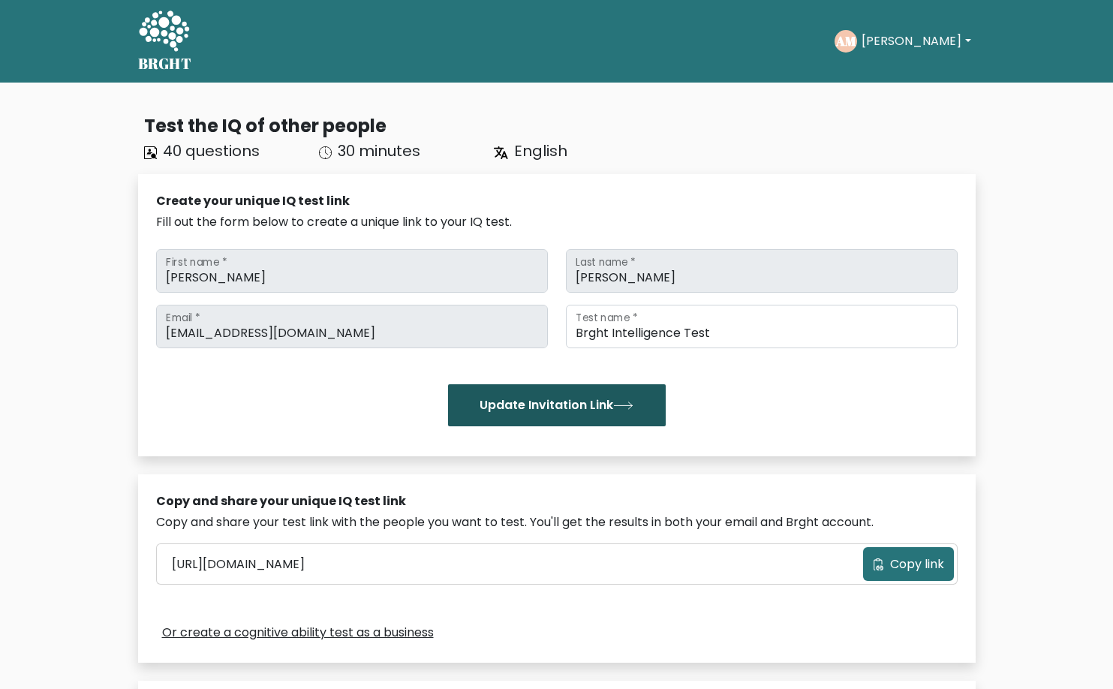
click at [590, 419] on button "Update Invitation Link" at bounding box center [557, 405] width 218 height 42
click at [617, 398] on button "Update Invitation Link" at bounding box center [557, 405] width 218 height 42
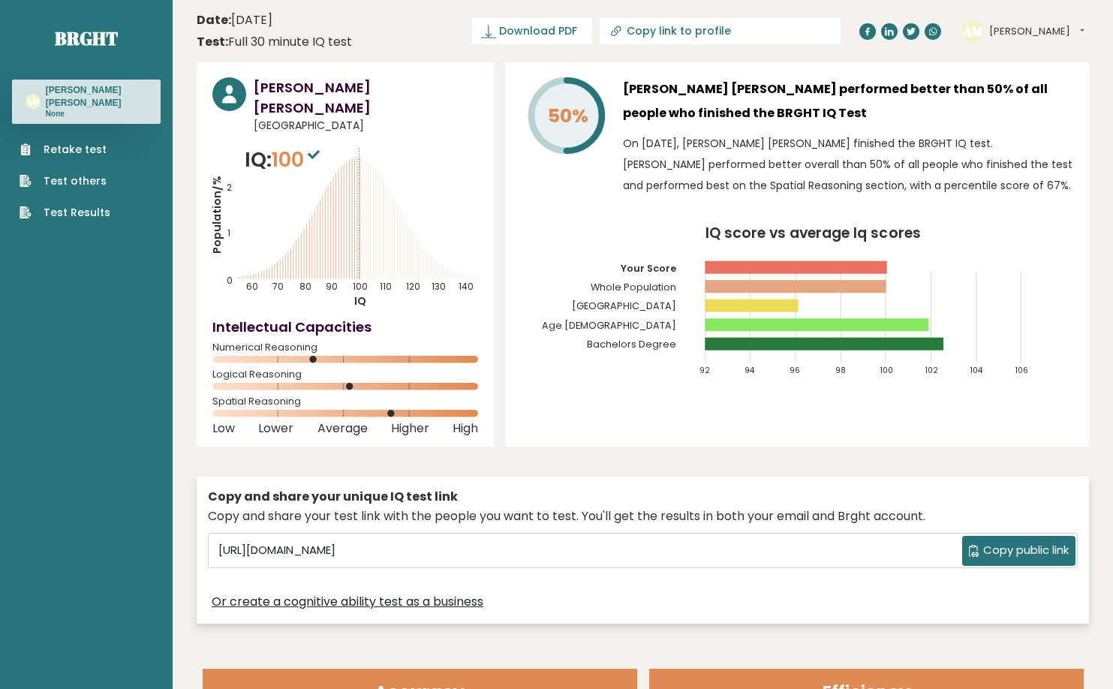
click at [57, 92] on h3 "Alyssa Ashley Mencias" at bounding box center [96, 96] width 101 height 25
click at [40, 100] on text "AM" at bounding box center [33, 100] width 14 height 11
click at [82, 45] on link "Brght" at bounding box center [86, 38] width 63 height 24
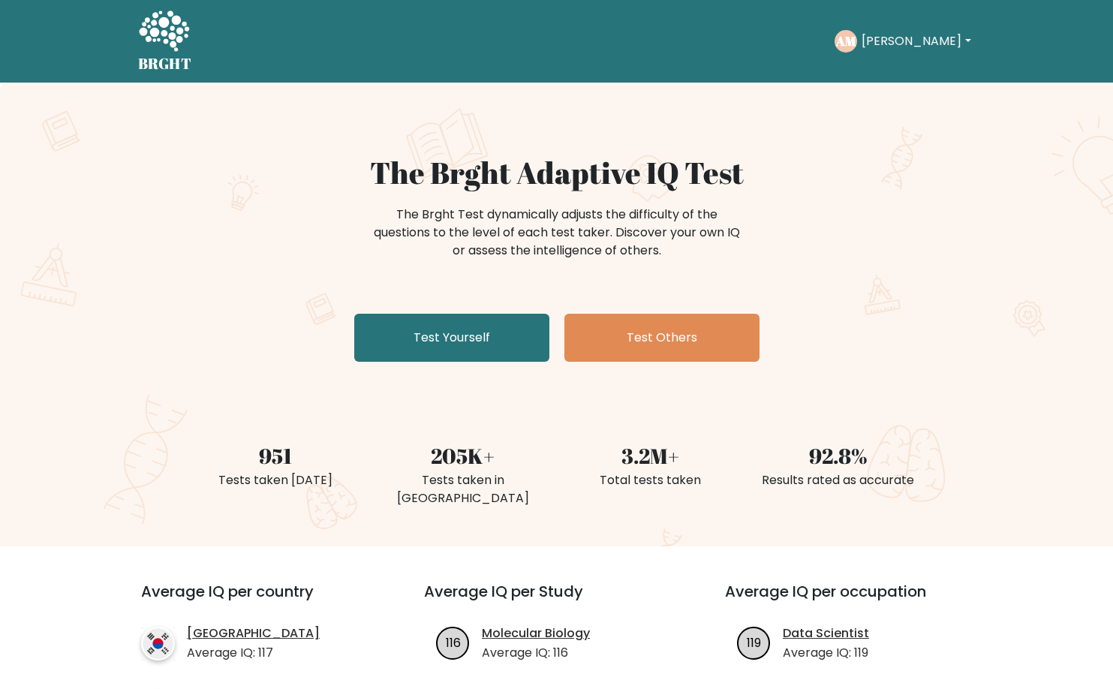
click at [898, 38] on button "[PERSON_NAME]" at bounding box center [916, 42] width 118 height 20
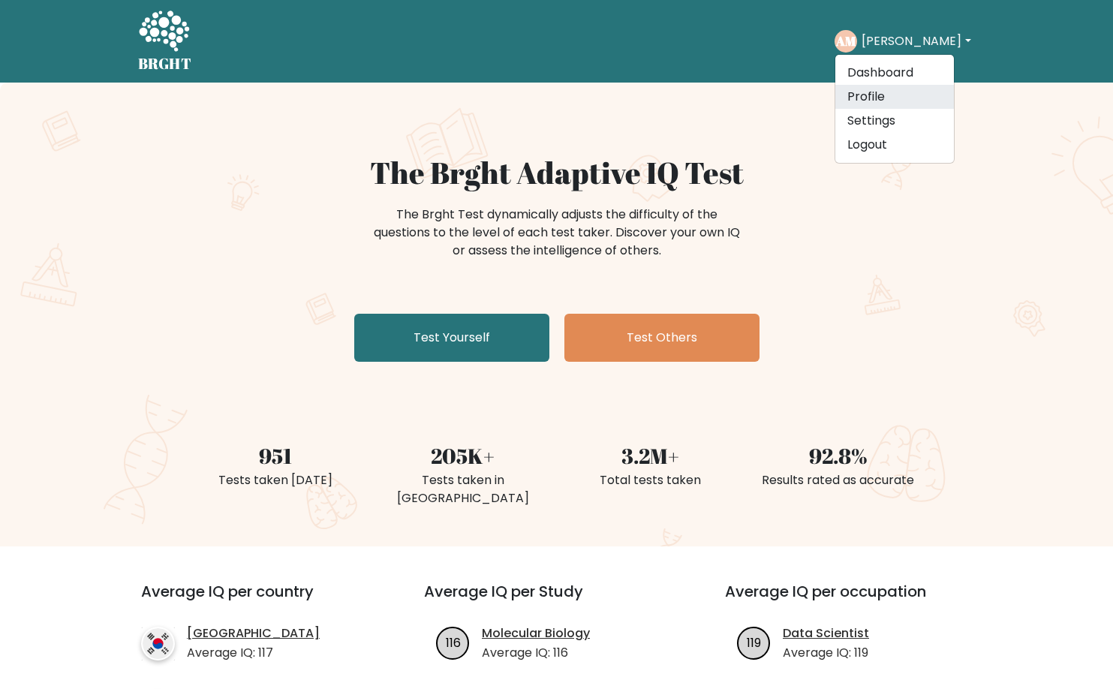
click at [887, 90] on link "Profile" at bounding box center [894, 97] width 119 height 24
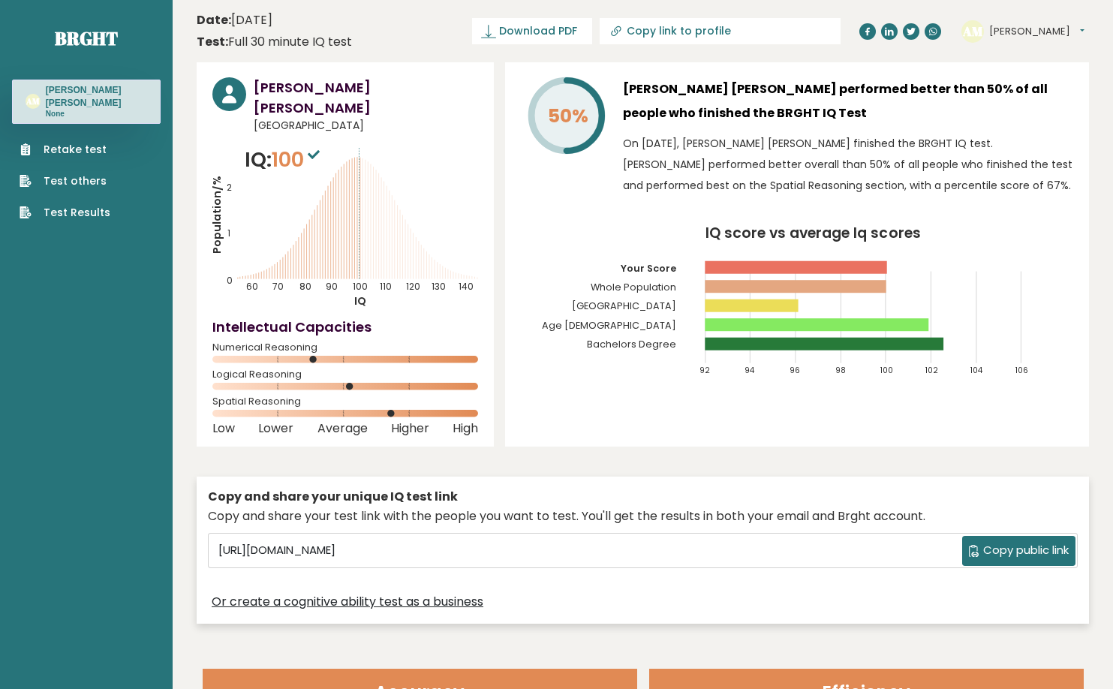
click at [30, 105] on text "AM" at bounding box center [33, 100] width 14 height 11
click at [72, 215] on link "Test Results" at bounding box center [65, 213] width 91 height 16
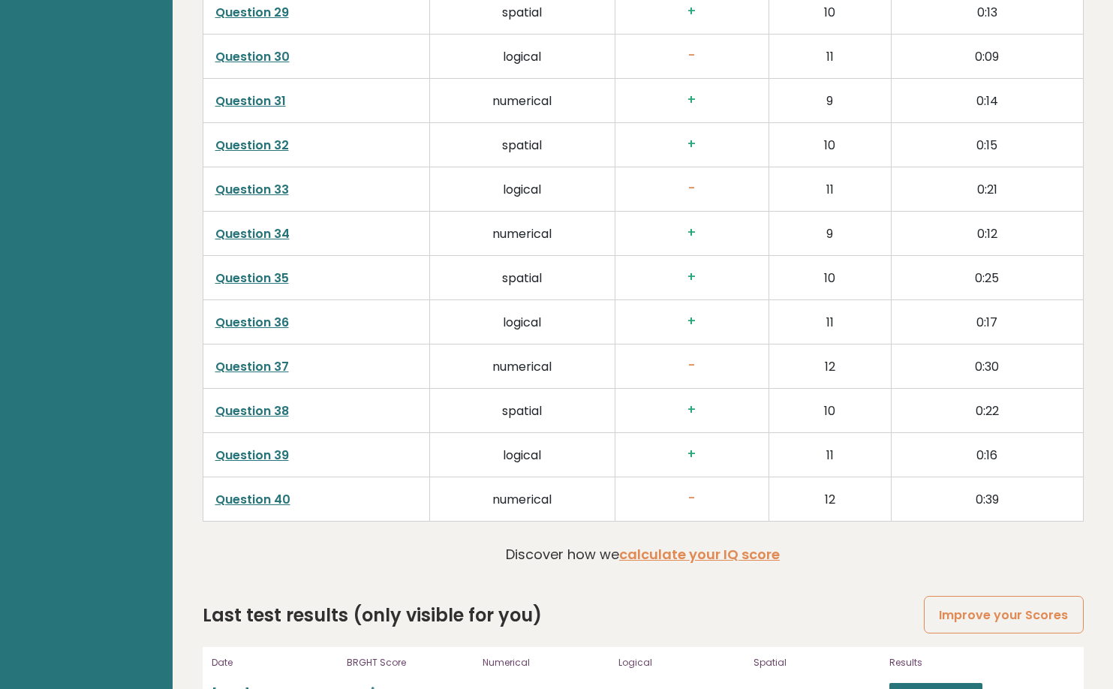
scroll to position [3677, 0]
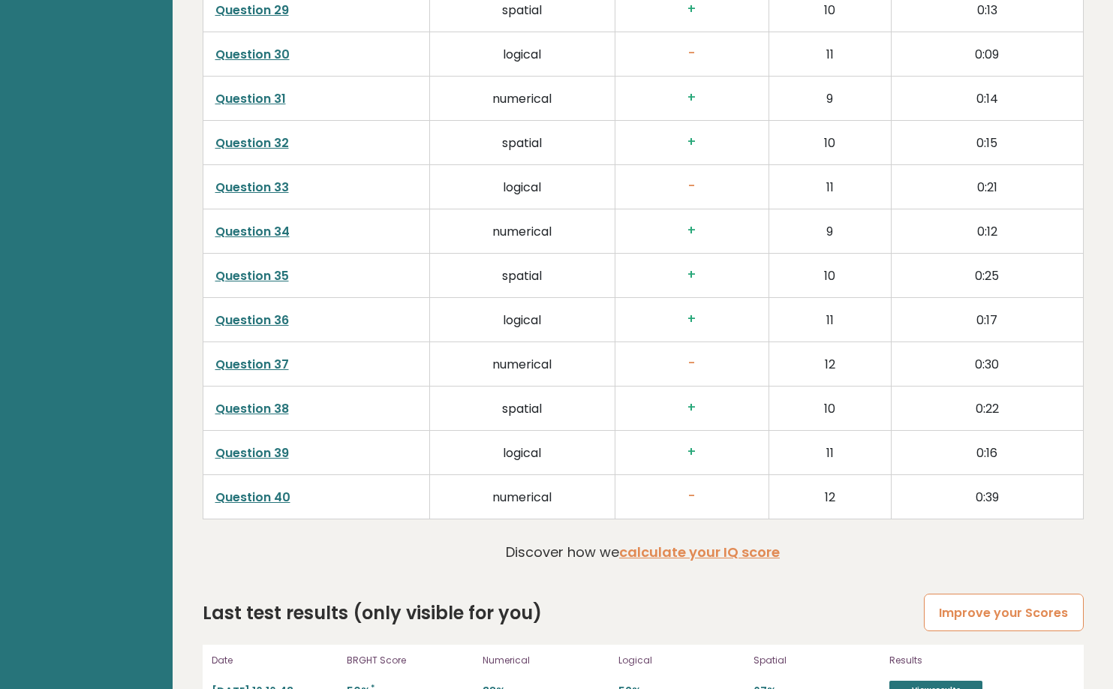
click at [969, 593] on link "Improve your Scores" at bounding box center [1003, 612] width 159 height 38
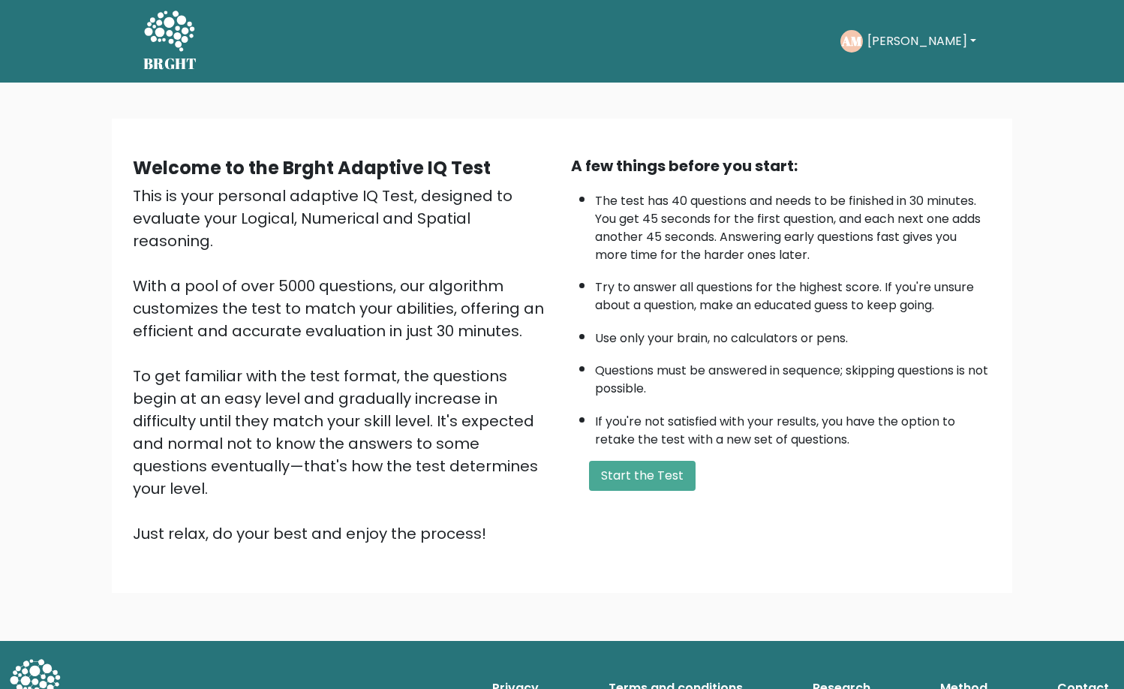
click at [912, 41] on button "[PERSON_NAME]" at bounding box center [922, 42] width 118 height 20
click at [902, 73] on link "Dashboard" at bounding box center [900, 80] width 119 height 24
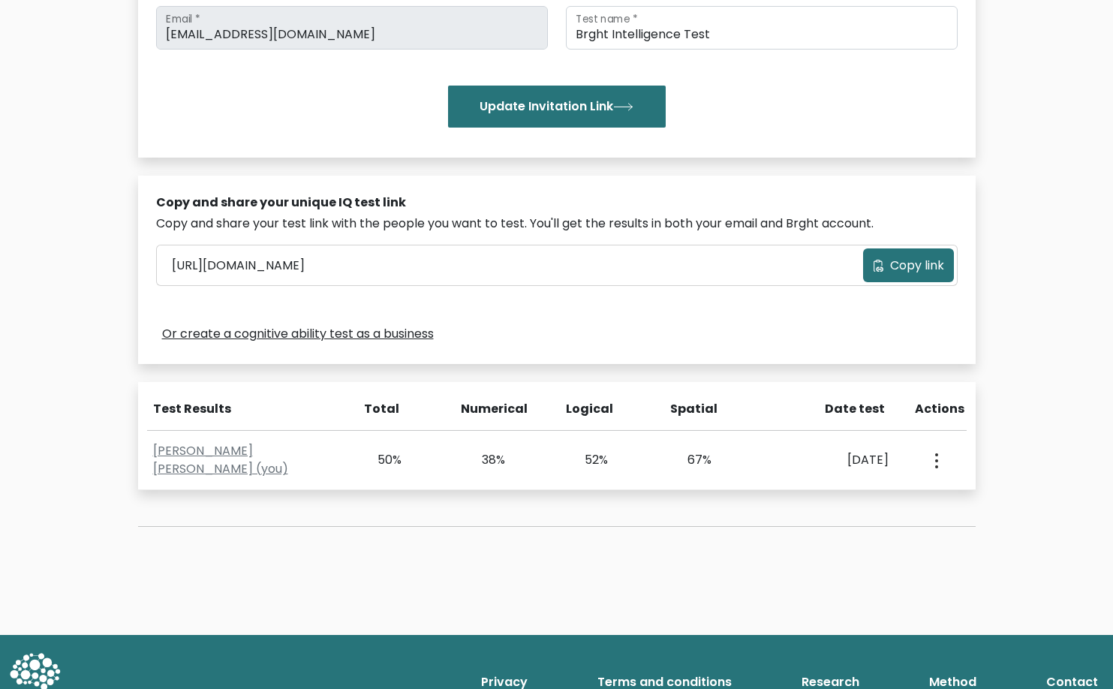
scroll to position [300, 0]
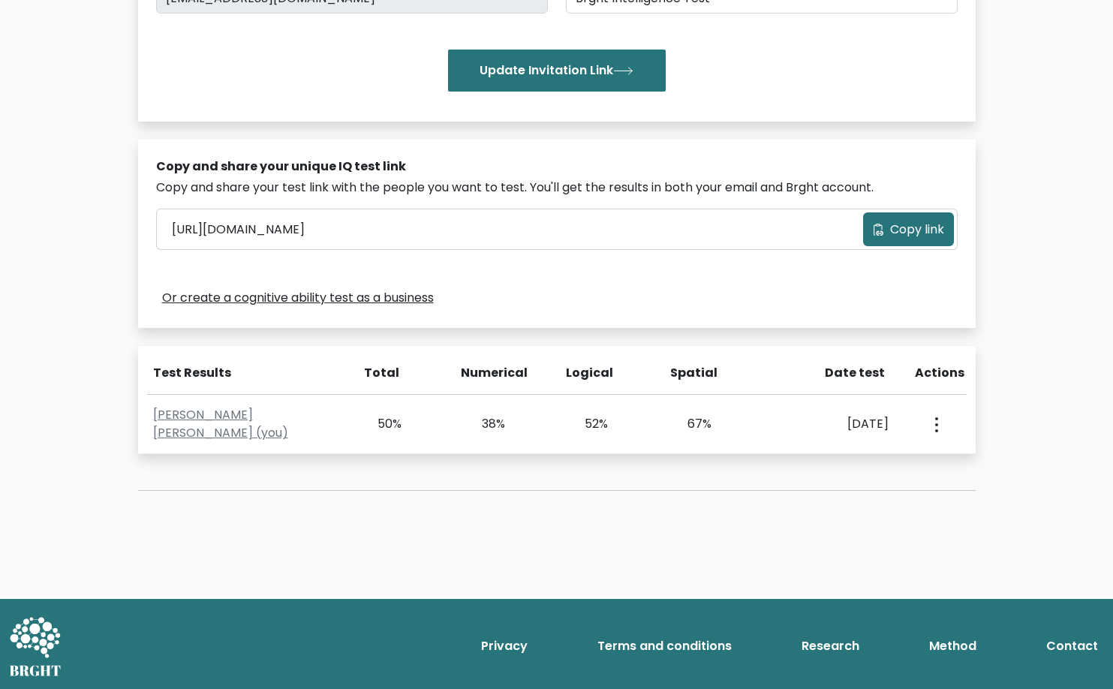
scroll to position [336, 0]
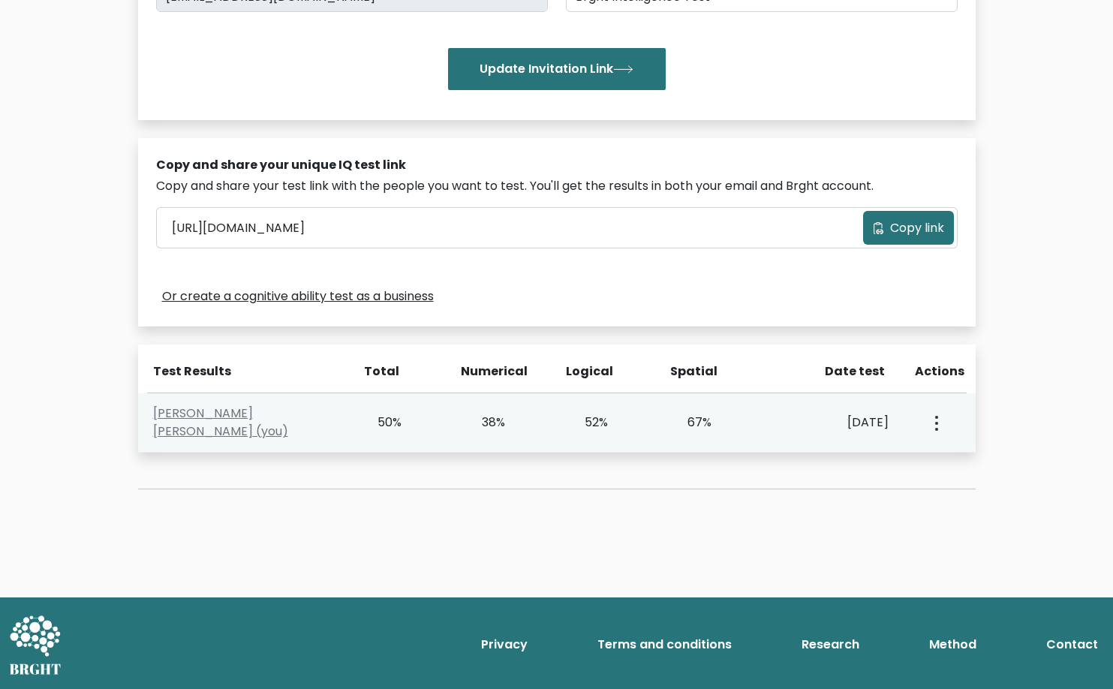
click at [939, 425] on button "button" at bounding box center [935, 422] width 12 height 47
click at [942, 446] on div "View Profile" at bounding box center [934, 422] width 51 height 47
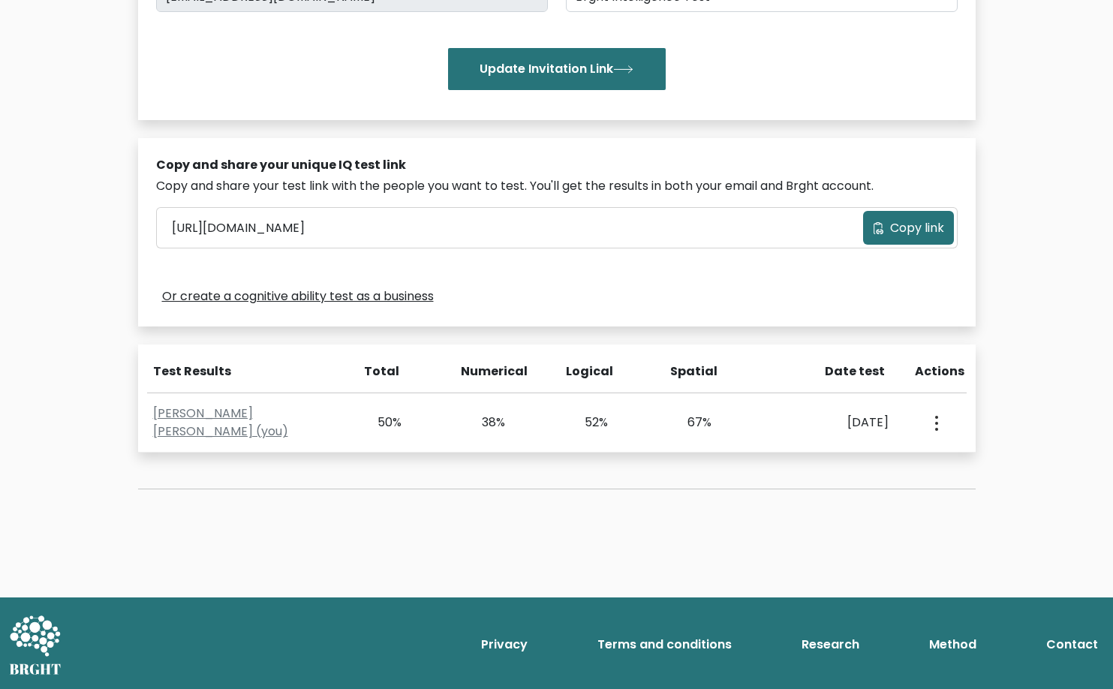
click at [943, 456] on div "Test the IQ of other people 40 questions 30 minutes English Create your unique …" at bounding box center [556, 144] width 855 height 761
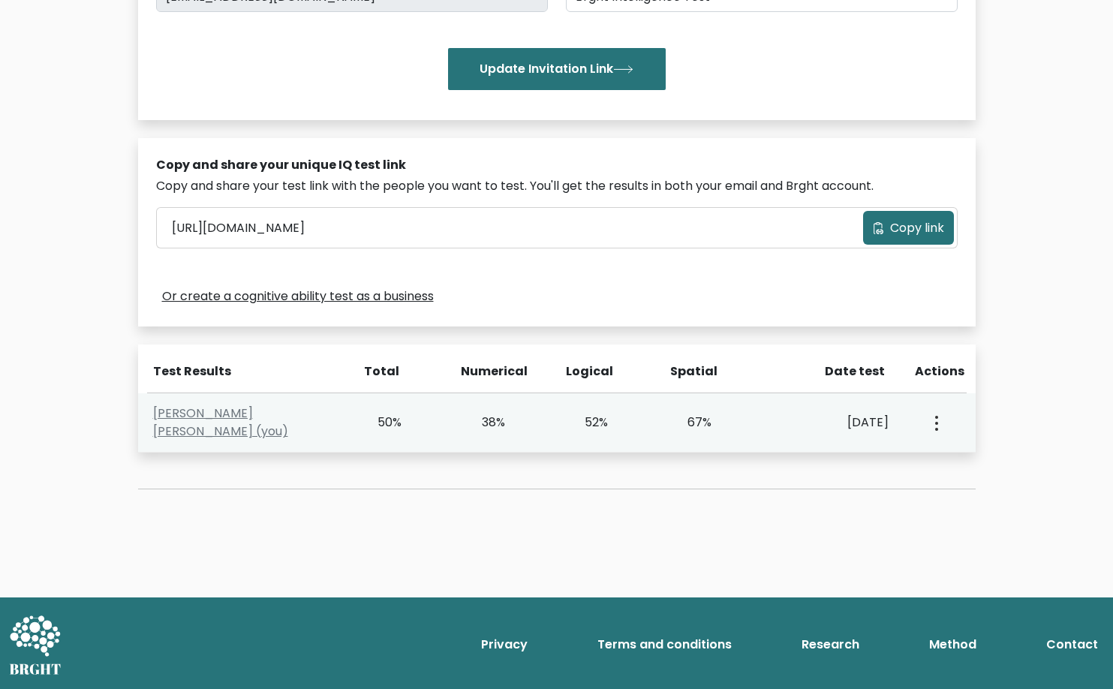
click at [940, 436] on button "button" at bounding box center [935, 422] width 12 height 47
click at [946, 477] on link "View Profile" at bounding box center [989, 466] width 119 height 24
